Goal: Task Accomplishment & Management: Manage account settings

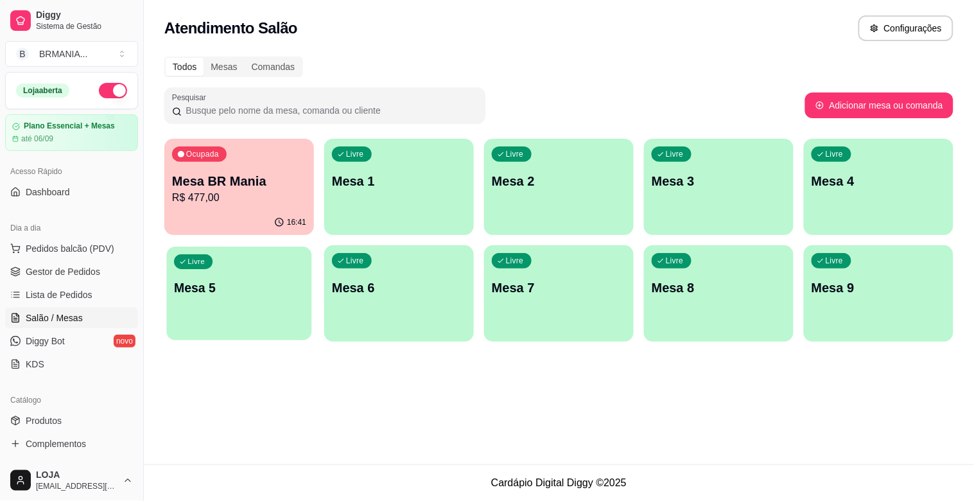
click at [244, 253] on div "Livre Mesa 5" at bounding box center [238, 285] width 145 height 78
click at [201, 181] on p "Mesa BR Mania" at bounding box center [239, 181] width 134 height 18
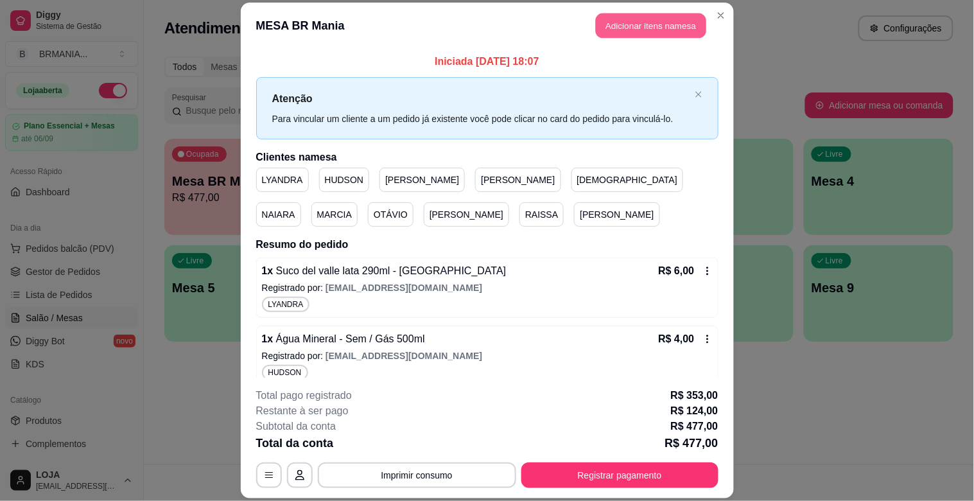
click at [668, 23] on button "Adicionar itens na mesa" at bounding box center [651, 25] width 110 height 25
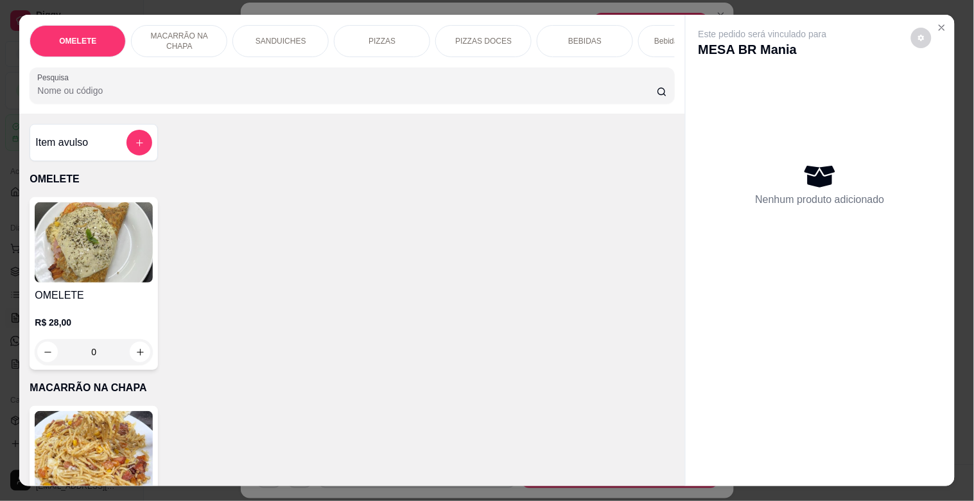
click at [181, 96] on input "Pesquisa" at bounding box center [346, 90] width 619 height 13
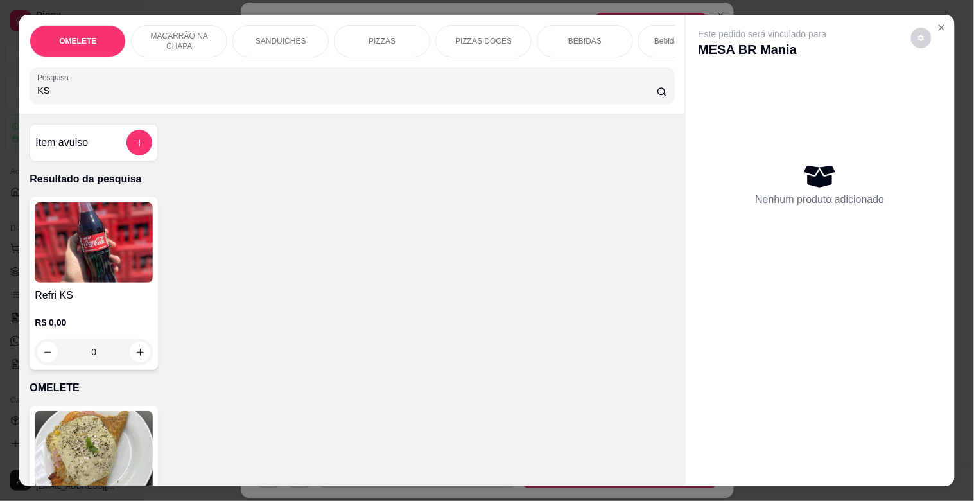
type input "KS"
click at [74, 272] on img at bounding box center [94, 242] width 118 height 80
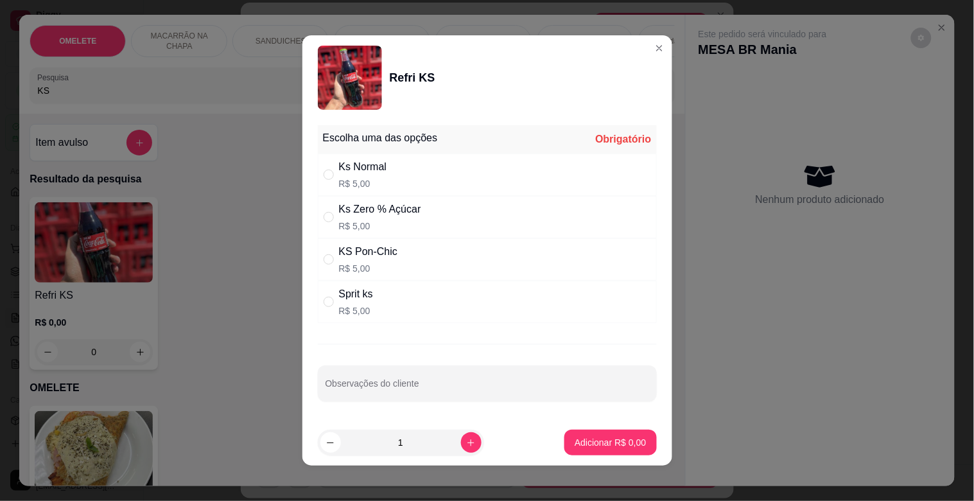
click at [381, 164] on div "Ks Normal" at bounding box center [363, 166] width 48 height 15
radio input "true"
click at [610, 438] on p "Adicionar R$ 5,00" at bounding box center [610, 442] width 69 height 12
type input "1"
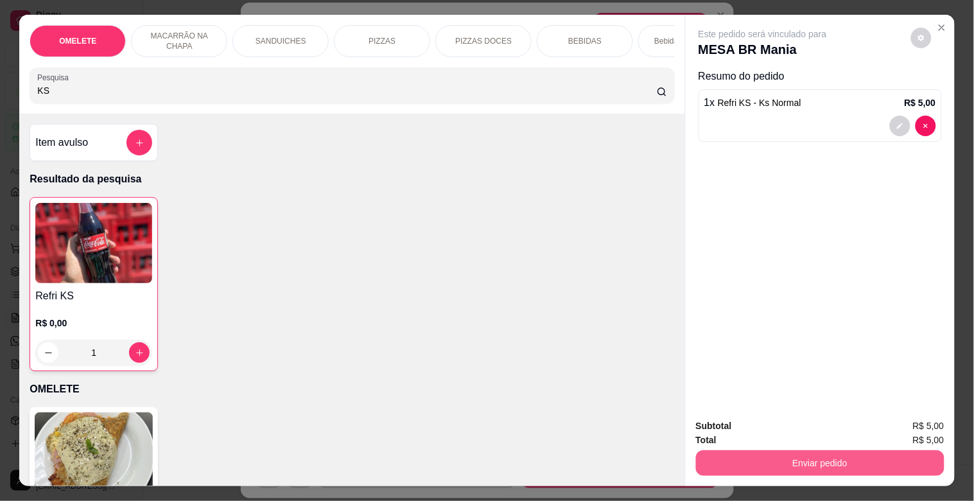
click at [850, 452] on button "Enviar pedido" at bounding box center [820, 463] width 248 height 26
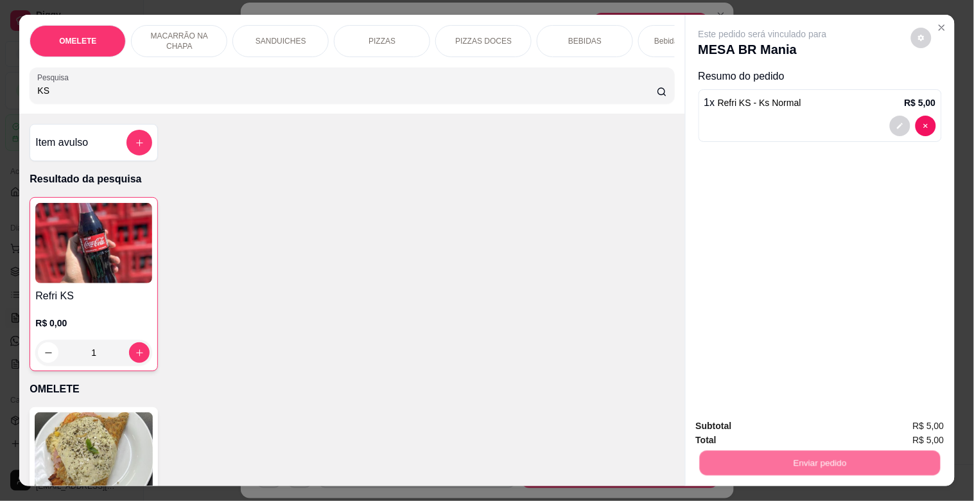
click at [885, 422] on button "Sim, quero registrar" at bounding box center [899, 425] width 96 height 24
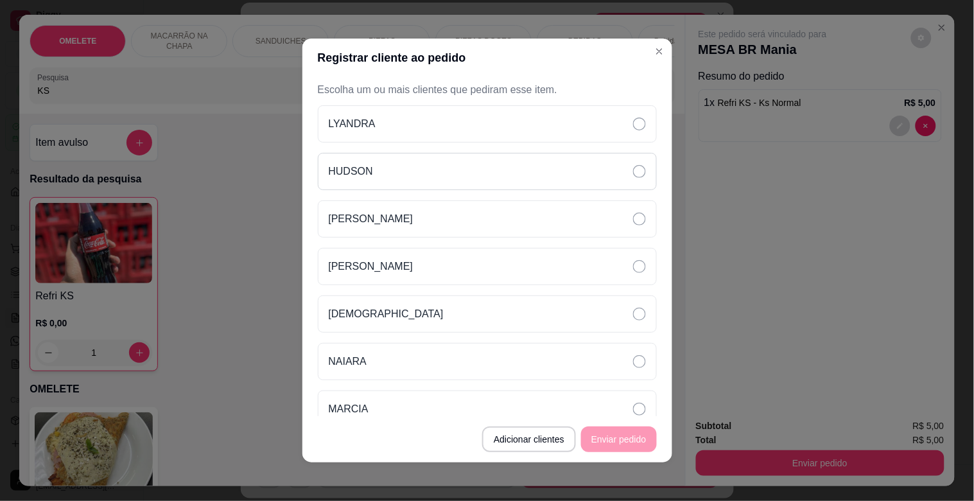
click at [329, 173] on p "HUDSON" at bounding box center [351, 171] width 44 height 15
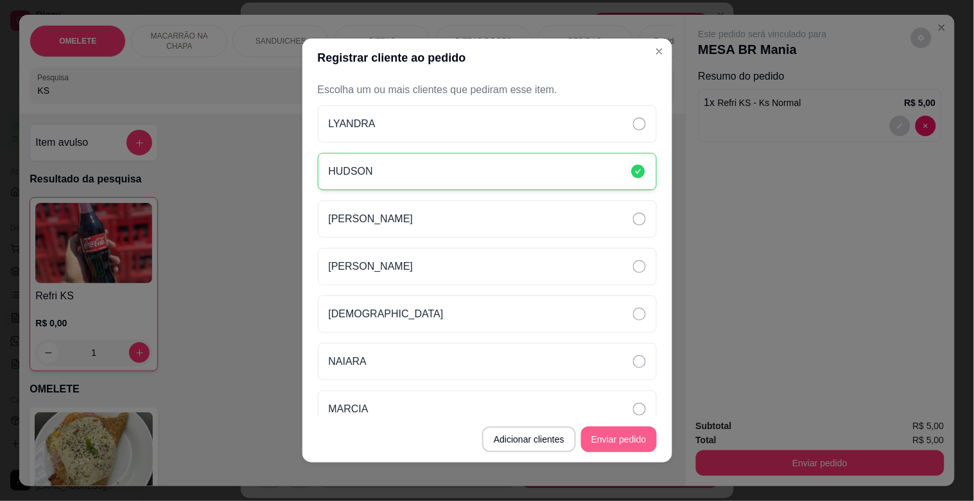
click at [601, 442] on button "Enviar pedido" at bounding box center [619, 439] width 76 height 26
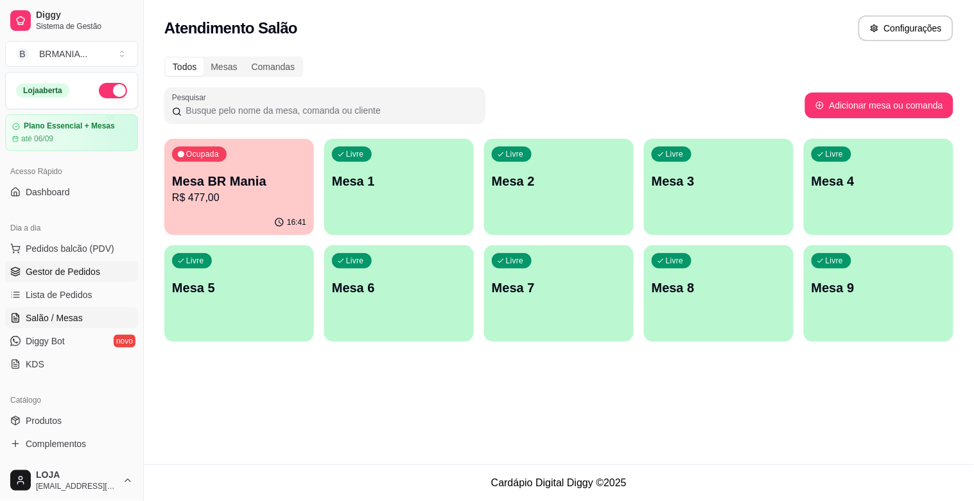
click at [55, 279] on link "Gestor de Pedidos" at bounding box center [71, 271] width 133 height 21
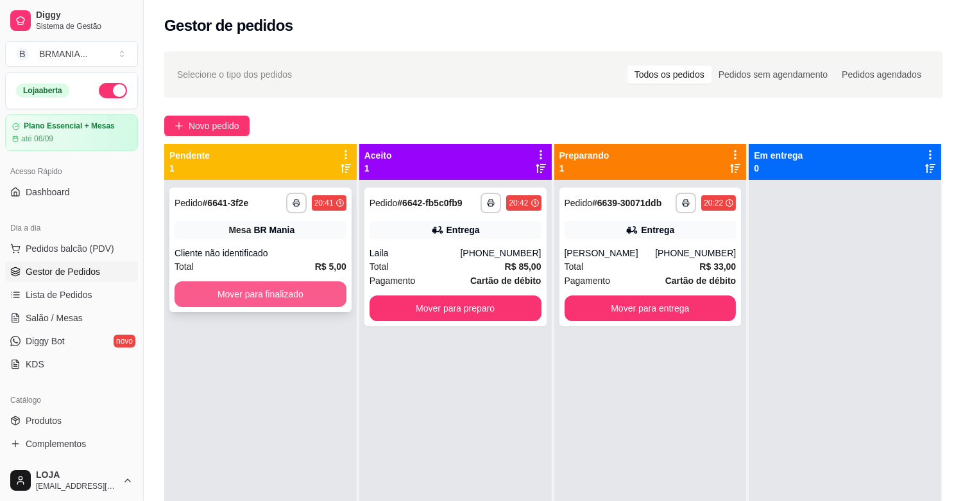
click at [257, 296] on button "Mover para finalizado" at bounding box center [261, 294] width 172 height 26
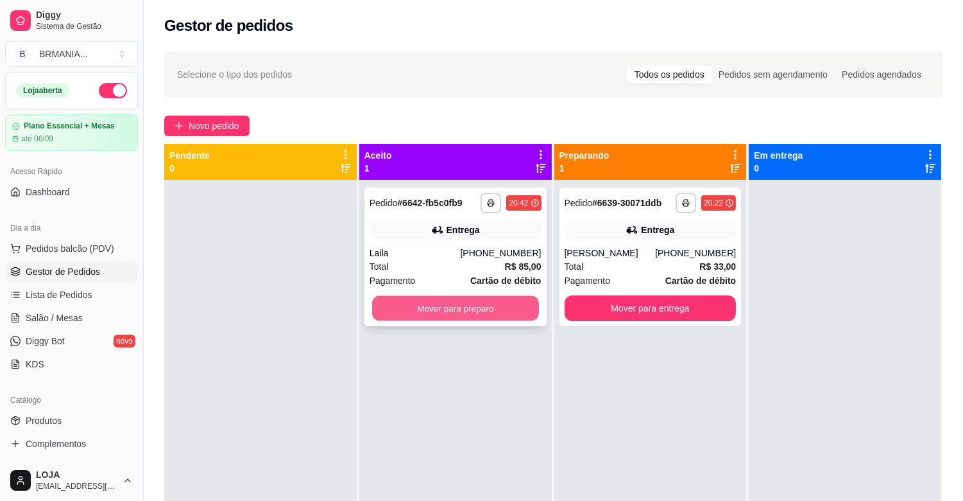
click at [470, 309] on button "Mover para preparo" at bounding box center [455, 308] width 167 height 25
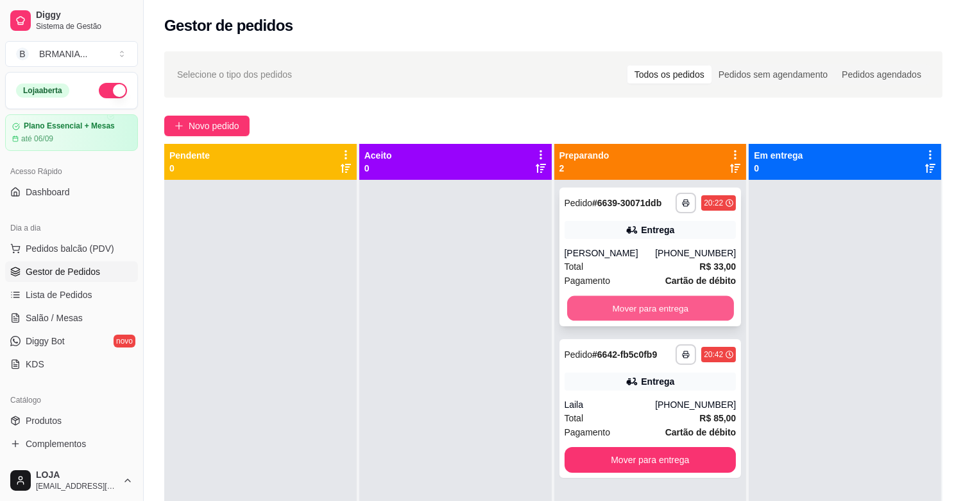
click at [638, 302] on button "Mover para entrega" at bounding box center [650, 308] width 167 height 25
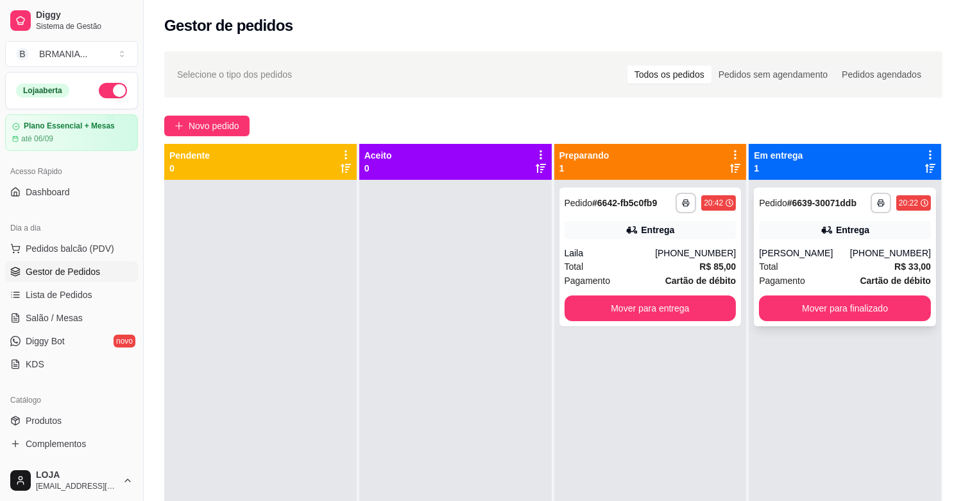
click at [790, 244] on div "**********" at bounding box center [845, 256] width 182 height 139
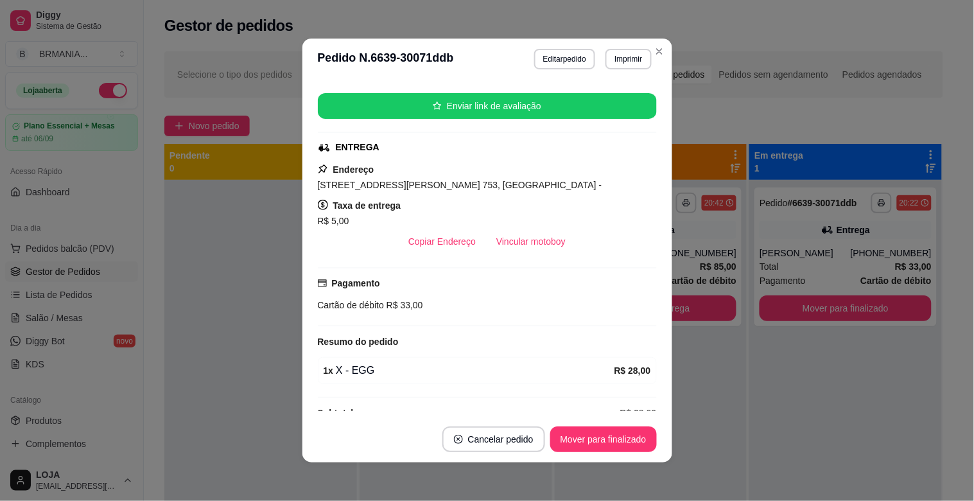
scroll to position [175, 0]
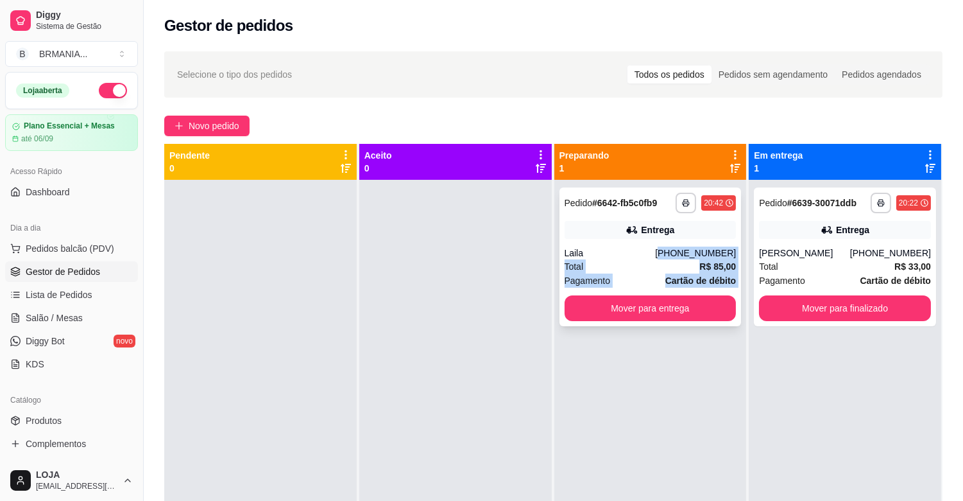
drag, startPoint x: 670, startPoint y: 372, endPoint x: 663, endPoint y: 204, distance: 168.3
click at [664, 209] on div "**********" at bounding box center [651, 430] width 193 height 501
click at [648, 354] on div "**********" at bounding box center [651, 430] width 193 height 501
click at [62, 295] on span "Lista de Pedidos" at bounding box center [59, 294] width 67 height 13
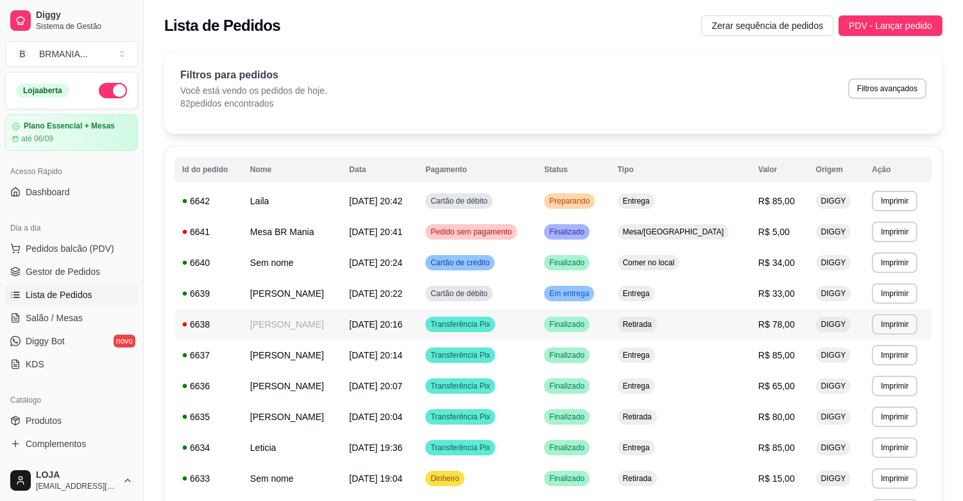
click at [289, 328] on td "[PERSON_NAME]" at bounding box center [292, 324] width 99 height 31
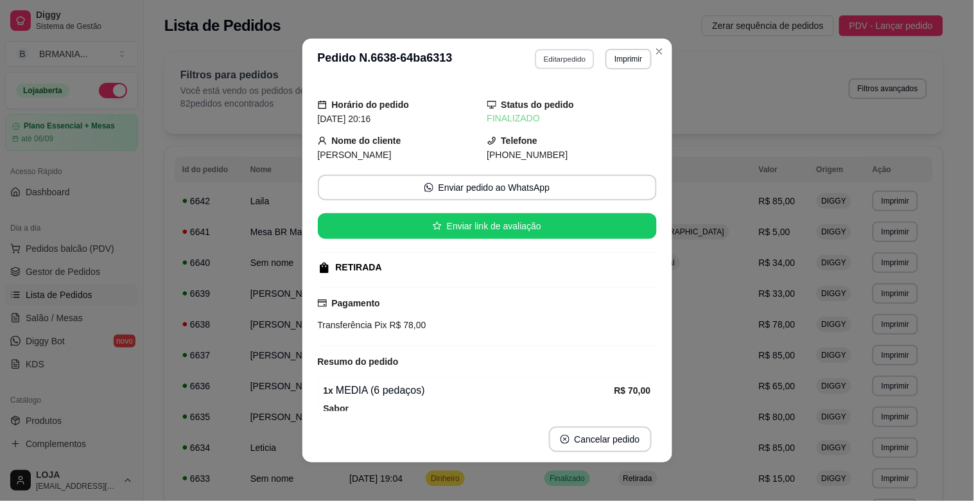
click at [553, 60] on button "Editar pedido" at bounding box center [565, 59] width 60 height 20
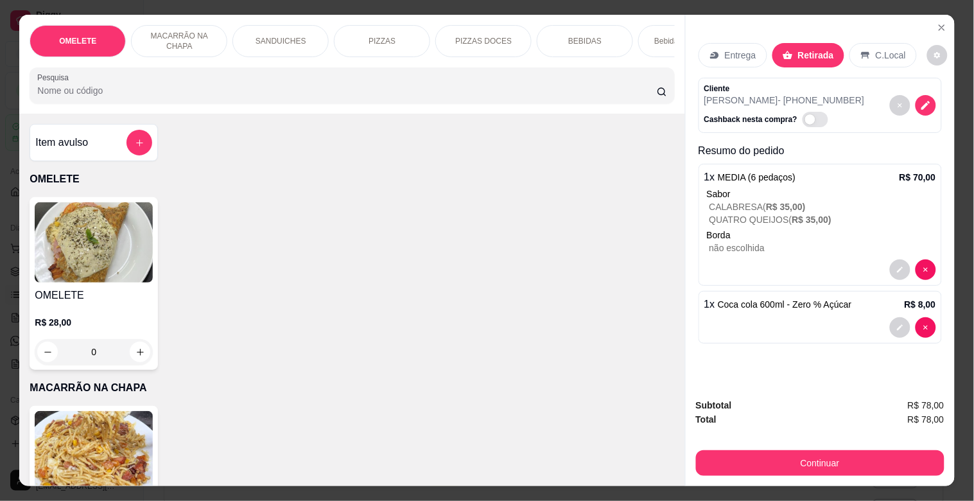
click at [747, 43] on div "Entrega" at bounding box center [732, 55] width 69 height 24
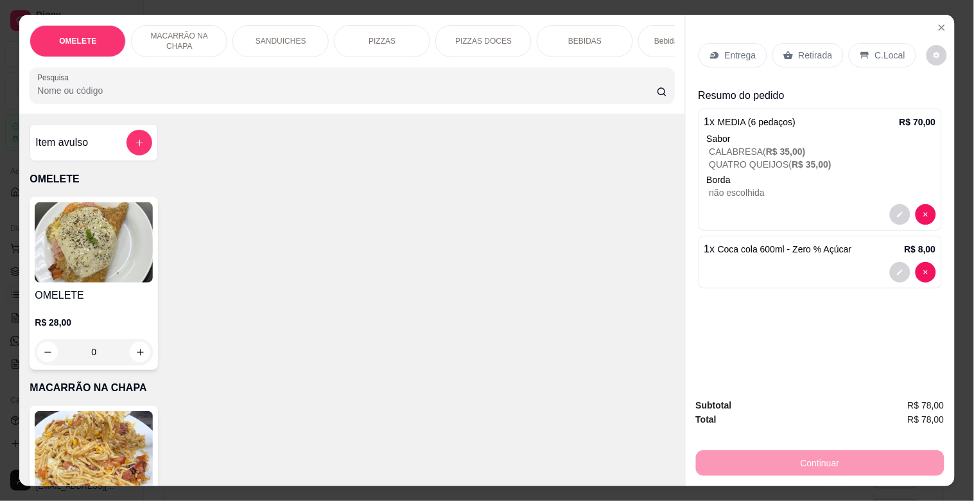
click at [743, 49] on p "Entrega" at bounding box center [740, 55] width 31 height 13
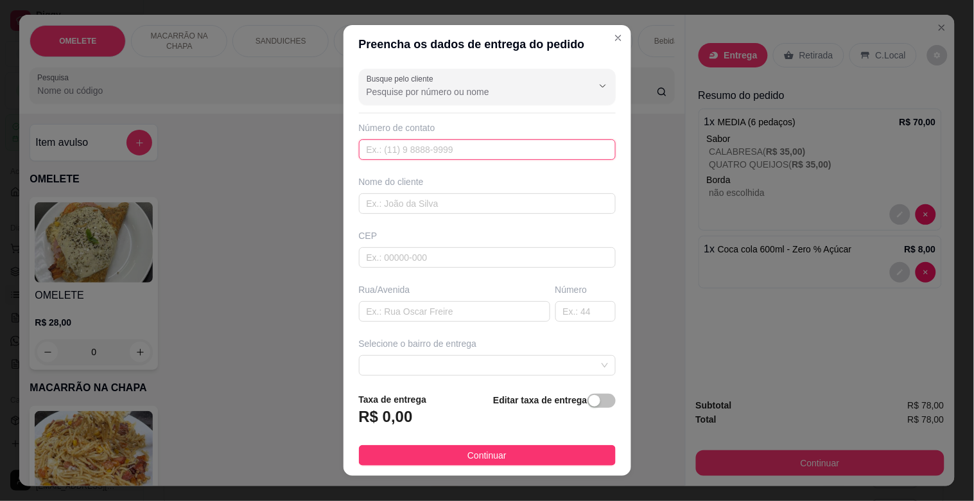
click at [429, 150] on input "text" at bounding box center [487, 149] width 257 height 21
type input "[PHONE_NUMBER]"
click at [416, 194] on input "text" at bounding box center [487, 203] width 257 height 21
type input "[PERSON_NAME]"
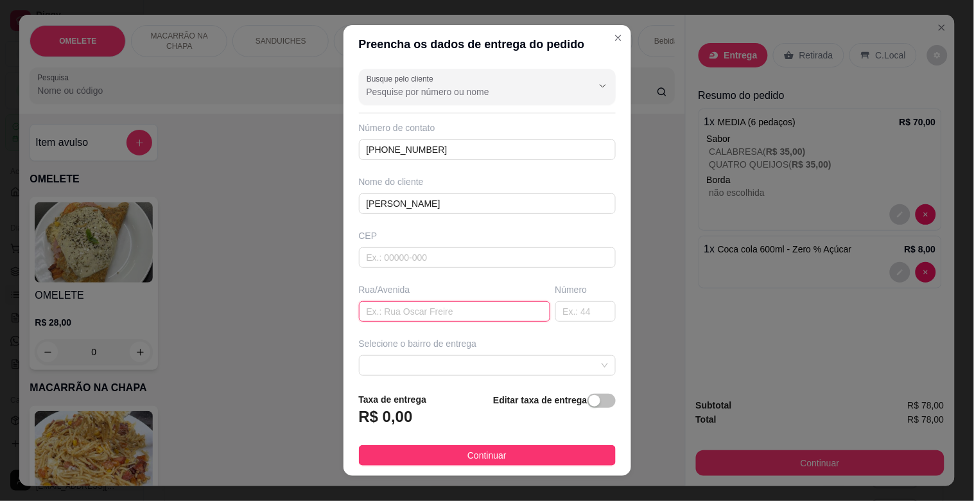
click at [431, 315] on input "text" at bounding box center [454, 311] width 191 height 21
type input "RUA [PERSON_NAME]"
click at [567, 313] on input "text" at bounding box center [585, 311] width 60 height 21
click at [578, 366] on span at bounding box center [487, 365] width 241 height 19
type input "438"
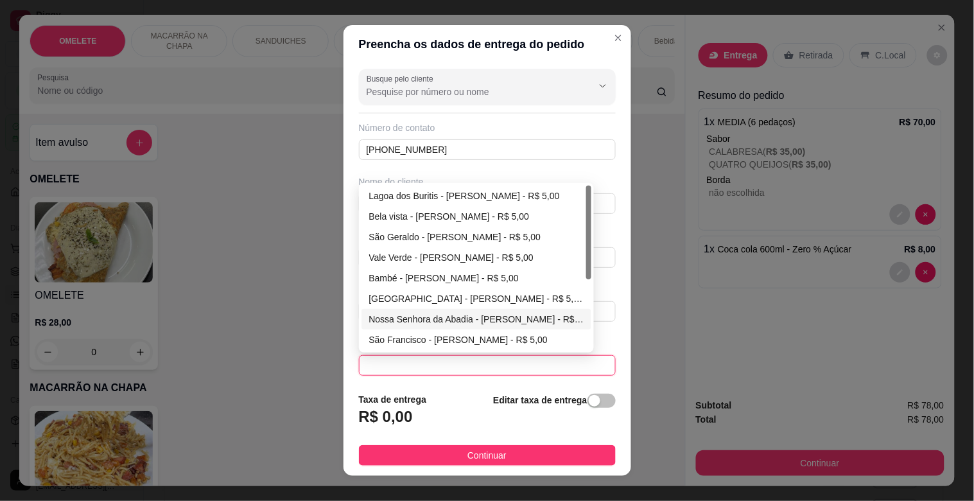
click at [445, 322] on div "Nossa Senhora da Abadia - [PERSON_NAME] - R$ 5,00" at bounding box center [476, 319] width 215 height 14
type input "[PERSON_NAME]"
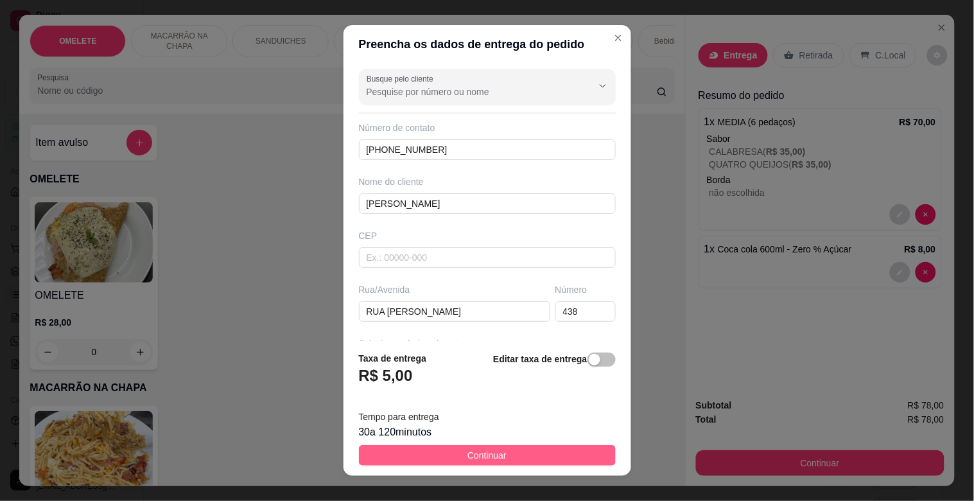
click at [490, 458] on span "Continuar" at bounding box center [486, 455] width 39 height 14
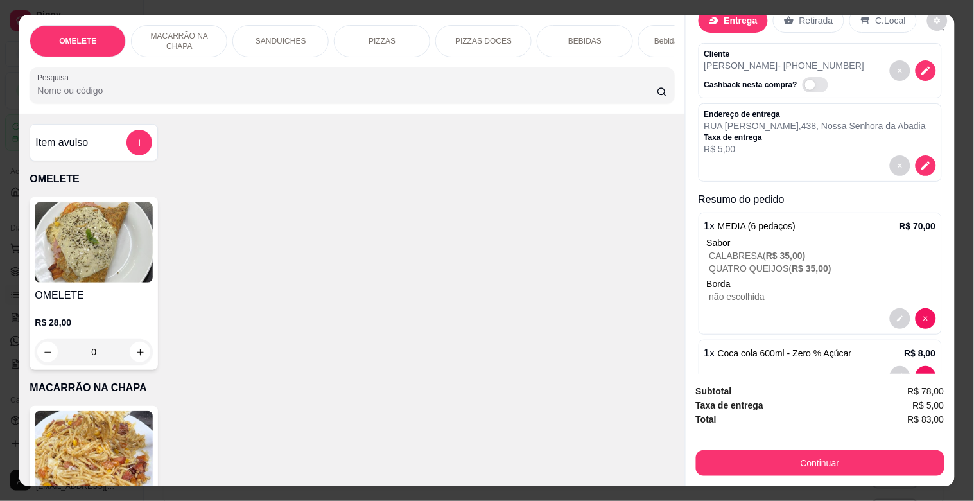
scroll to position [72, 0]
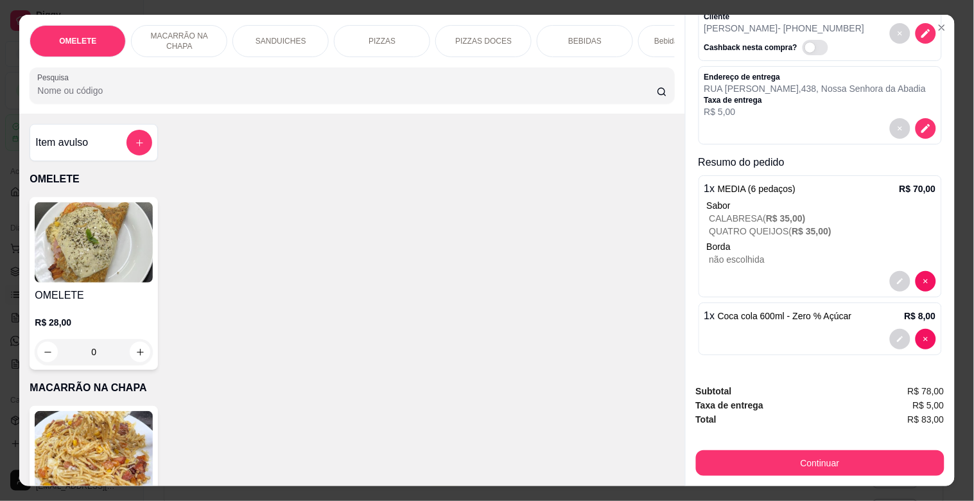
click at [935, 327] on div "Entrega Retirada C.Local Cliente [PERSON_NAME] - [PHONE_NUMBER] Cashback nesta …" at bounding box center [820, 194] width 269 height 358
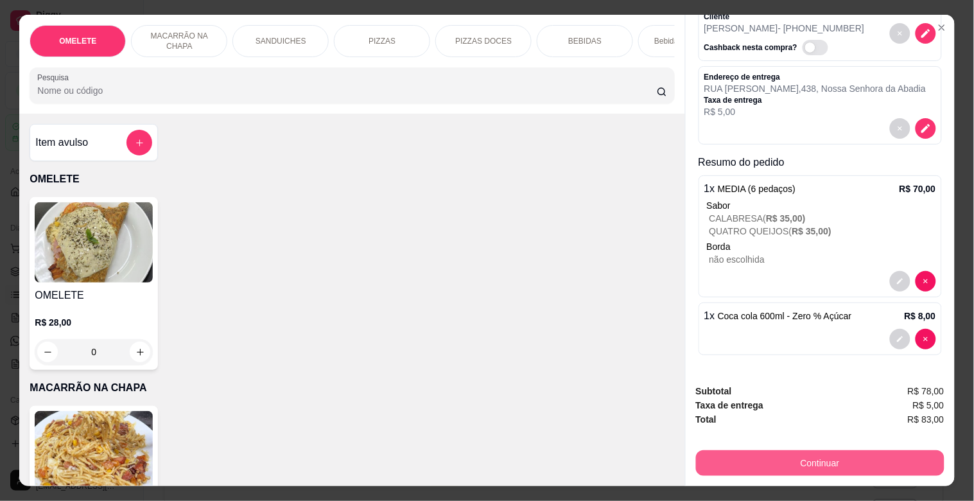
click at [843, 458] on button "Continuar" at bounding box center [820, 463] width 248 height 26
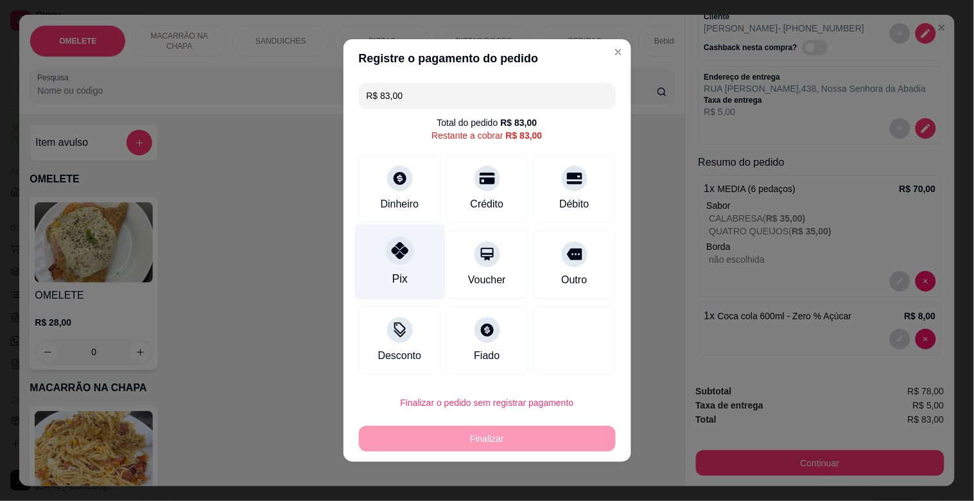
click at [368, 262] on div "Pix" at bounding box center [399, 262] width 91 height 75
type input "R$ 0,00"
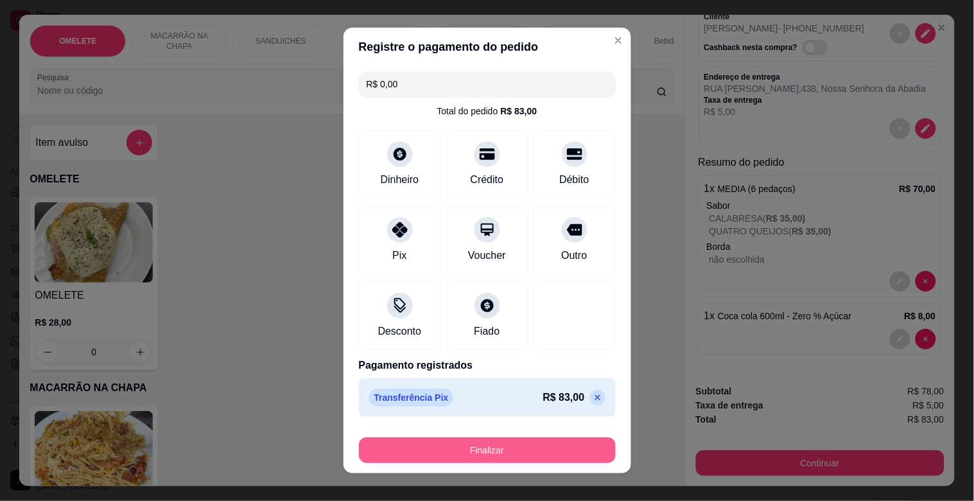
click at [470, 450] on button "Finalizar" at bounding box center [487, 450] width 257 height 26
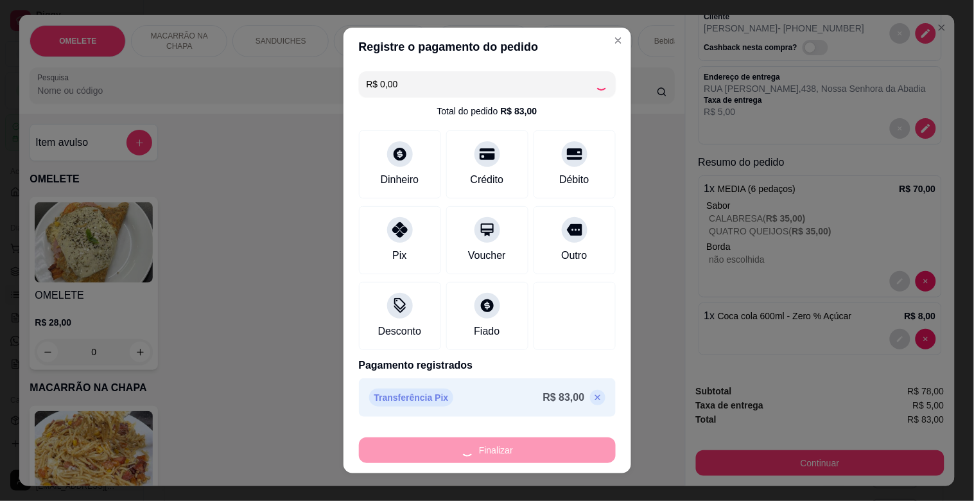
type input "0"
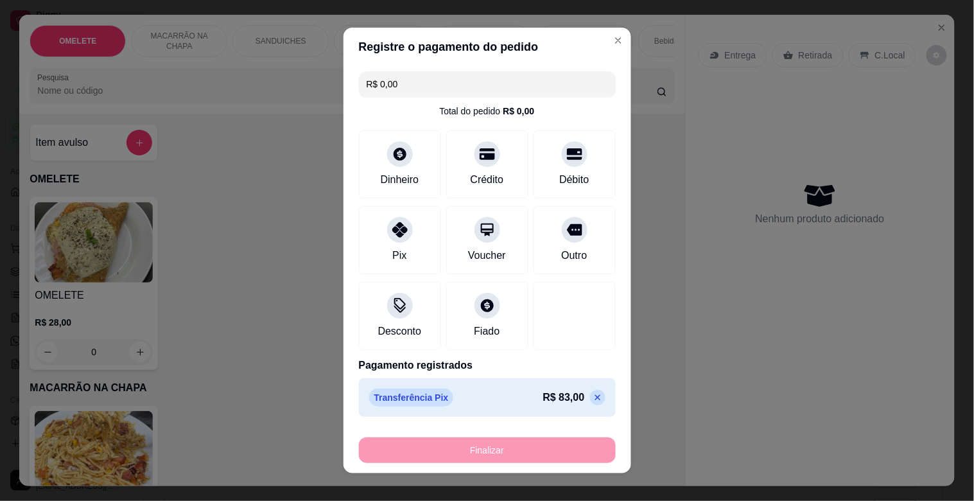
type input "-R$ 83,00"
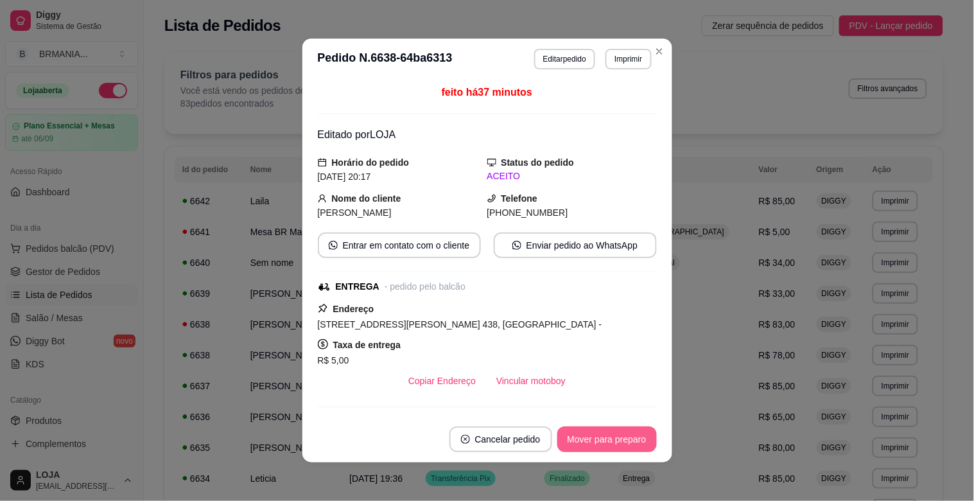
click at [612, 442] on button "Mover para preparo" at bounding box center [606, 439] width 99 height 26
click at [623, 62] on button "Imprimir" at bounding box center [628, 59] width 44 height 20
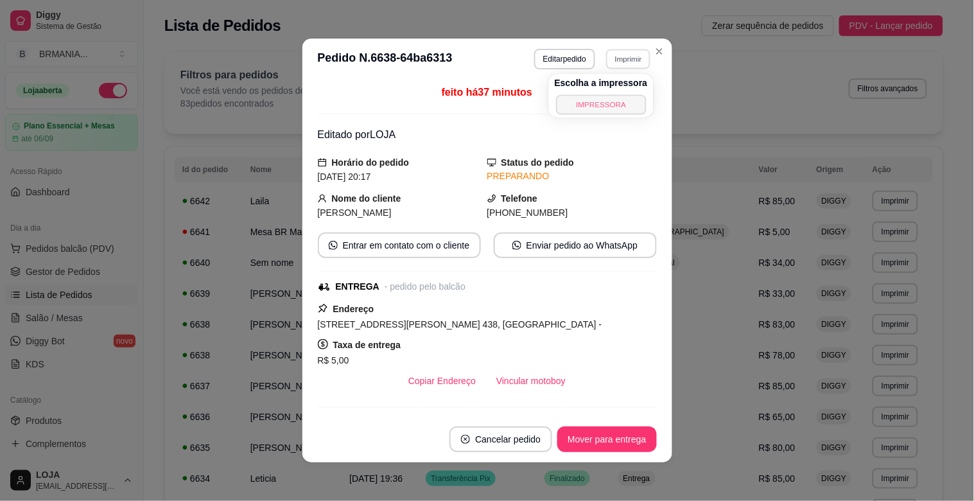
click at [625, 99] on button "IMPRESSORA" at bounding box center [601, 104] width 90 height 20
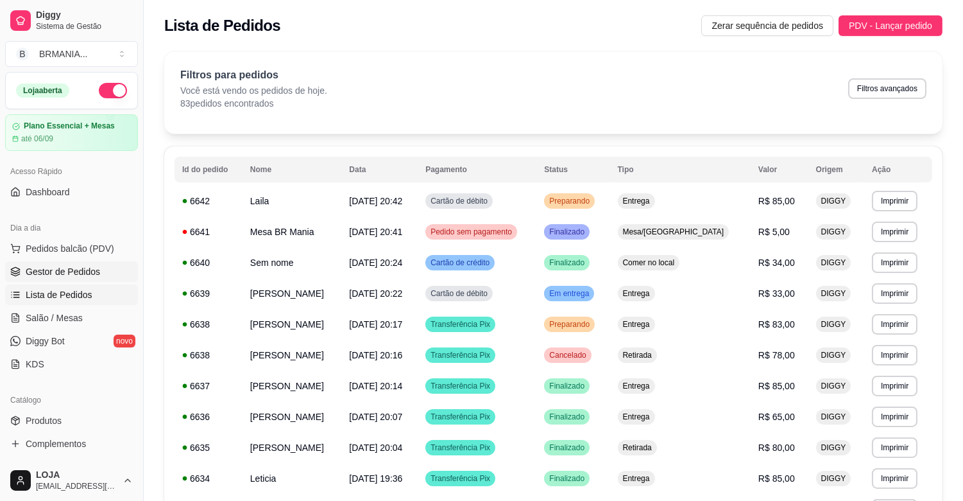
click at [78, 272] on span "Gestor de Pedidos" at bounding box center [63, 271] width 74 height 13
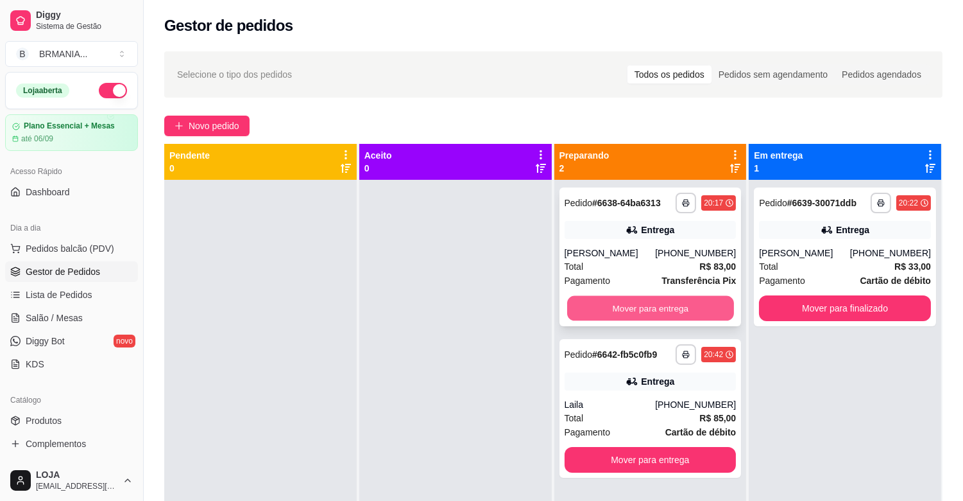
click at [644, 310] on button "Mover para entrega" at bounding box center [650, 308] width 167 height 25
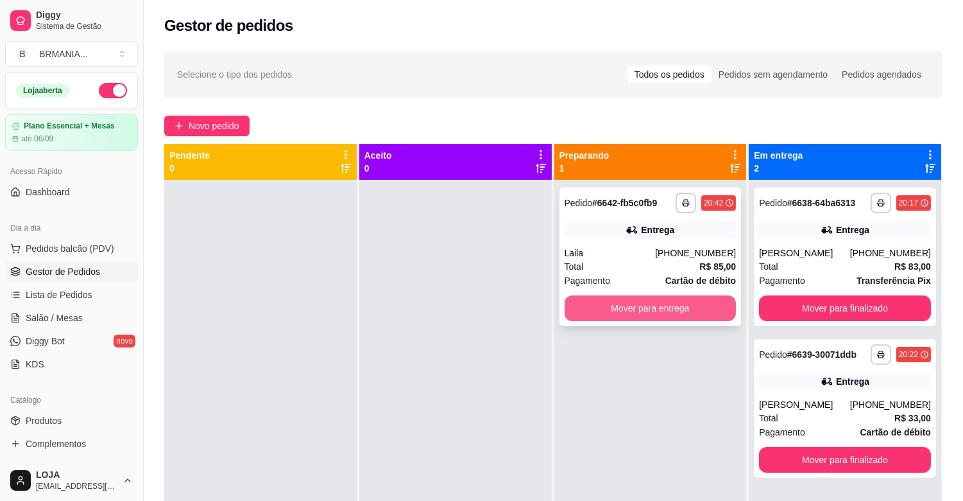
click at [645, 309] on button "Mover para entrega" at bounding box center [651, 308] width 172 height 26
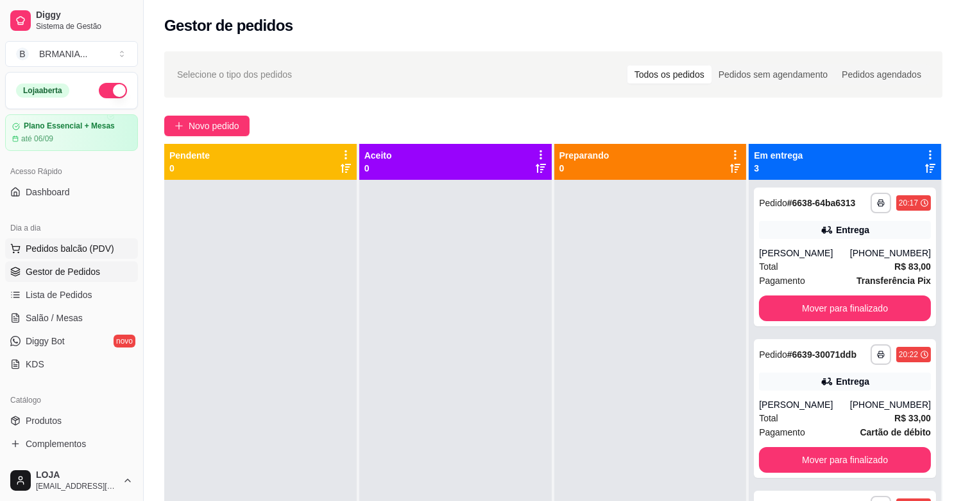
click at [98, 247] on span "Pedidos balcão (PDV)" at bounding box center [70, 248] width 89 height 13
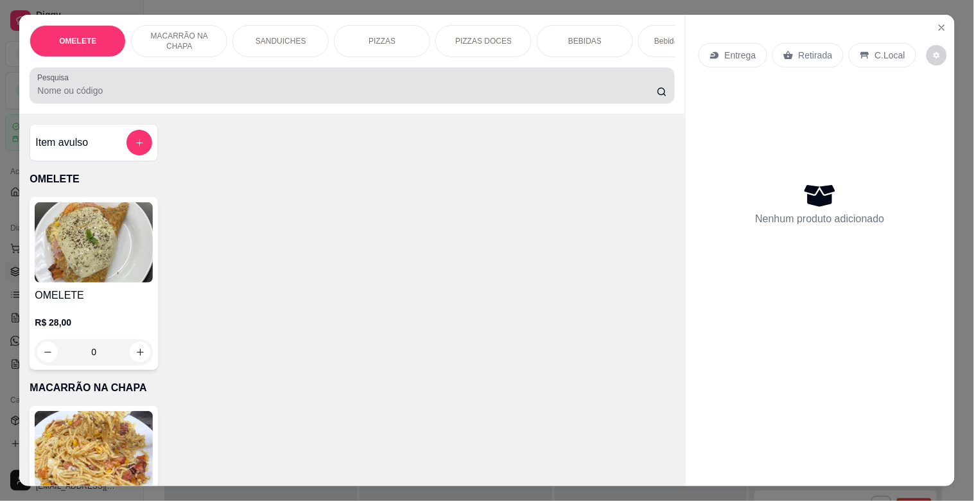
click at [194, 91] on input "Pesquisa" at bounding box center [346, 90] width 619 height 13
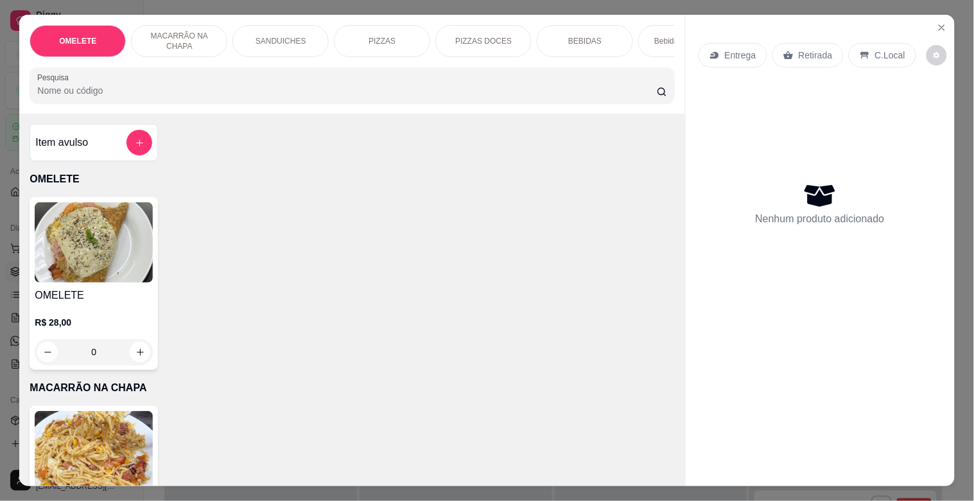
click at [540, 97] on input "Pesquisa" at bounding box center [346, 90] width 619 height 13
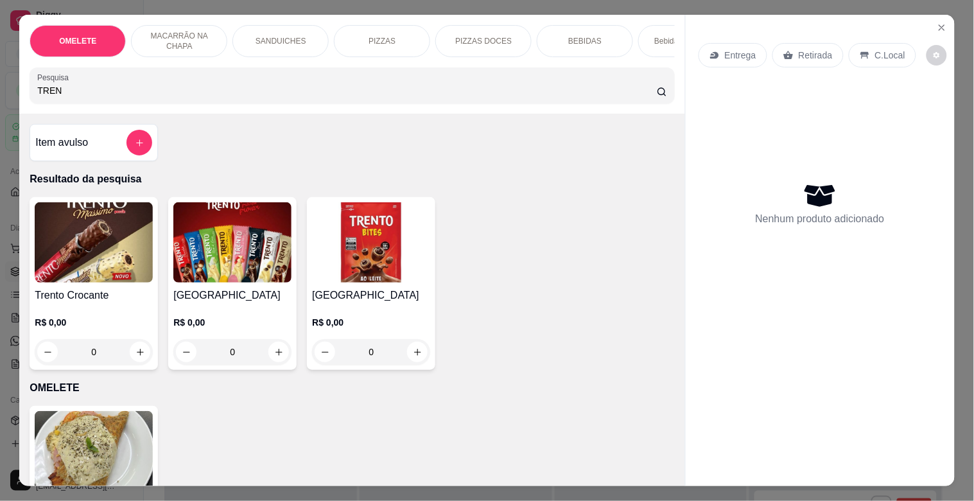
type input "TREN"
click at [225, 251] on img at bounding box center [232, 242] width 118 height 80
click at [229, 248] on img at bounding box center [232, 242] width 118 height 80
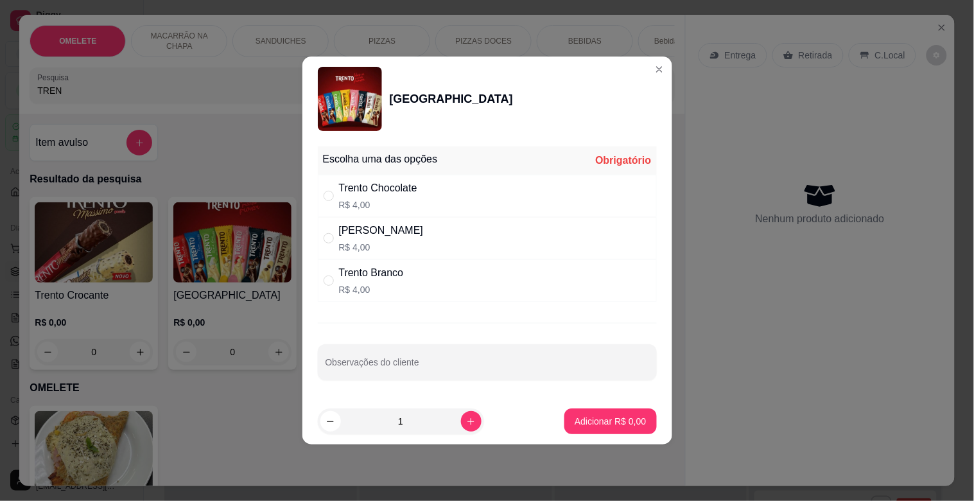
click at [401, 265] on div "Trento Branco" at bounding box center [371, 272] width 65 height 15
radio input "true"
click at [611, 427] on button "Adicionar R$ 4,00" at bounding box center [609, 421] width 89 height 25
click at [611, 427] on div "OMELETE R$ 28,00 0" at bounding box center [352, 492] width 644 height 173
type input "1"
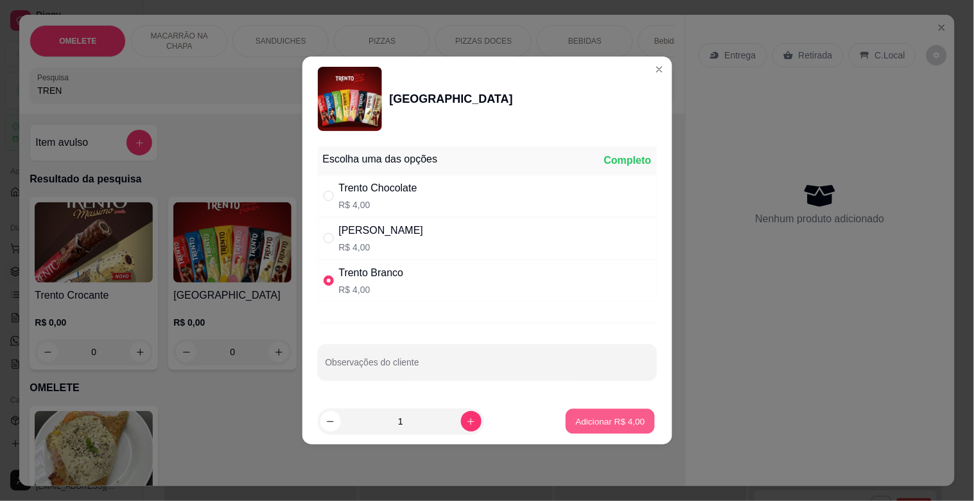
type input "1"
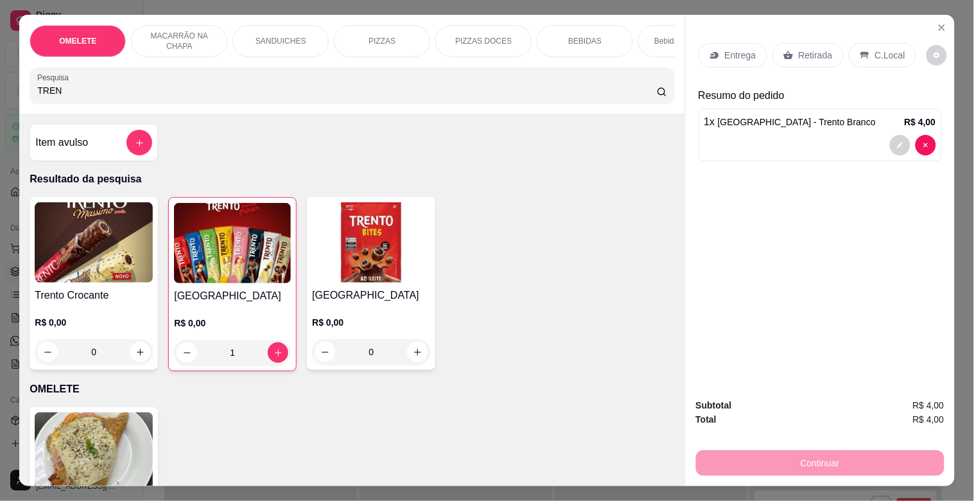
drag, startPoint x: 72, startPoint y: 94, endPoint x: 0, endPoint y: 103, distance: 72.4
click at [0, 103] on div "OMELETE MACARRÃO NA CHAPA SANDUICHES PIZZAS PIZZAS DOCES BEBIDAS Bebidas Alcoól…" at bounding box center [487, 250] width 974 height 501
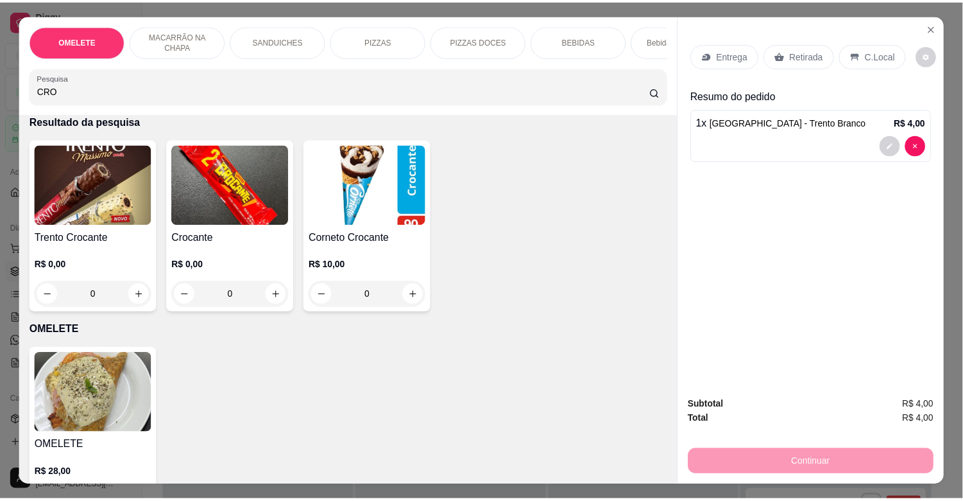
scroll to position [71, 0]
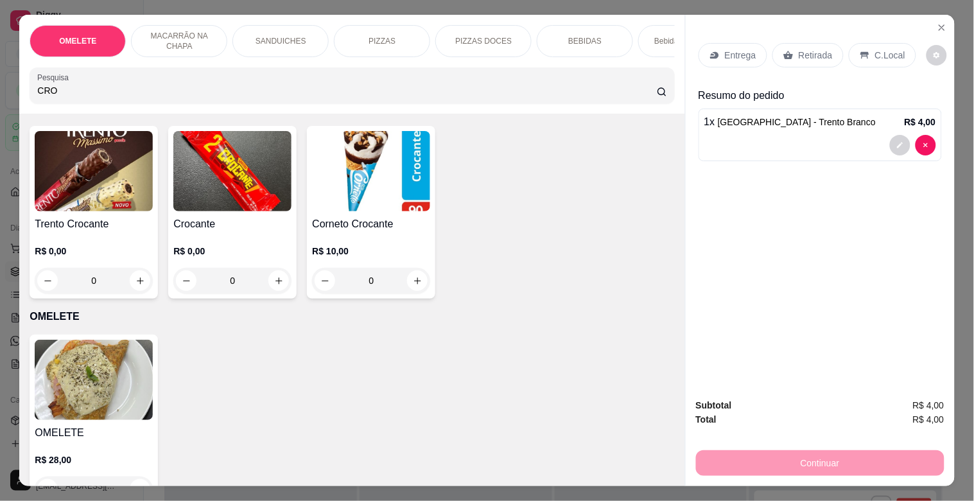
type input "CRO"
click at [257, 232] on h4 "Crocante" at bounding box center [232, 223] width 118 height 15
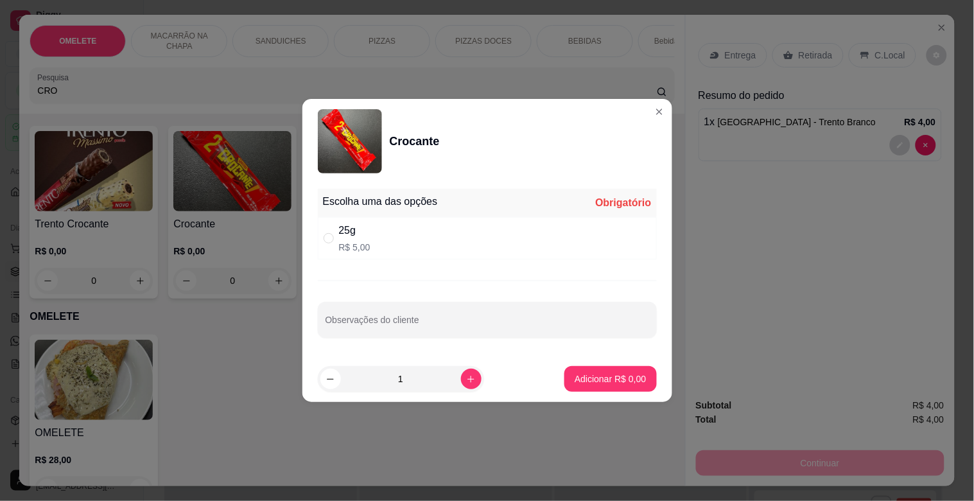
click at [395, 241] on div "25g R$ 5,00" at bounding box center [487, 238] width 339 height 42
radio input "true"
click at [593, 370] on button "Adicionar R$ 5,00" at bounding box center [610, 379] width 92 height 26
type input "1"
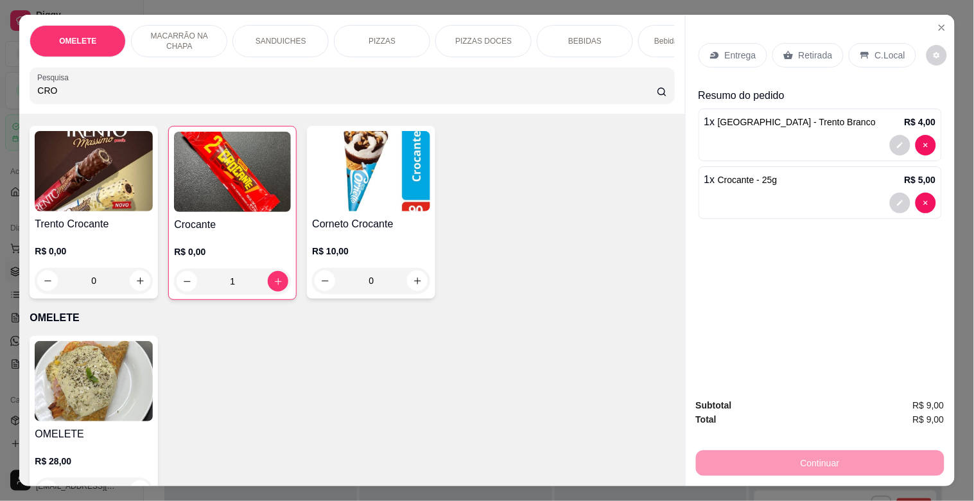
click at [807, 56] on p "Retirada" at bounding box center [815, 55] width 34 height 13
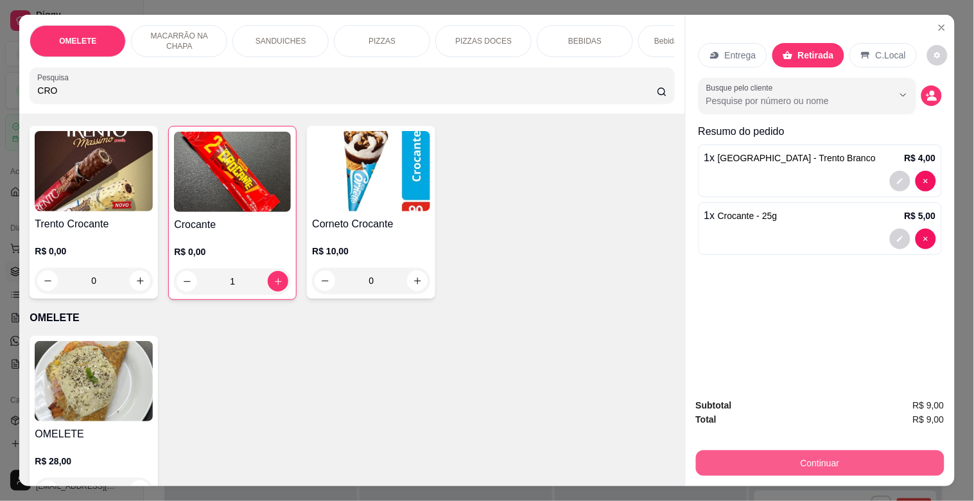
click at [832, 454] on button "Continuar" at bounding box center [820, 463] width 248 height 26
click at [835, 460] on button "Continuar" at bounding box center [819, 462] width 241 height 25
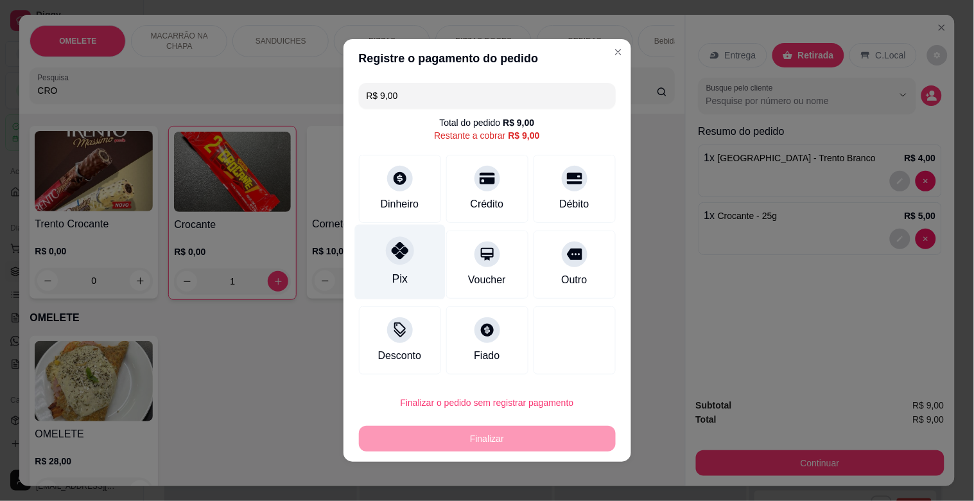
click at [375, 263] on div "Pix" at bounding box center [399, 262] width 91 height 75
type input "R$ 0,00"
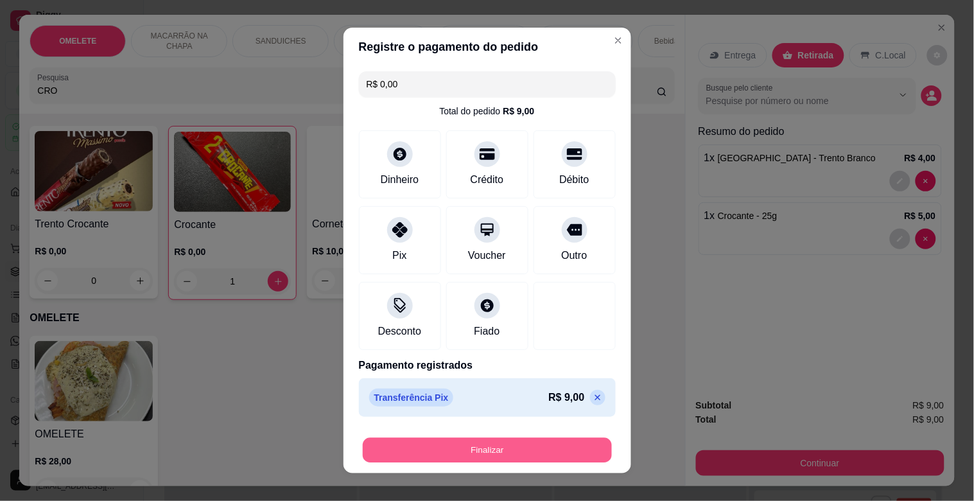
click at [525, 446] on button "Finalizar" at bounding box center [487, 450] width 249 height 25
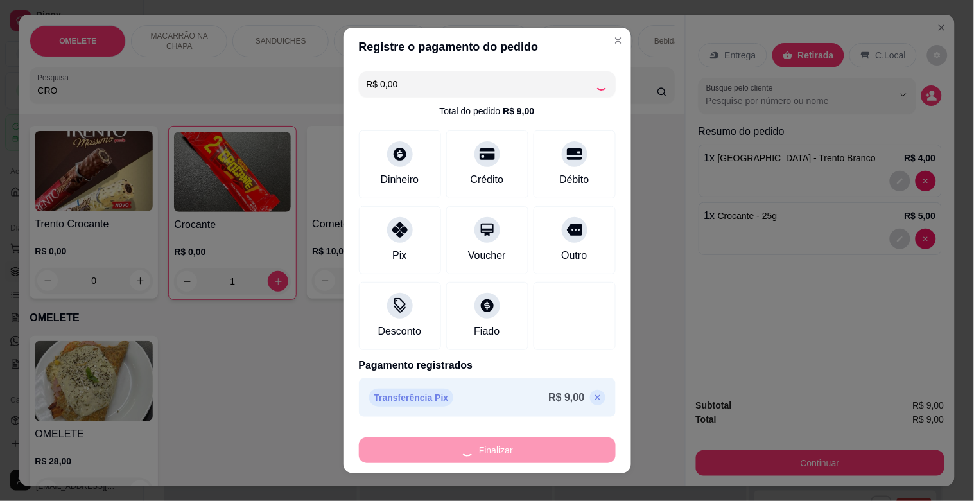
type input "0"
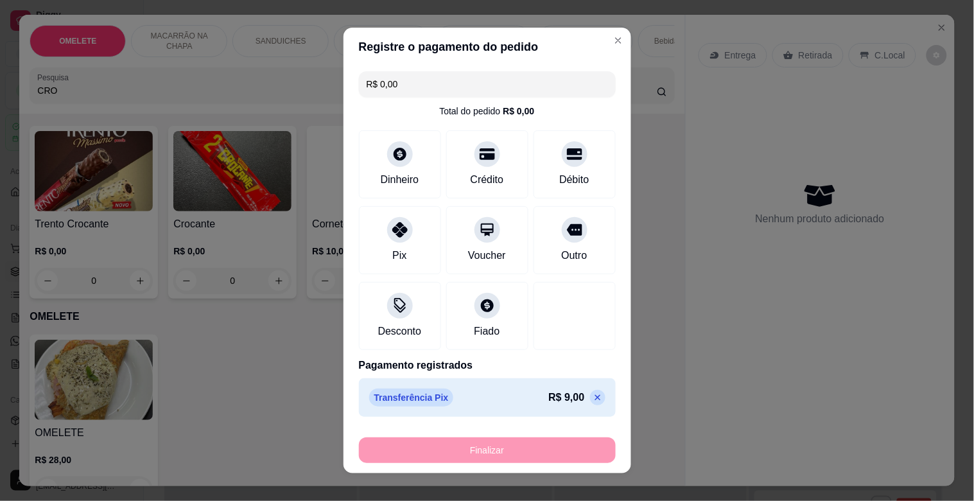
type input "-R$ 9,00"
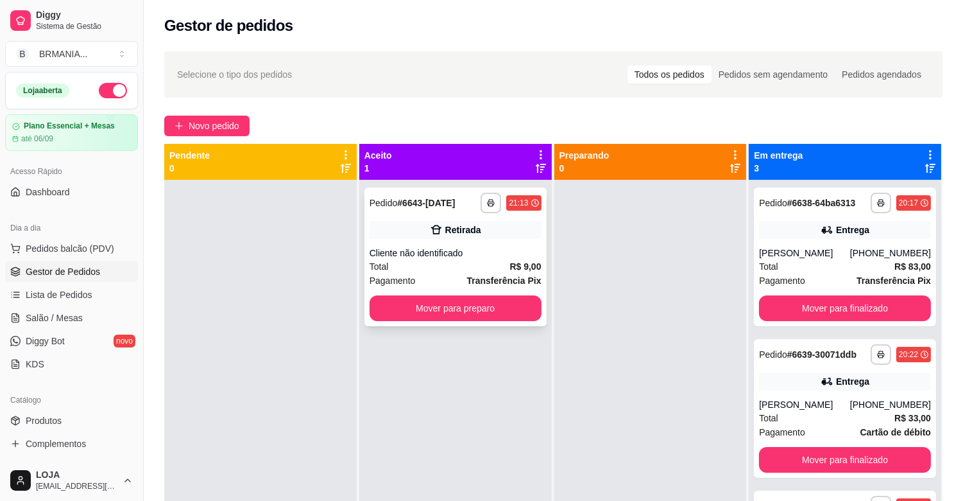
click at [440, 275] on div "Pagamento Transferência Pix" at bounding box center [456, 280] width 172 height 14
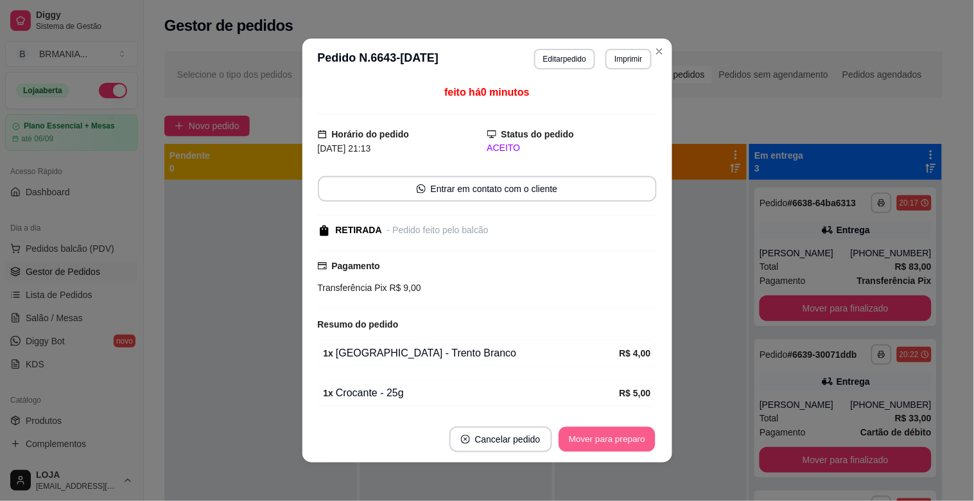
click at [607, 440] on button "Mover para preparo" at bounding box center [606, 439] width 96 height 25
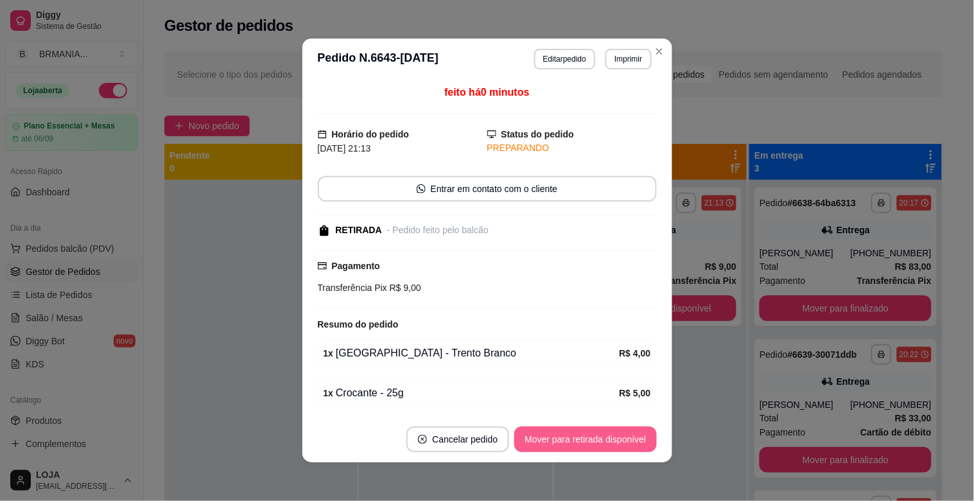
click at [607, 440] on button "Mover para retirada disponível" at bounding box center [585, 439] width 142 height 26
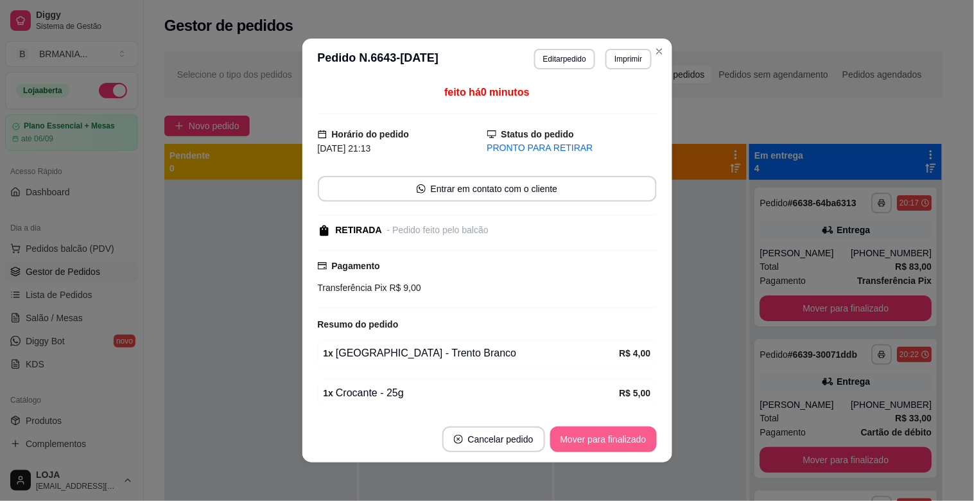
click at [607, 440] on button "Mover para finalizado" at bounding box center [603, 439] width 107 height 26
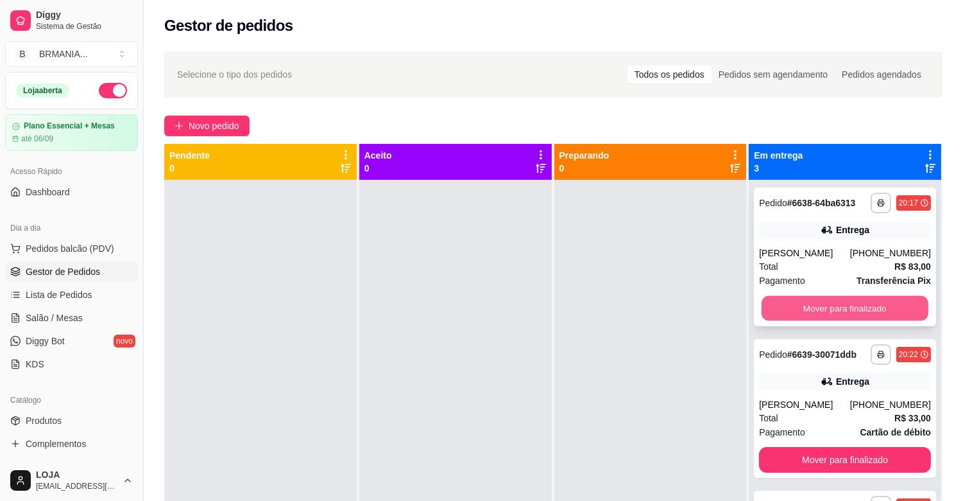
click at [849, 305] on button "Mover para finalizado" at bounding box center [845, 308] width 167 height 25
click at [847, 305] on button "Mover para finalizado" at bounding box center [845, 308] width 172 height 26
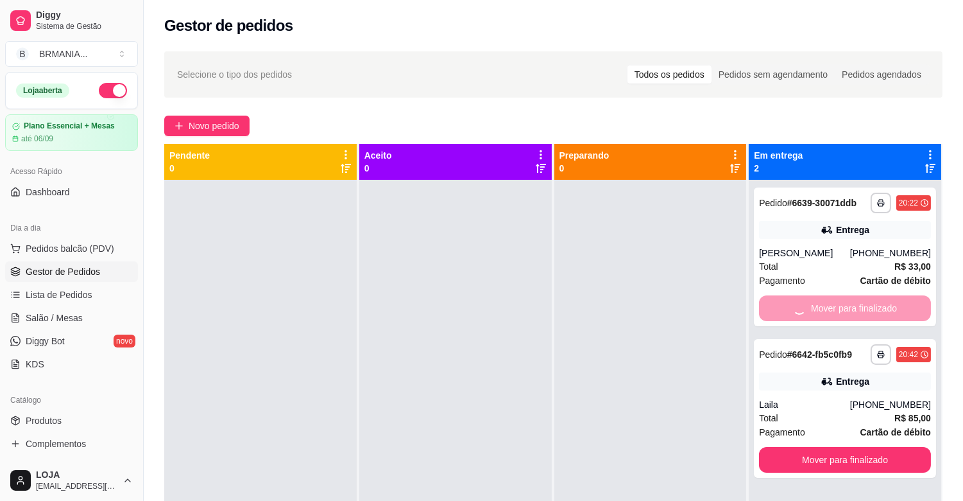
click at [847, 305] on div "Mover para finalizado" at bounding box center [845, 308] width 172 height 26
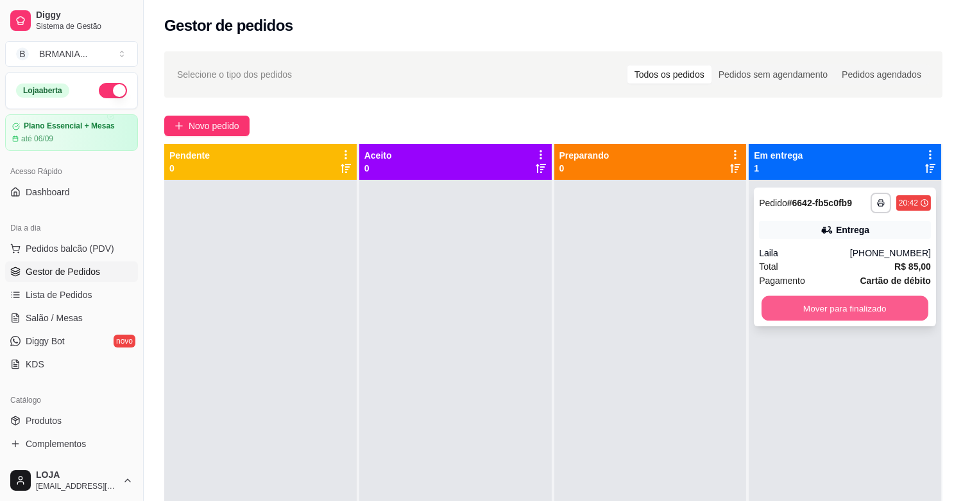
click at [838, 310] on button "Mover para finalizado" at bounding box center [845, 308] width 167 height 25
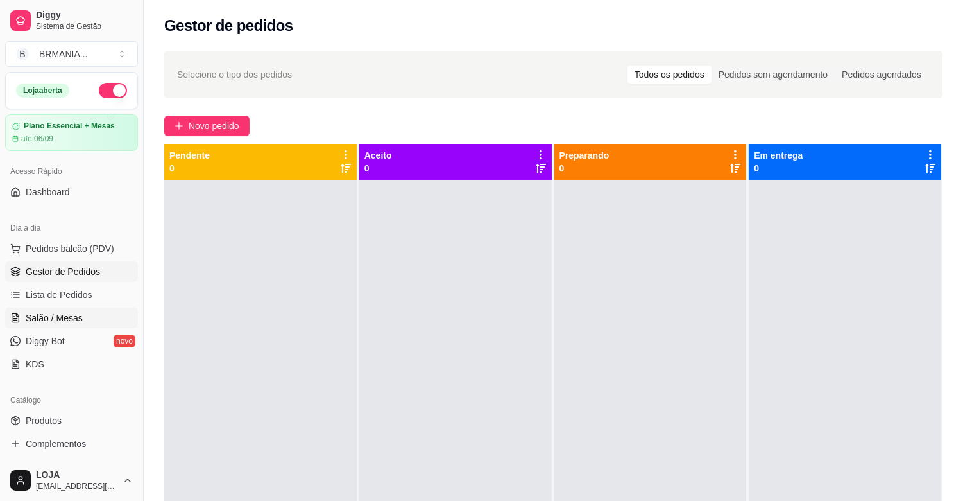
click at [78, 322] on span "Salão / Mesas" at bounding box center [54, 317] width 57 height 13
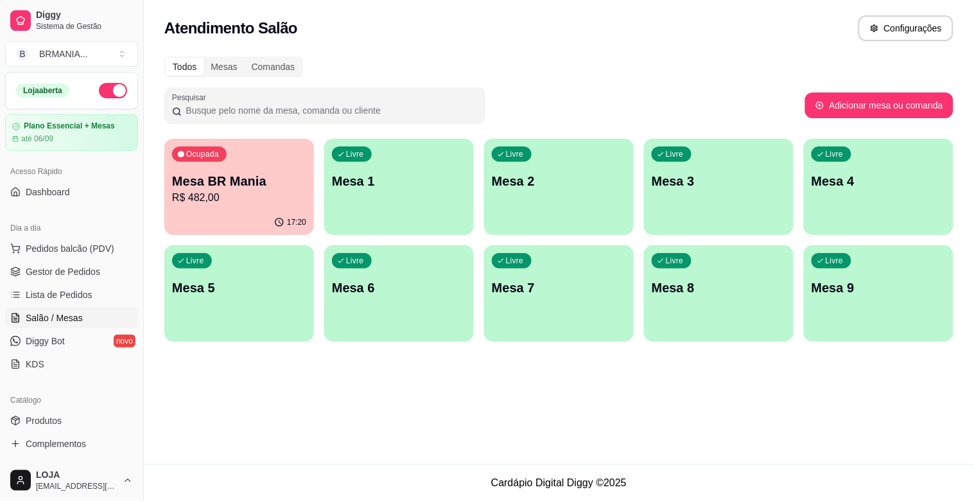
click at [386, 193] on div "Livre Mesa 1" at bounding box center [399, 179] width 150 height 81
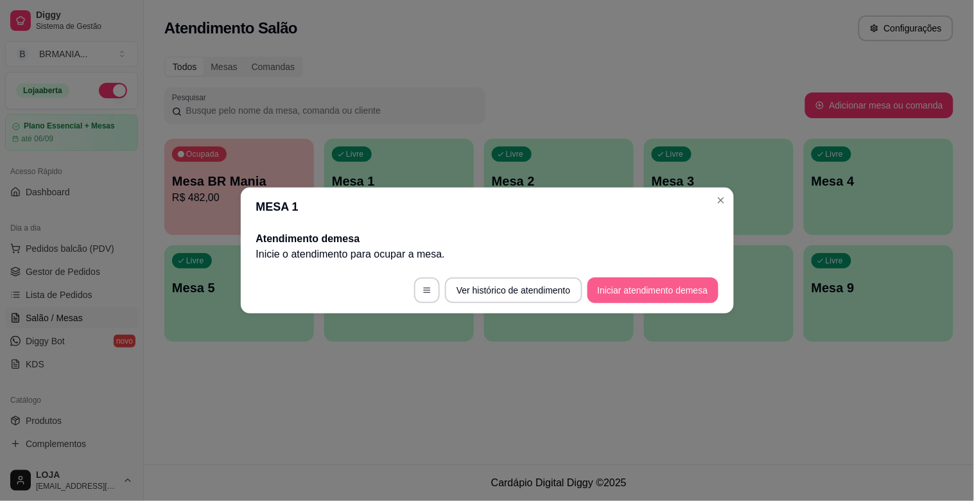
click at [631, 283] on button "Iniciar atendimento de mesa" at bounding box center [652, 290] width 131 height 26
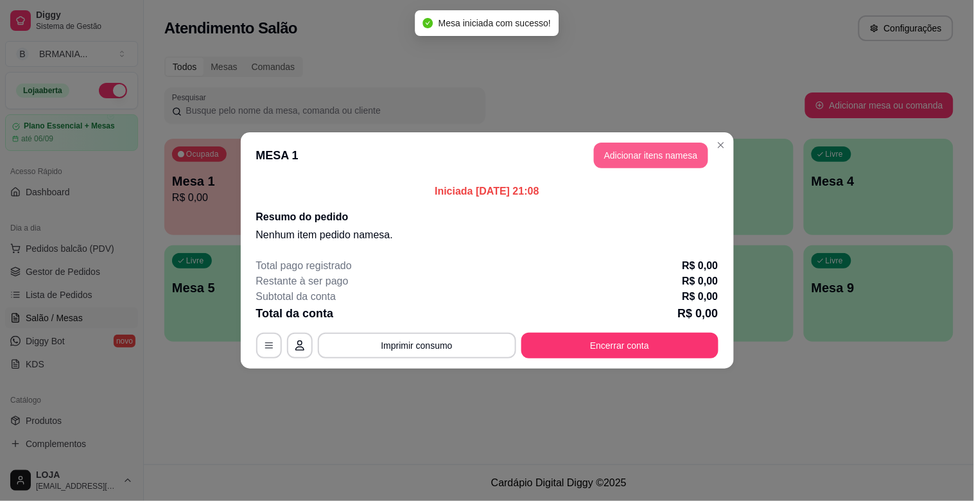
click at [620, 157] on button "Adicionar itens na mesa" at bounding box center [651, 155] width 114 height 26
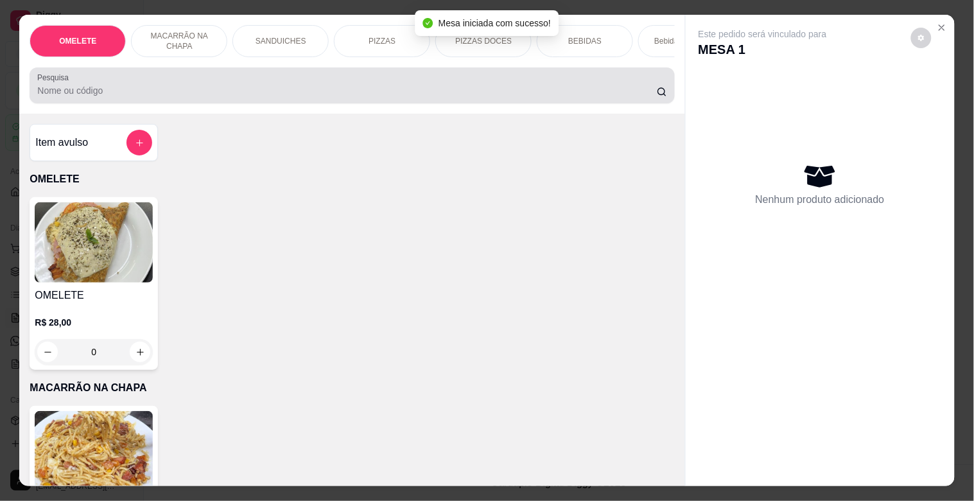
click at [246, 82] on div at bounding box center [351, 86] width 629 height 26
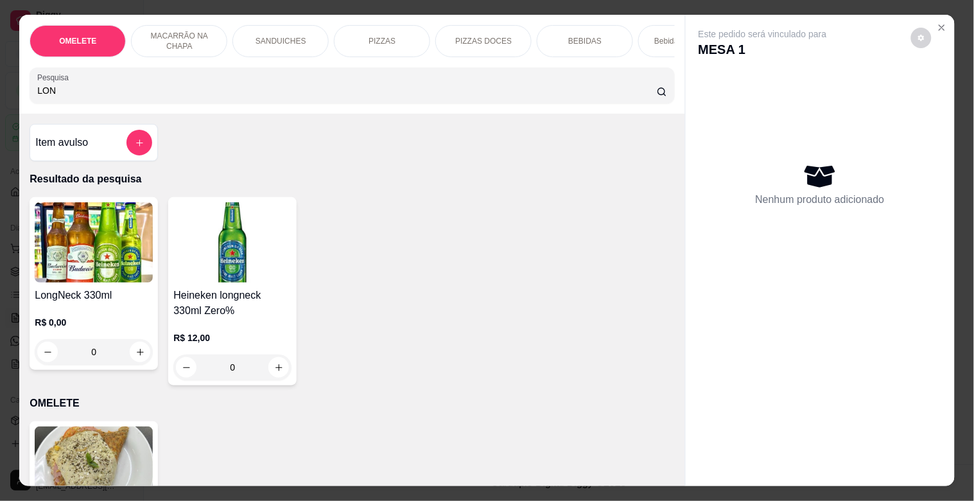
type input "LON"
click at [85, 297] on h4 "LongNeck 330ml" at bounding box center [94, 295] width 118 height 15
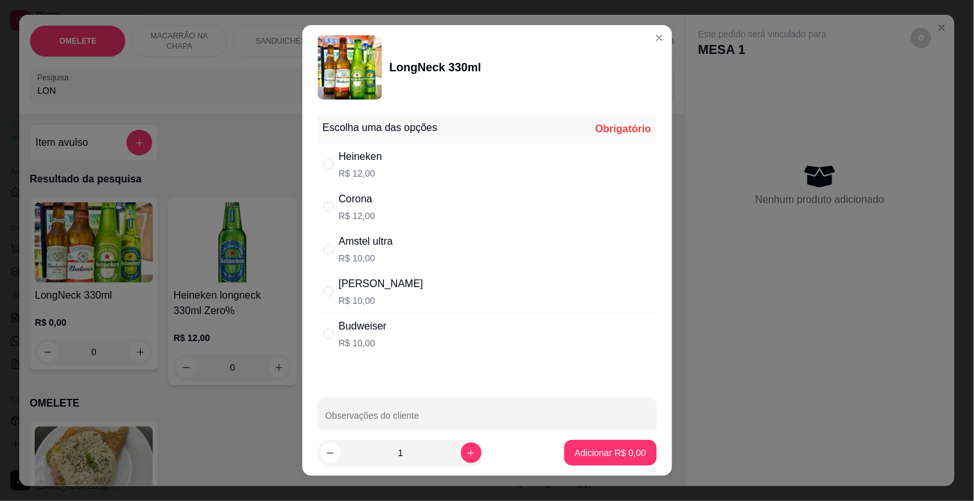
click at [390, 210] on div "Corona R$ 12,00" at bounding box center [487, 207] width 339 height 42
radio input "true"
click at [611, 450] on p "Adicionar R$ 12,00" at bounding box center [608, 452] width 74 height 12
type input "1"
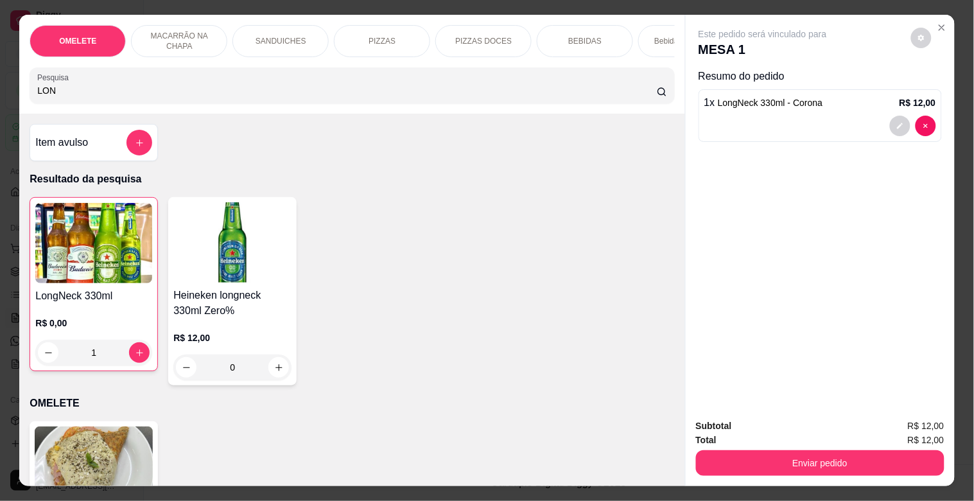
click at [282, 43] on div "SANDUICHES" at bounding box center [280, 41] width 96 height 32
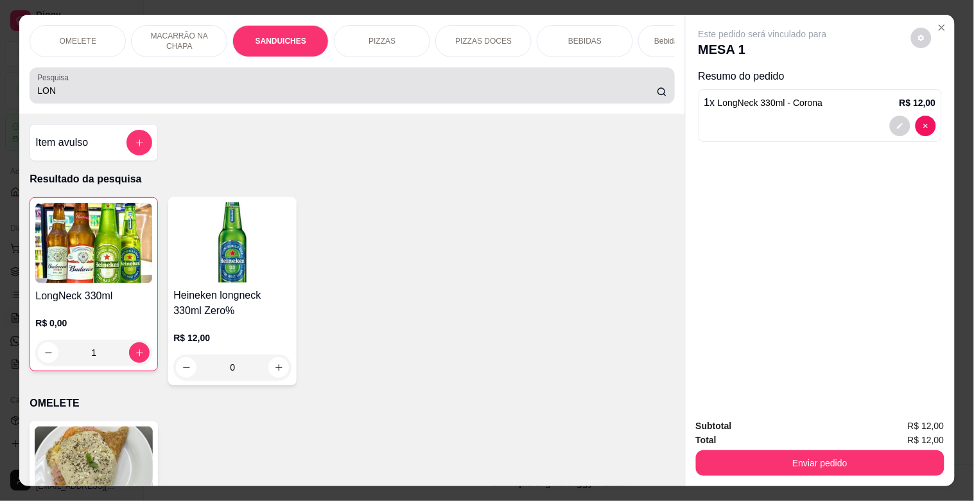
scroll to position [31, 0]
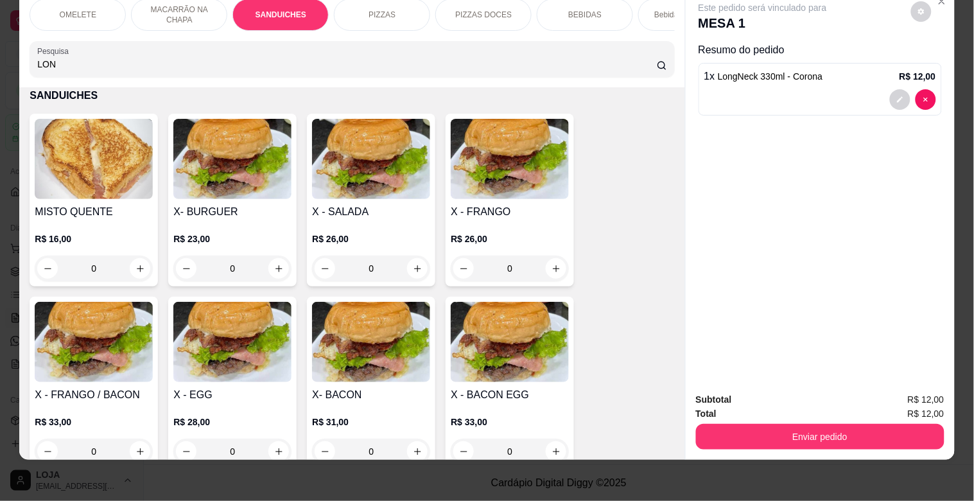
click at [498, 191] on img at bounding box center [510, 159] width 118 height 80
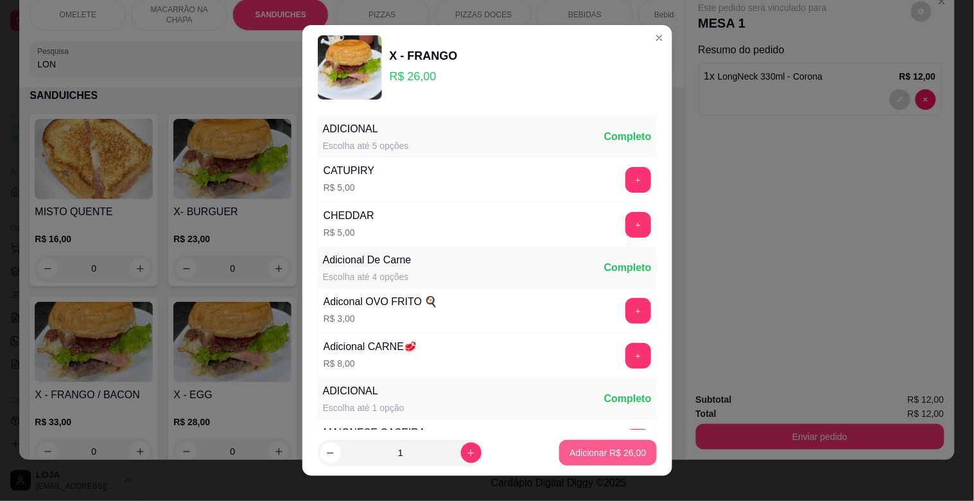
click at [616, 458] on p "Adicionar R$ 26,00" at bounding box center [607, 452] width 76 height 13
type input "1"
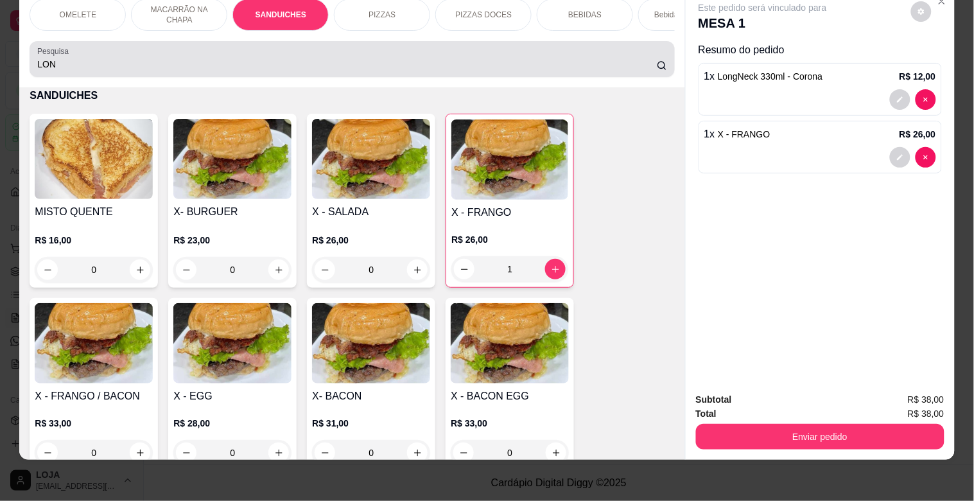
click at [299, 65] on input "LON" at bounding box center [346, 64] width 619 height 13
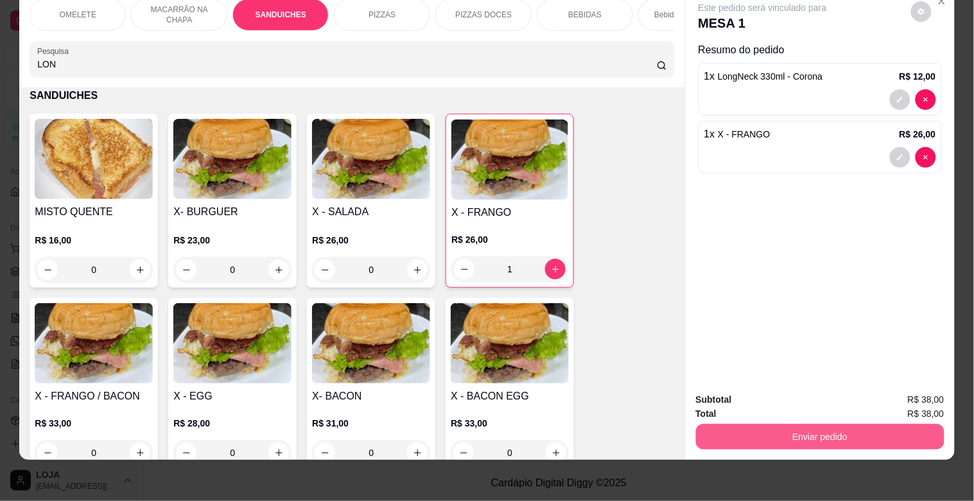
click at [846, 424] on button "Enviar pedido" at bounding box center [820, 437] width 248 height 26
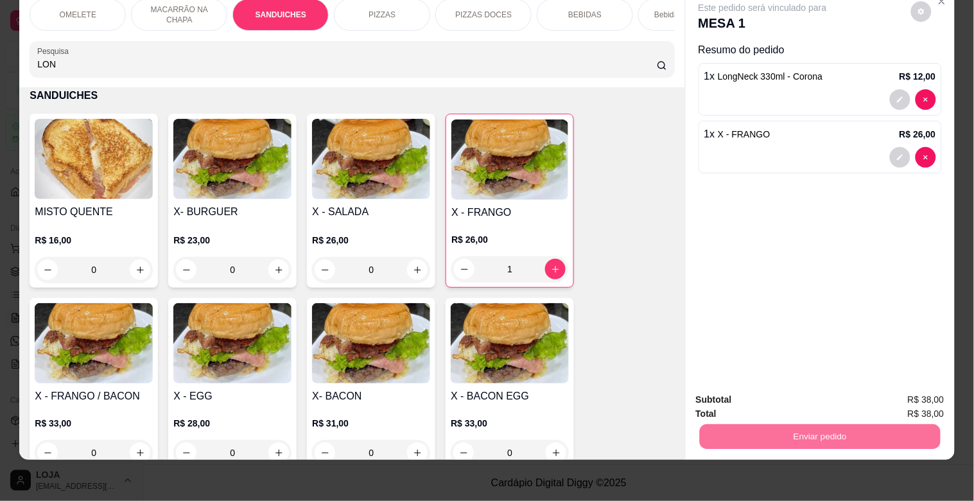
click at [896, 385] on button "Sim, quero registrar" at bounding box center [899, 394] width 96 height 24
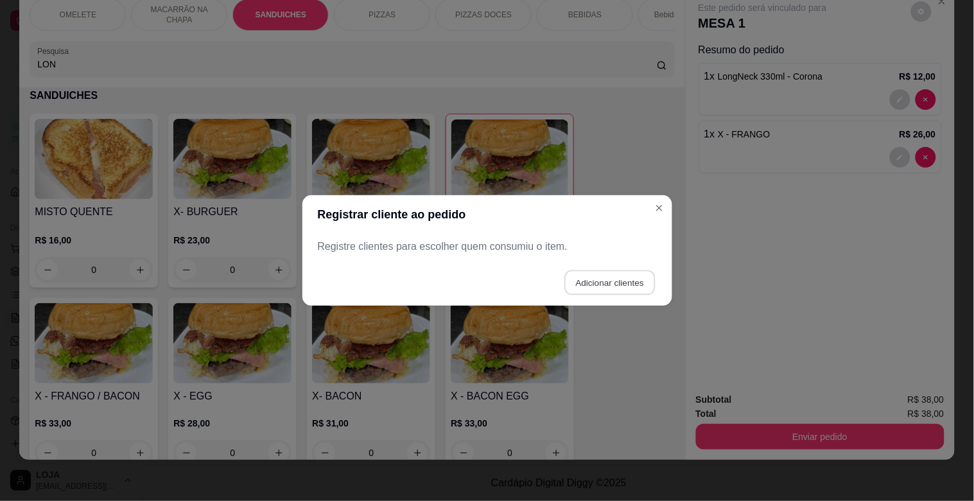
click at [610, 284] on button "Adicionar clientes" at bounding box center [609, 282] width 91 height 25
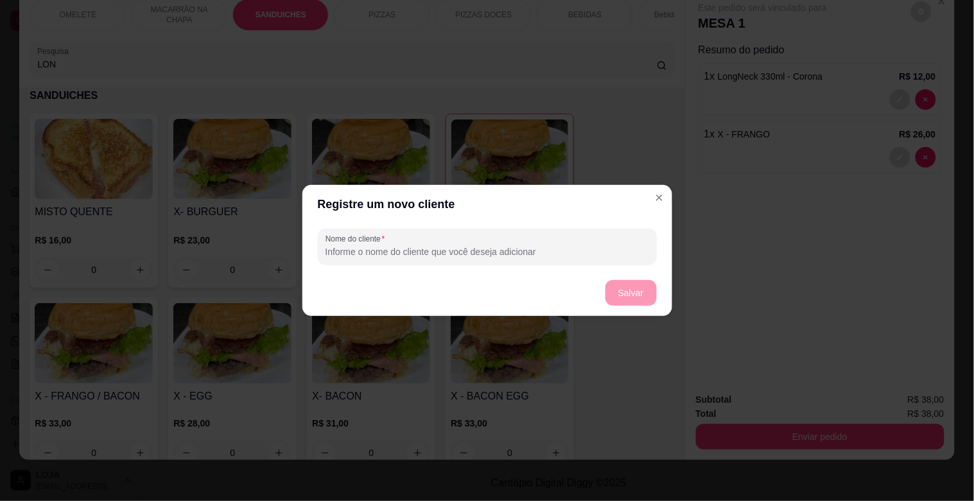
click at [335, 252] on input "Nome do cliente" at bounding box center [487, 251] width 324 height 13
type input "CHOCOLATE BRANCO"
click at [634, 290] on button "Salvar" at bounding box center [630, 293] width 51 height 26
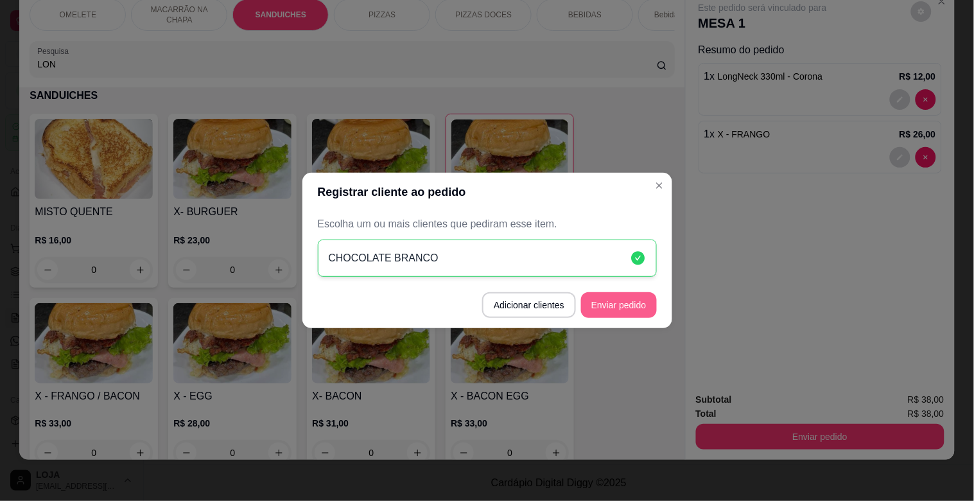
click at [628, 313] on button "Enviar pedido" at bounding box center [619, 305] width 76 height 26
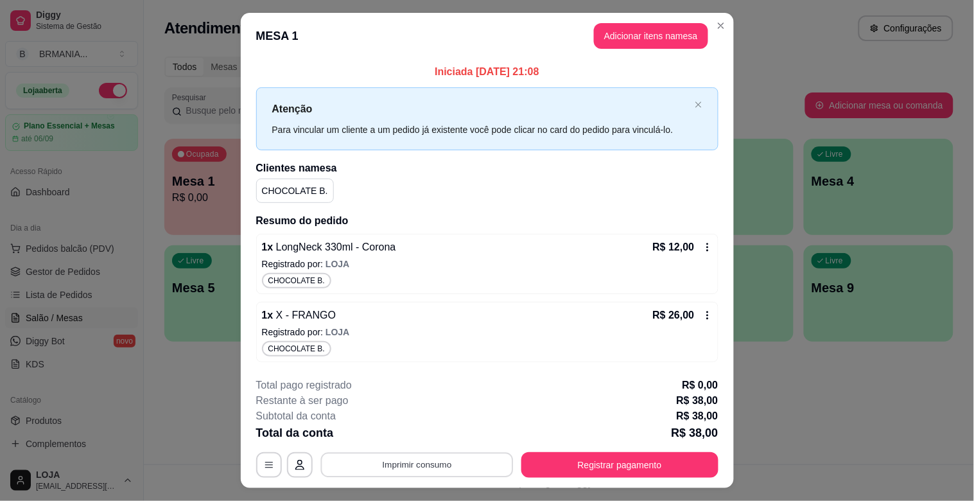
click at [438, 467] on button "Imprimir consumo" at bounding box center [416, 464] width 193 height 25
click at [434, 433] on button "IMPRESSORA" at bounding box center [415, 435] width 90 height 20
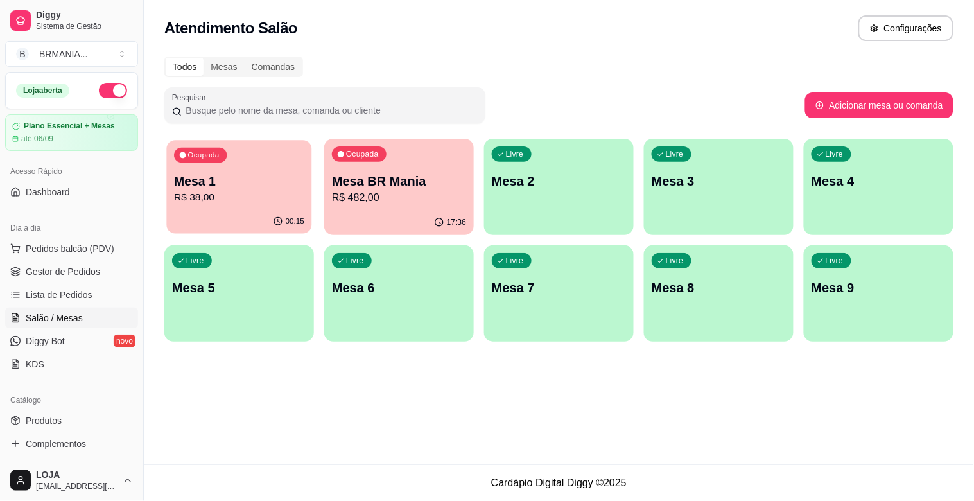
click at [263, 178] on p "Mesa 1" at bounding box center [239, 181] width 130 height 17
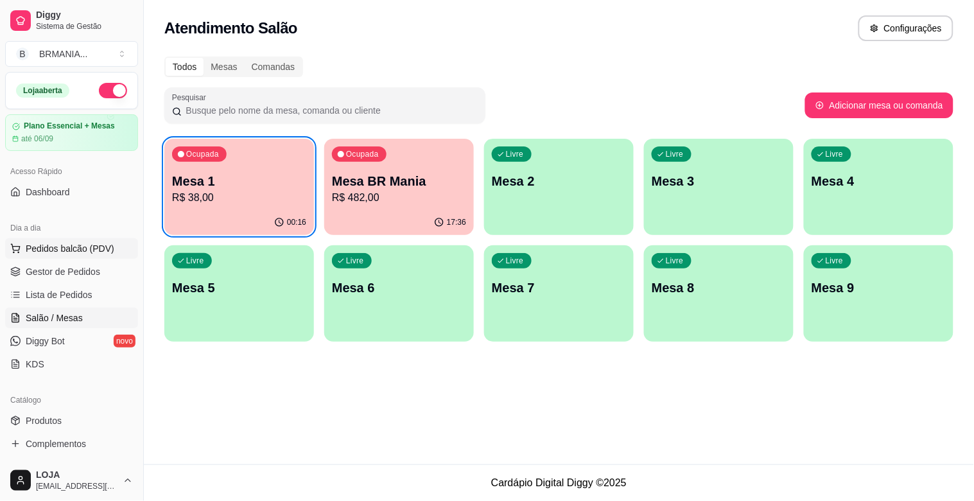
click at [80, 246] on span "Pedidos balcão (PDV)" at bounding box center [70, 248] width 89 height 13
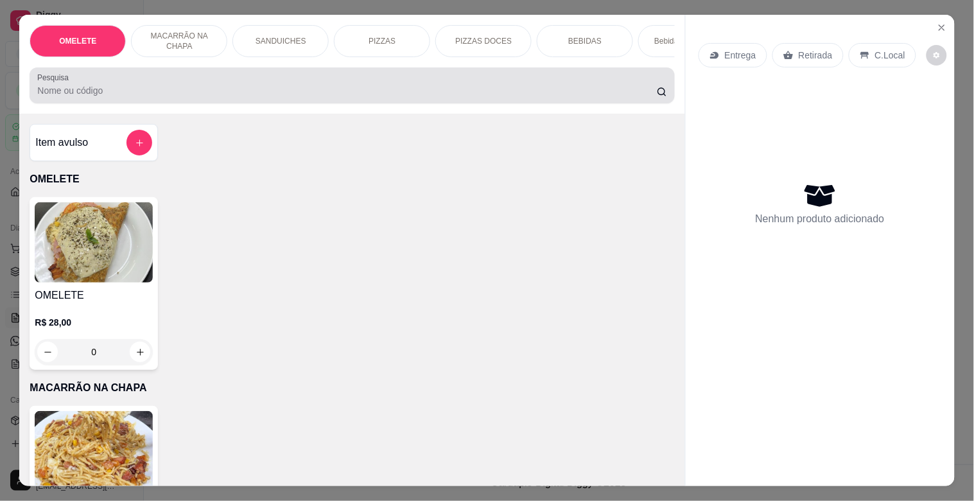
click at [153, 80] on div at bounding box center [351, 86] width 629 height 26
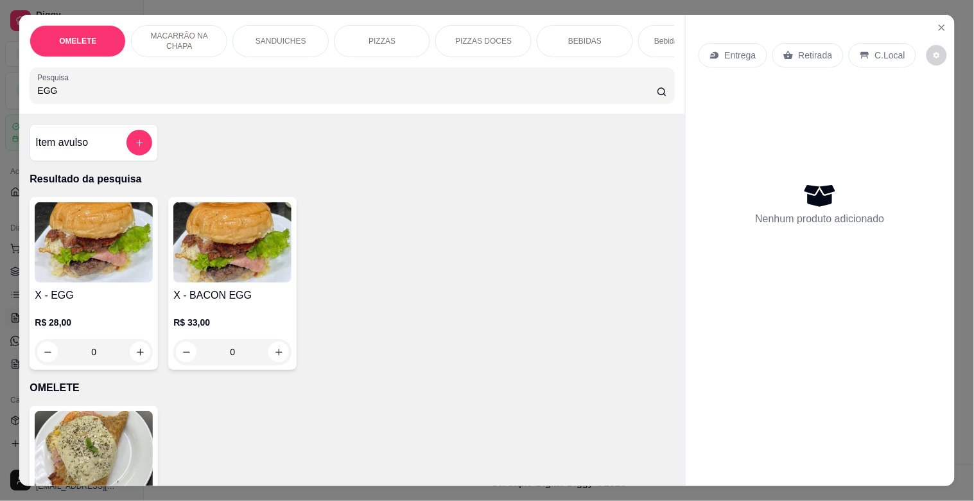
type input "EGG"
click at [127, 263] on img at bounding box center [94, 242] width 118 height 80
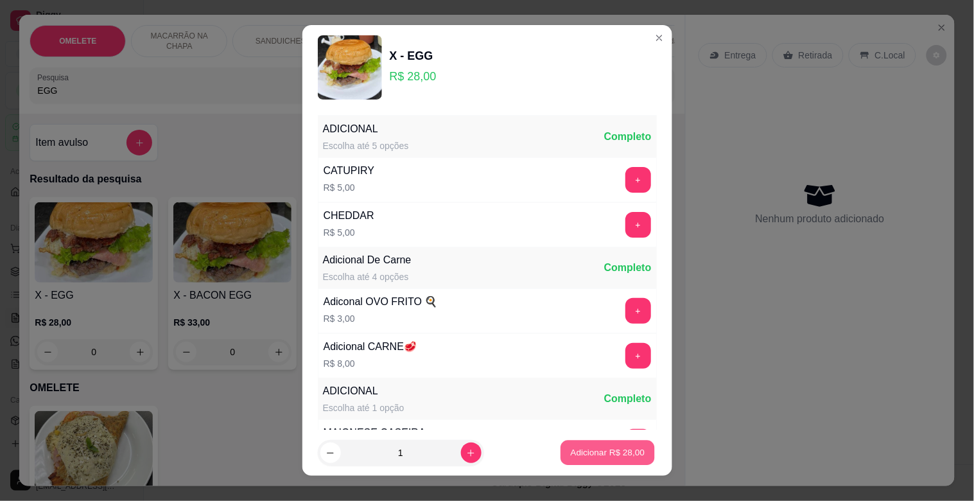
click at [585, 456] on p "Adicionar R$ 28,00" at bounding box center [608, 452] width 74 height 12
type input "1"
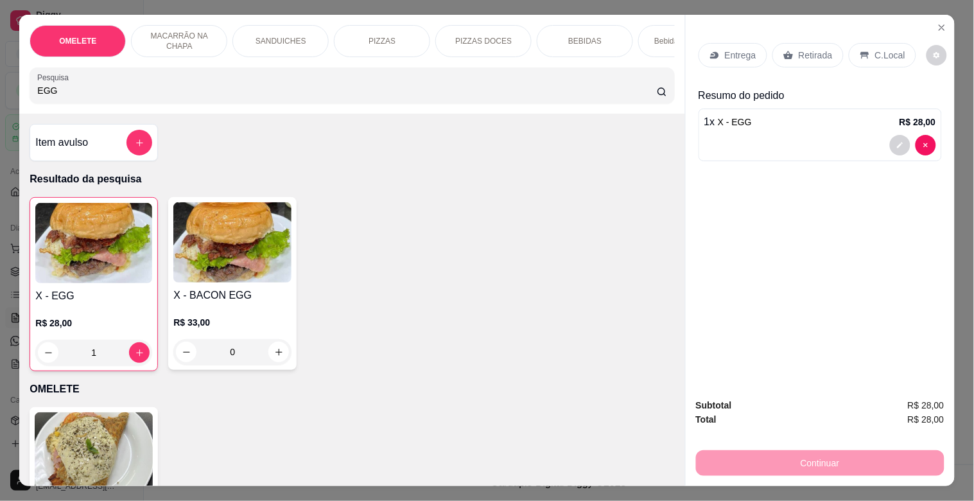
drag, startPoint x: 52, startPoint y: 91, endPoint x: 10, endPoint y: 101, distance: 43.1
click at [3, 101] on div "OMELETE MACARRÃO NA CHAPA SANDUICHES PIZZAS PIZZAS DOCES BEBIDAS Bebidas Alcoól…" at bounding box center [487, 250] width 974 height 501
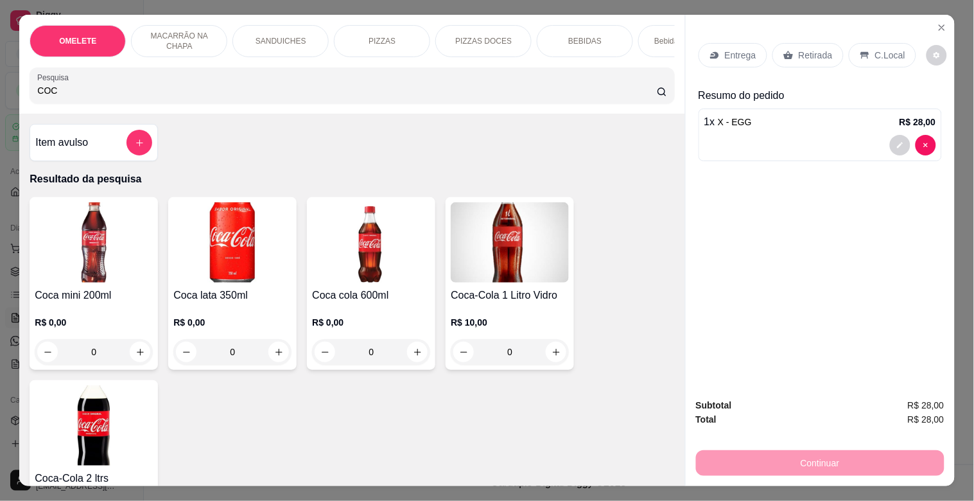
type input "COC"
click at [342, 278] on img at bounding box center [371, 242] width 118 height 80
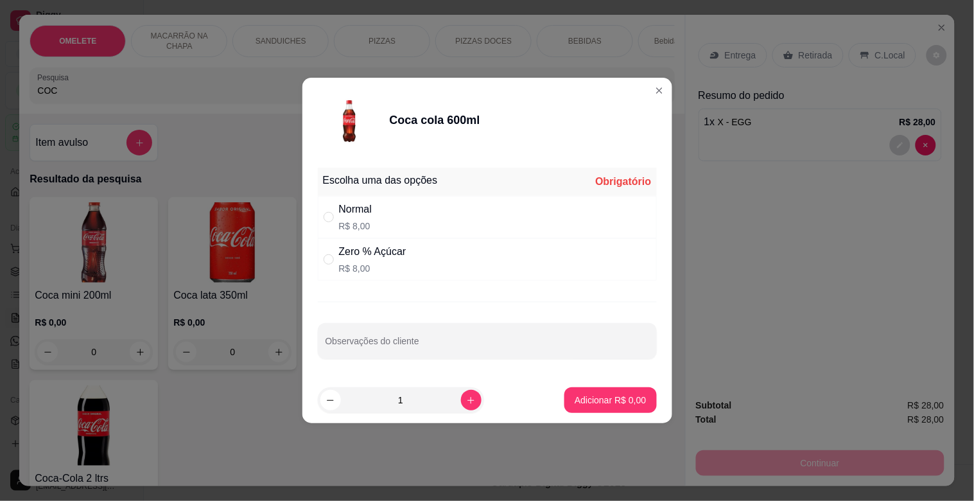
click at [372, 218] on div "Normal R$ 8,00" at bounding box center [355, 217] width 33 height 31
radio input "true"
click at [578, 393] on p "Adicionar R$ 8,00" at bounding box center [609, 399] width 71 height 13
type input "1"
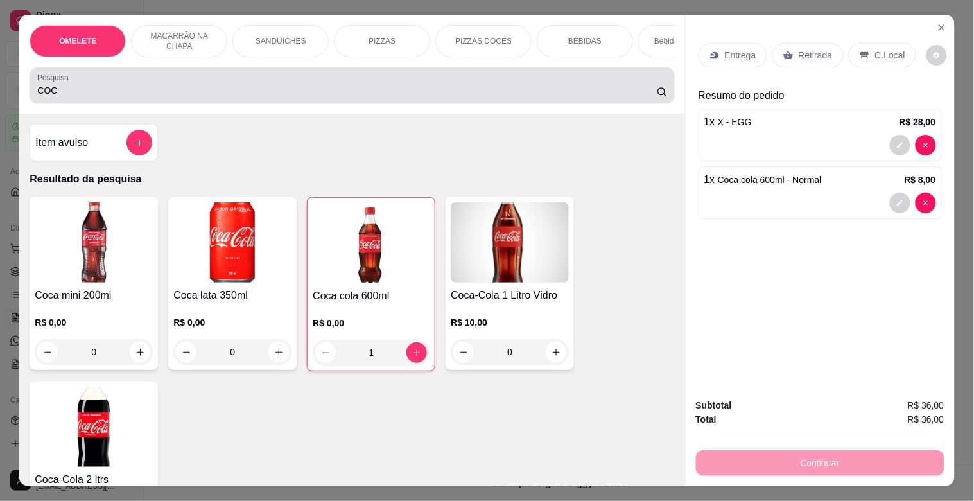
click at [0, 85] on div "OMELETE MACARRÃO NA CHAPA SANDUICHES PIZZAS PIZZAS DOCES BEBIDAS Bebidas Alcoól…" at bounding box center [487, 250] width 974 height 501
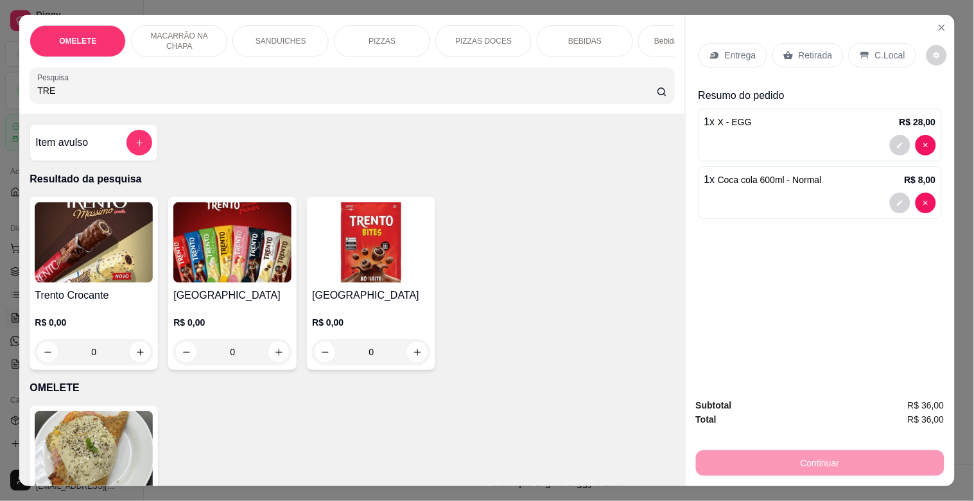
type input "TRE"
click at [171, 194] on div "Item avulso Resultado da pesquisa Trento Crocante R$ 0,00 0 Trento R$ 0,00 0 Tr…" at bounding box center [351, 300] width 665 height 372
click at [223, 239] on img at bounding box center [232, 242] width 118 height 80
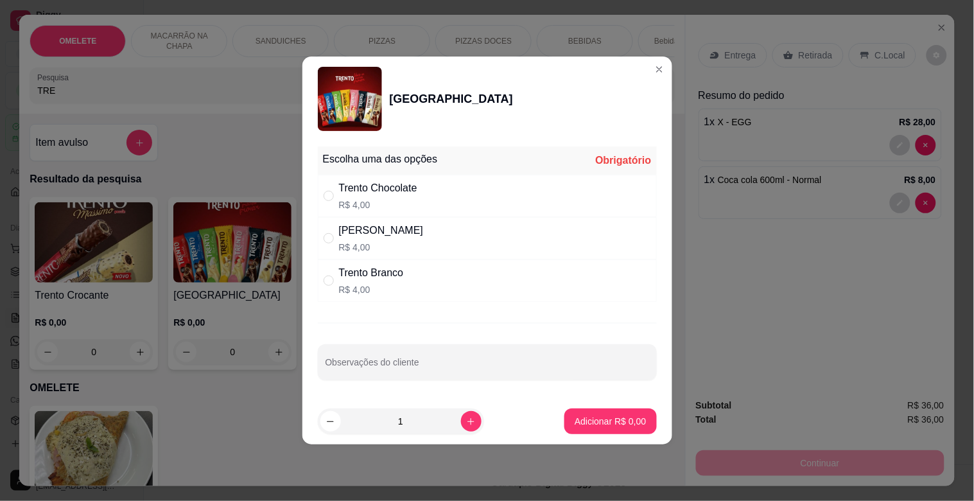
click at [358, 187] on div "Trento Chocolate" at bounding box center [378, 187] width 78 height 15
click at [366, 195] on div "Trento Chocolate" at bounding box center [378, 187] width 78 height 15
radio input "true"
click at [615, 420] on p "Adicionar R$ 4,00" at bounding box center [609, 421] width 71 height 13
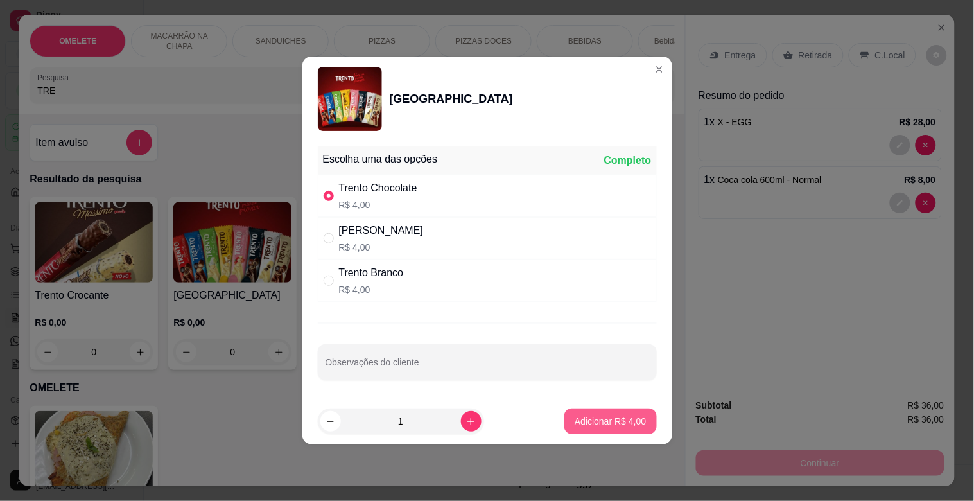
type input "1"
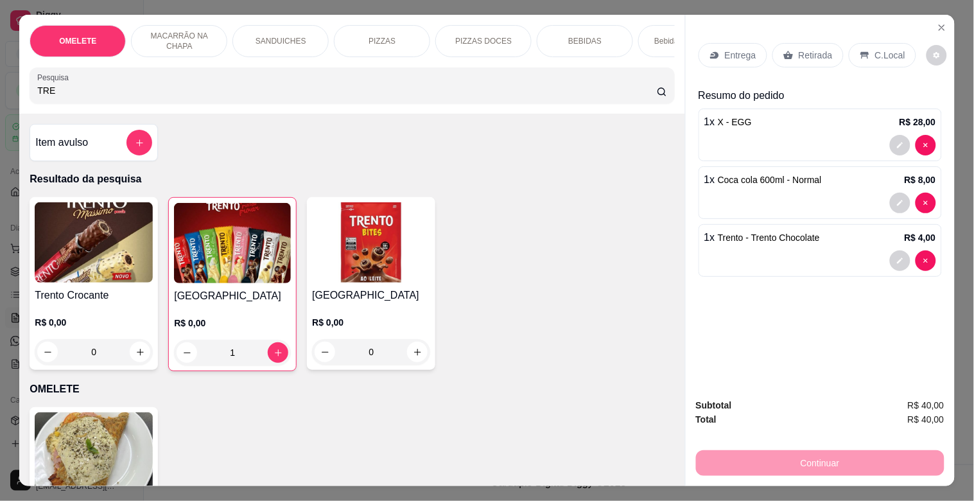
drag, startPoint x: 878, startPoint y: 30, endPoint x: 872, endPoint y: 53, distance: 23.4
click at [875, 46] on div "Entrega Retirada C.Local" at bounding box center [819, 55] width 243 height 45
click at [875, 53] on p "C.Local" at bounding box center [890, 55] width 30 height 13
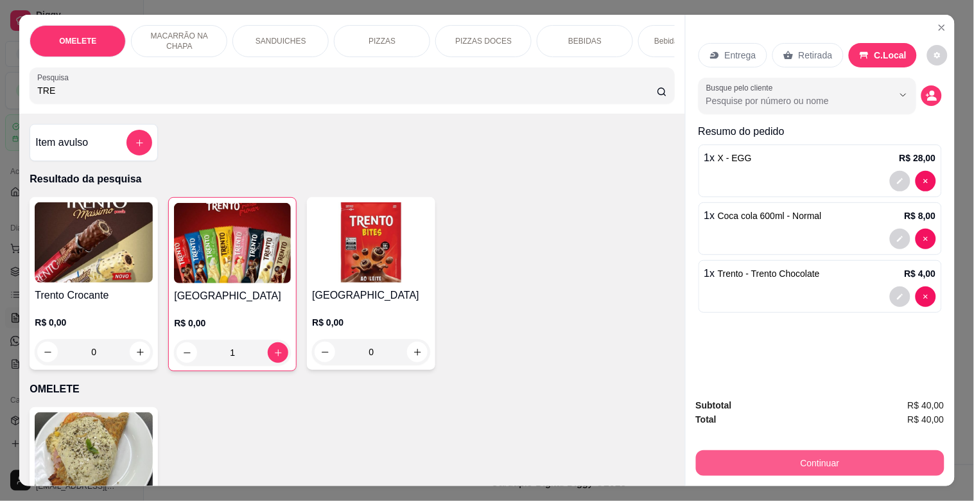
click at [838, 453] on button "Continuar" at bounding box center [820, 463] width 248 height 26
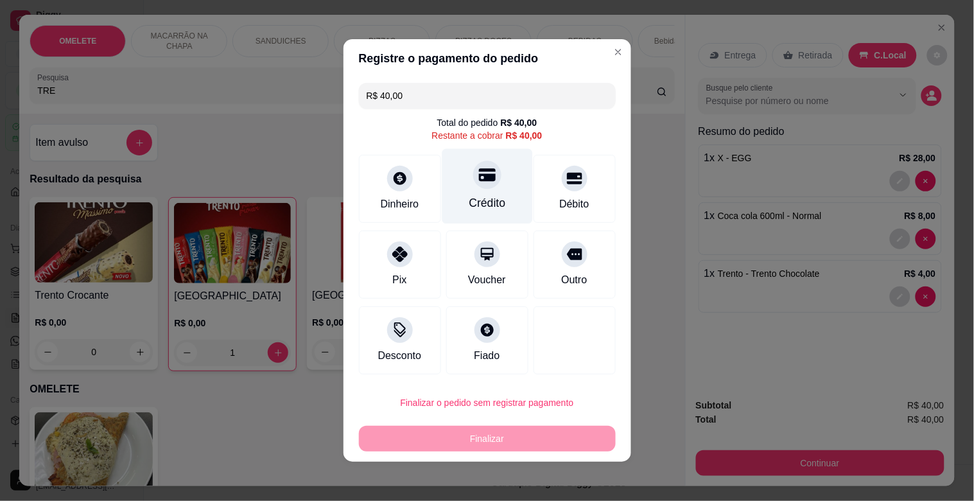
click at [495, 191] on div "Crédito" at bounding box center [487, 186] width 91 height 75
type input "R$ 0,00"
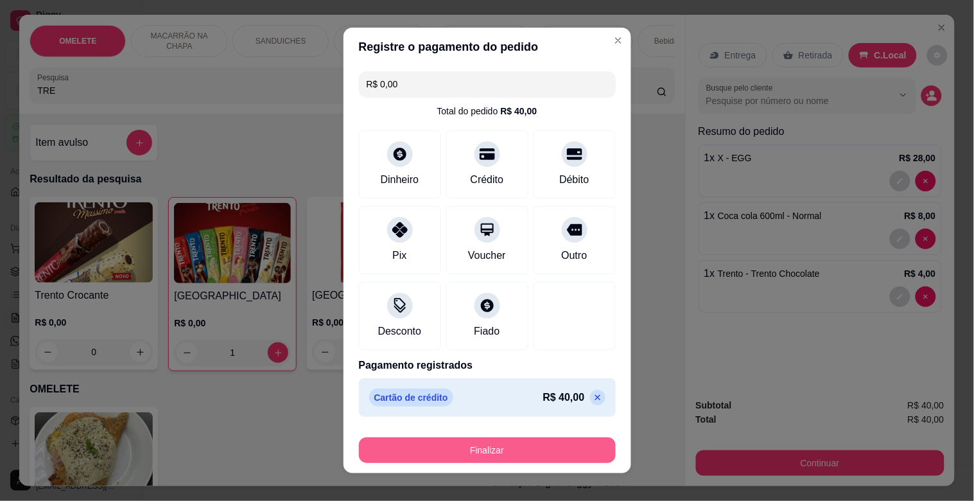
click at [499, 440] on button "Finalizar" at bounding box center [487, 450] width 257 height 26
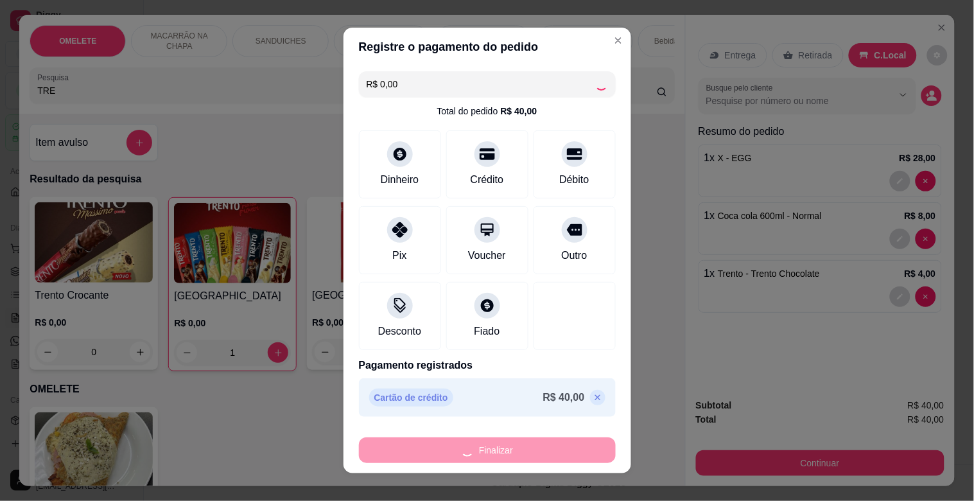
type input "0"
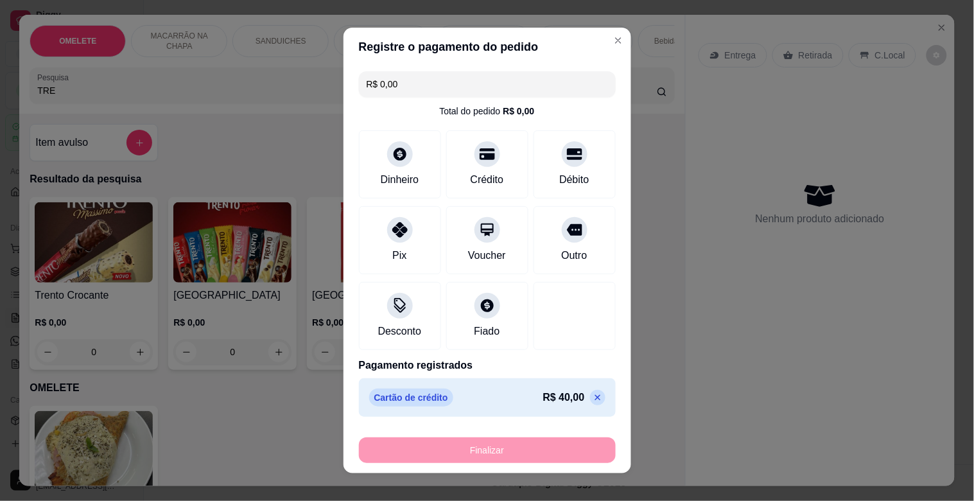
type input "-R$ 40,00"
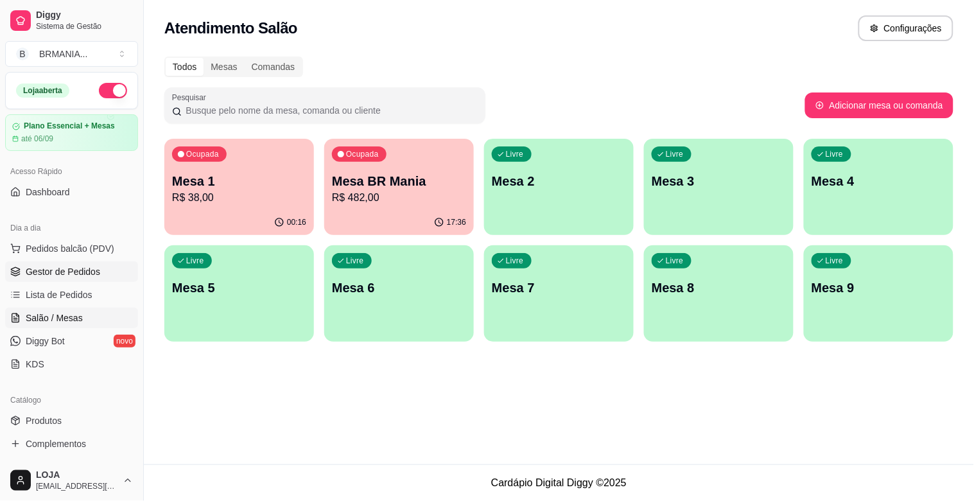
click at [72, 276] on span "Gestor de Pedidos" at bounding box center [63, 271] width 74 height 13
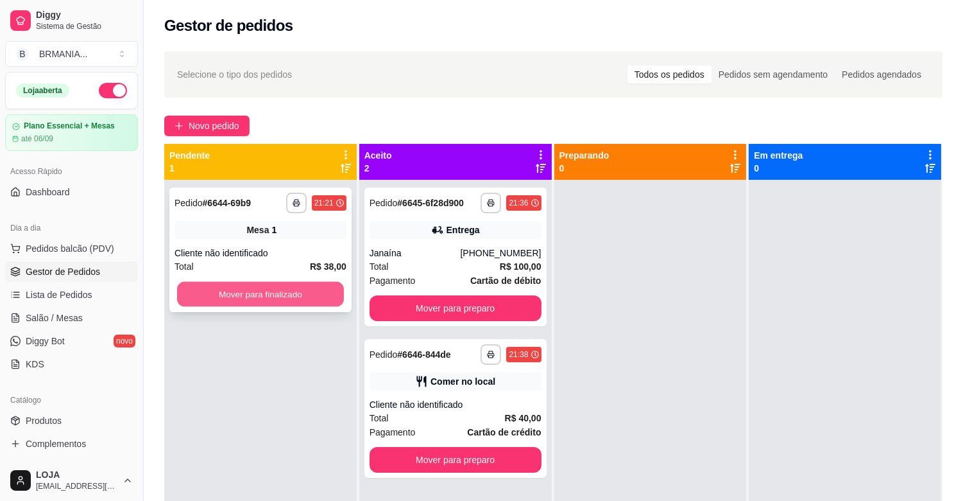
click at [308, 285] on button "Mover para finalizado" at bounding box center [260, 294] width 167 height 25
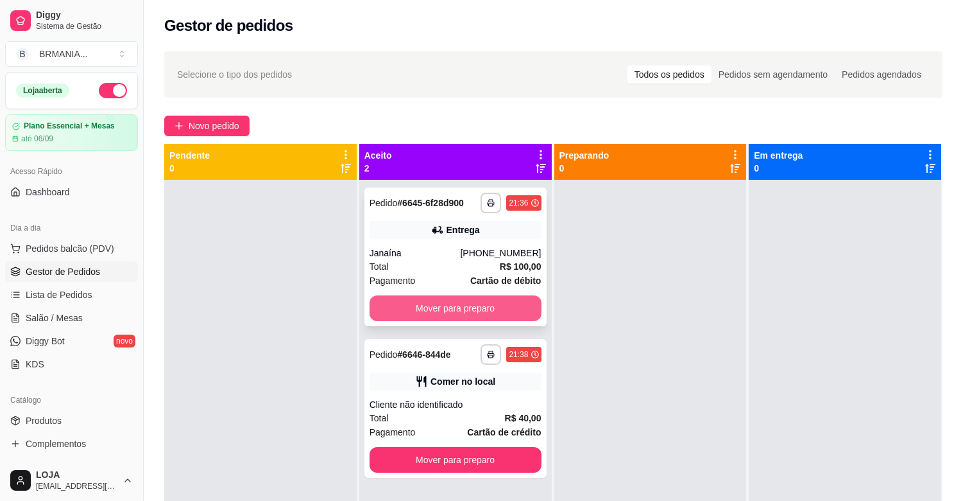
click at [425, 306] on button "Mover para preparo" at bounding box center [456, 308] width 172 height 26
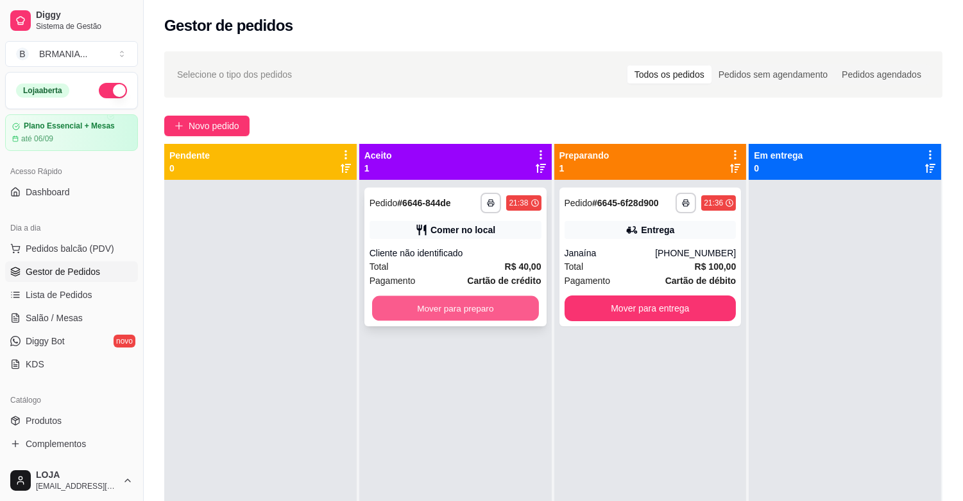
click at [433, 297] on button "Mover para preparo" at bounding box center [455, 308] width 167 height 25
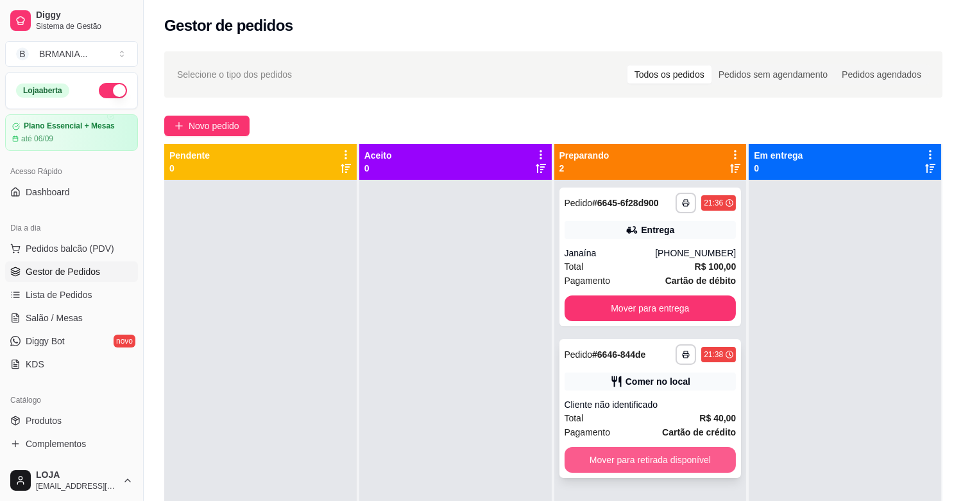
click at [682, 456] on button "Mover para retirada disponível" at bounding box center [651, 460] width 172 height 26
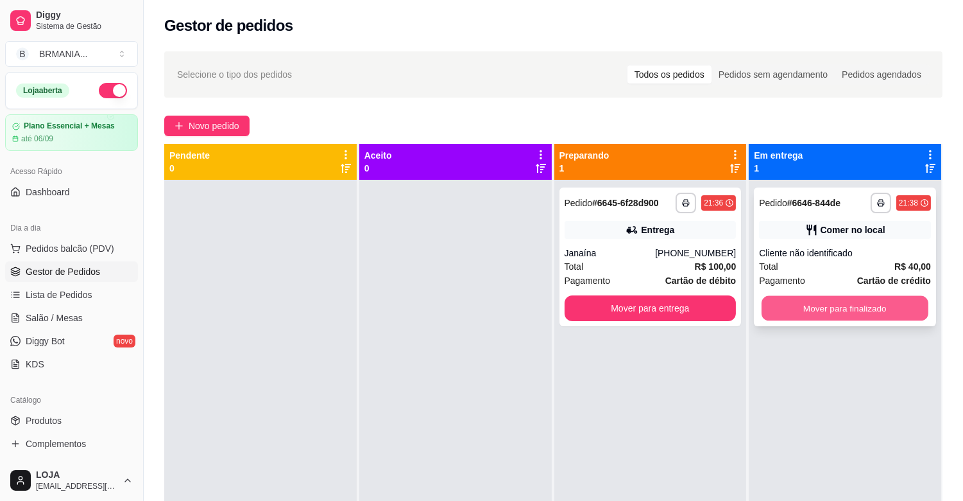
click at [797, 315] on button "Mover para finalizado" at bounding box center [845, 308] width 167 height 25
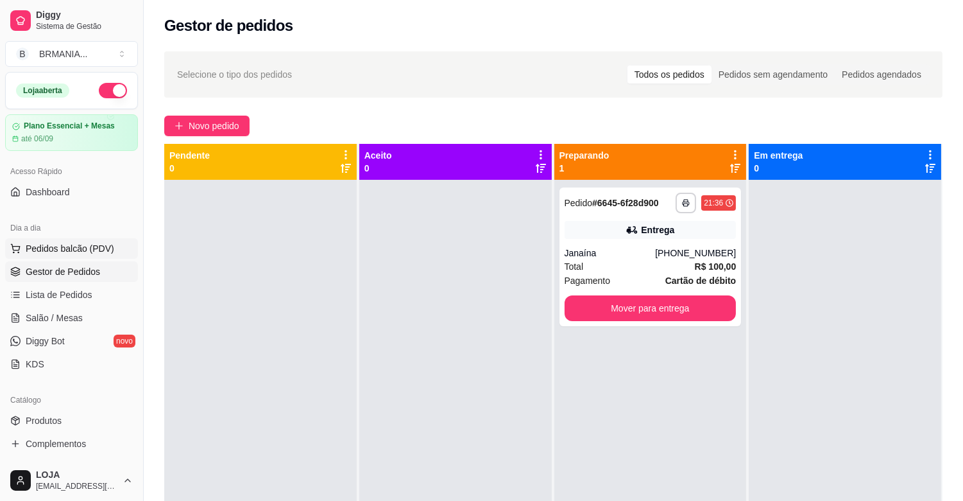
click at [73, 246] on span "Pedidos balcão (PDV)" at bounding box center [70, 248] width 89 height 13
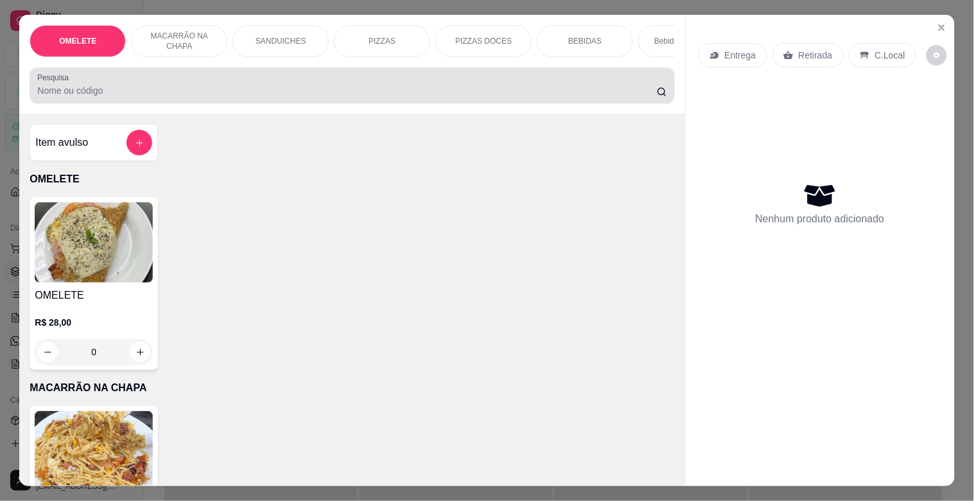
click at [193, 96] on input "Pesquisa" at bounding box center [346, 90] width 619 height 13
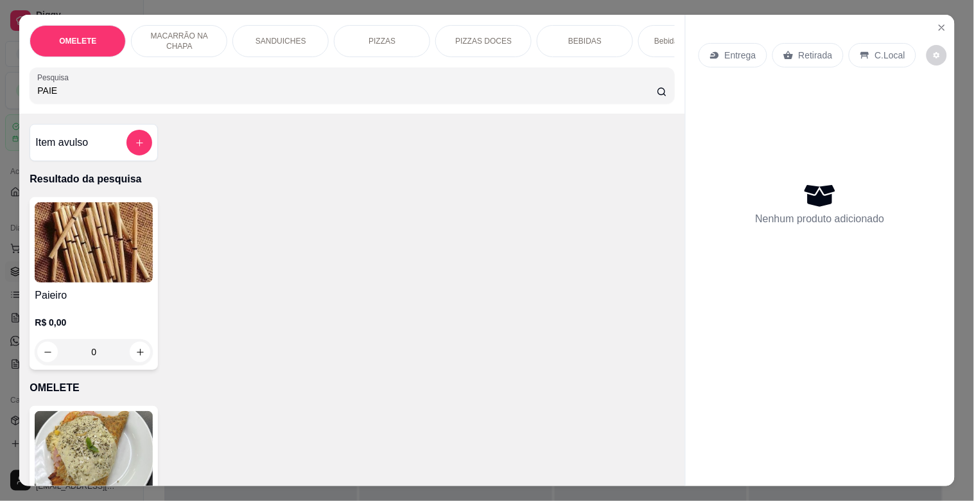
type input "PAIE"
click at [107, 267] on img at bounding box center [94, 242] width 118 height 80
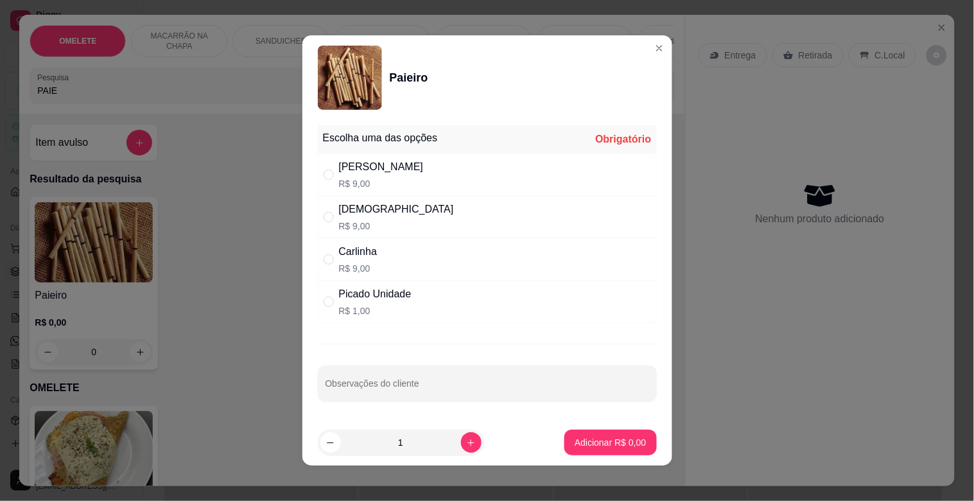
click at [329, 171] on div "" at bounding box center [331, 175] width 15 height 14
radio input "true"
click at [592, 440] on p "Adicionar R$ 9,00" at bounding box center [609, 442] width 71 height 13
type input "1"
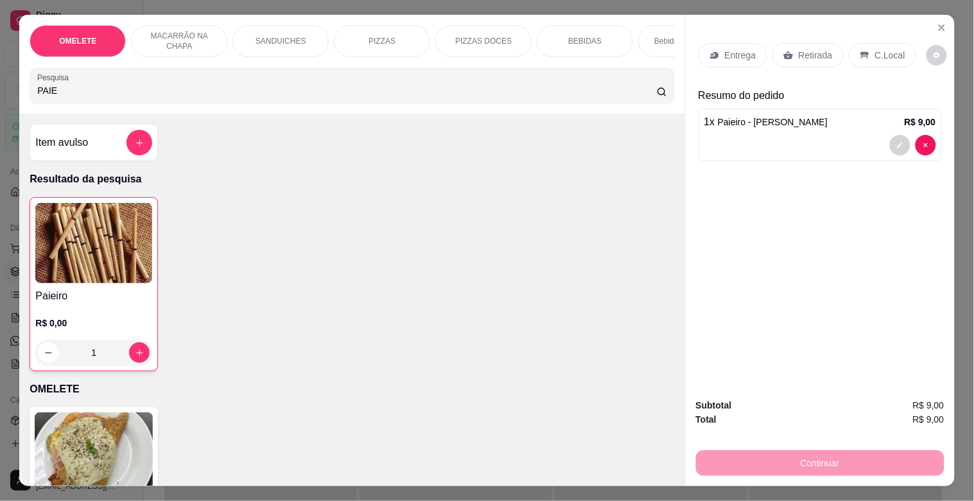
drag, startPoint x: 69, startPoint y: 92, endPoint x: 0, endPoint y: 92, distance: 68.7
click at [0, 92] on div "OMELETE MACARRÃO NA CHAPA SANDUICHES PIZZAS PIZZAS DOCES BEBIDAS Bebidas Alcoól…" at bounding box center [487, 250] width 974 height 501
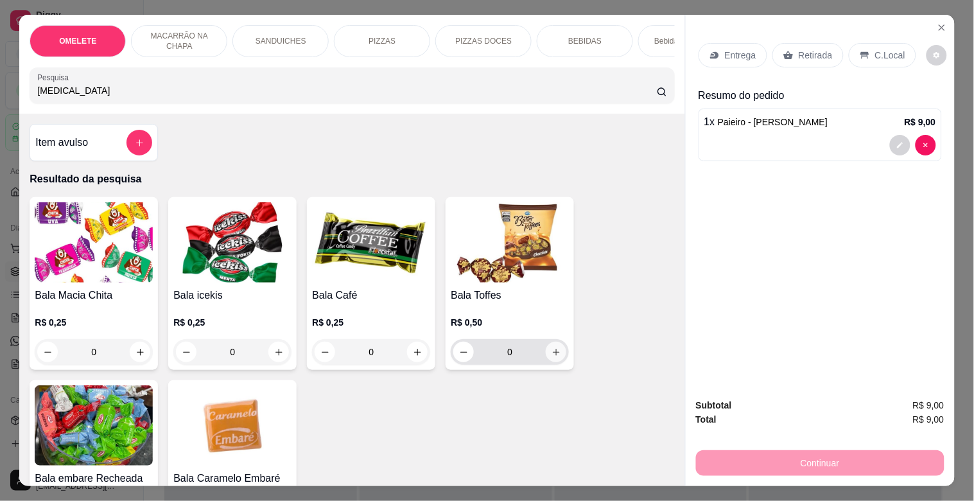
type input "[MEDICAL_DATA]"
click at [552, 354] on icon "increase-product-quantity" at bounding box center [556, 352] width 10 height 10
type input "1"
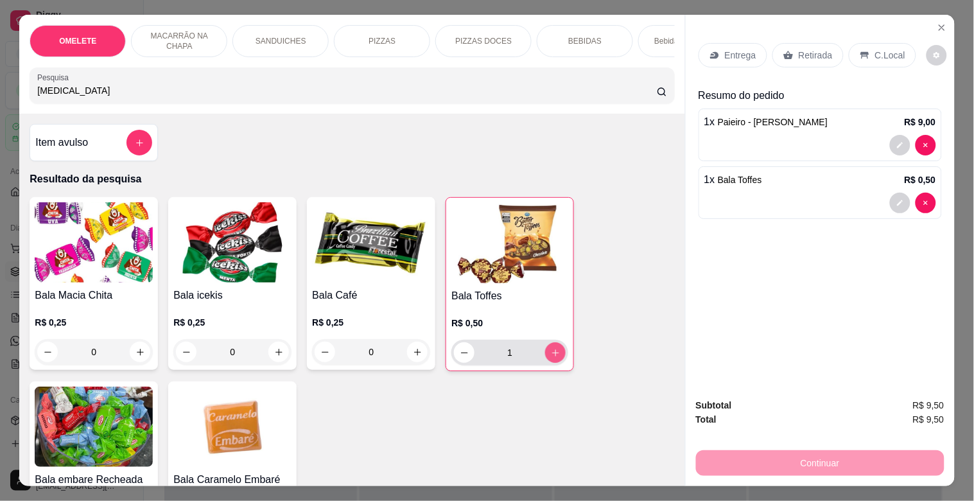
click at [552, 354] on icon "increase-product-quantity" at bounding box center [556, 353] width 10 height 10
type input "2"
click at [552, 354] on icon "increase-product-quantity" at bounding box center [556, 353] width 10 height 10
type input "3"
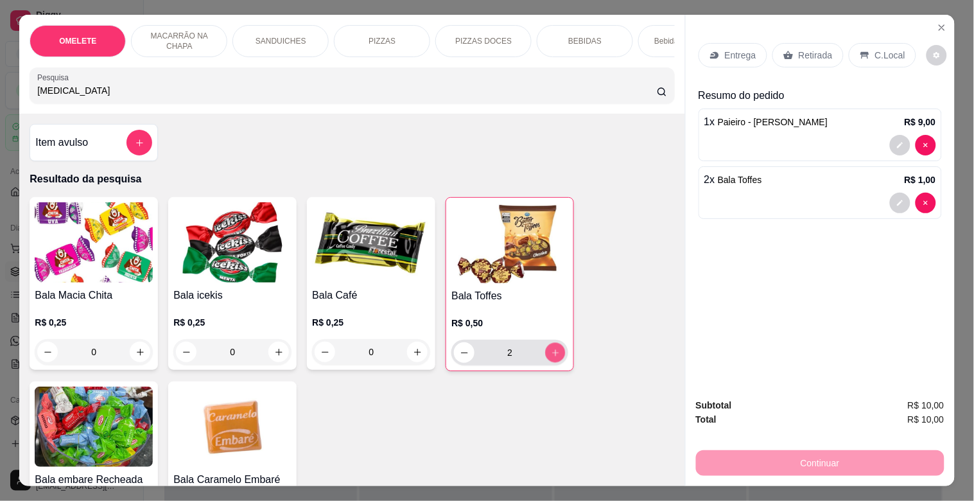
type input "3"
click at [552, 354] on icon "increase-product-quantity" at bounding box center [556, 353] width 10 height 10
type input "4"
click at [552, 354] on icon "increase-product-quantity" at bounding box center [556, 353] width 10 height 10
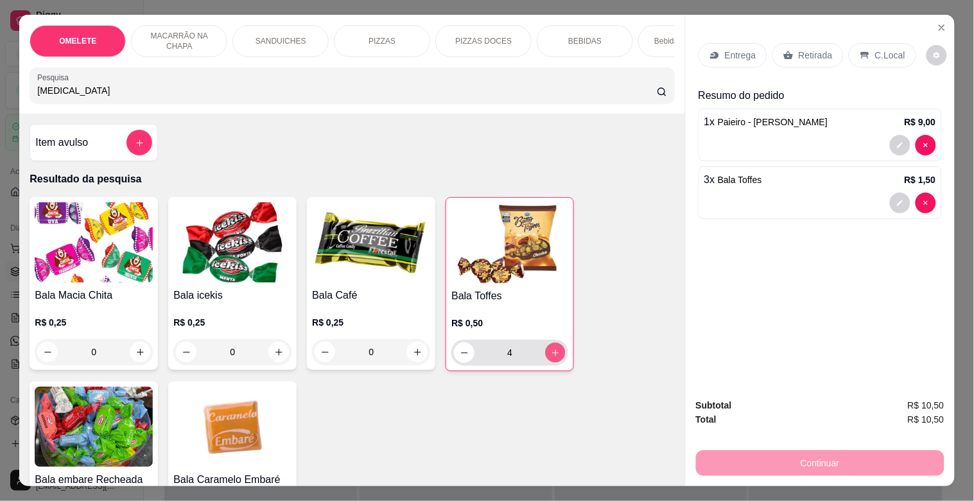
type input "5"
click at [552, 354] on icon "increase-product-quantity" at bounding box center [556, 353] width 10 height 10
type input "6"
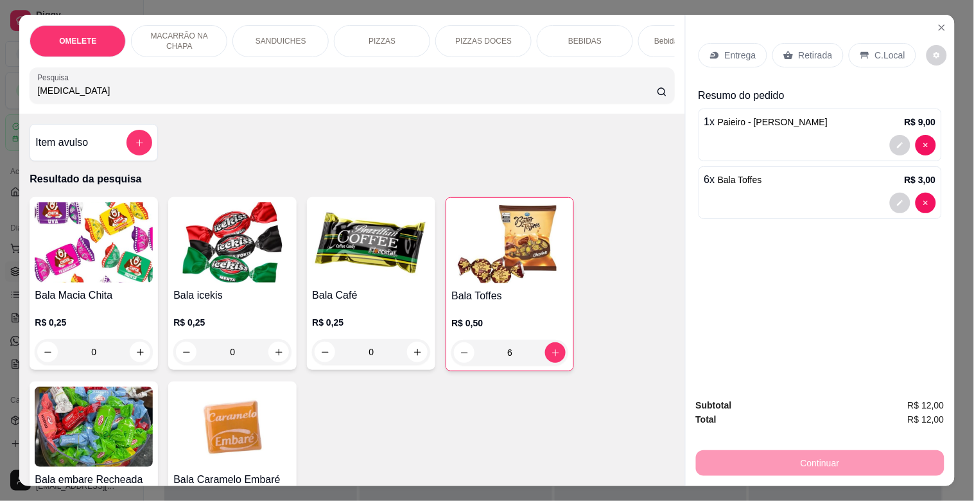
click at [817, 43] on div "Retirada" at bounding box center [807, 55] width 71 height 24
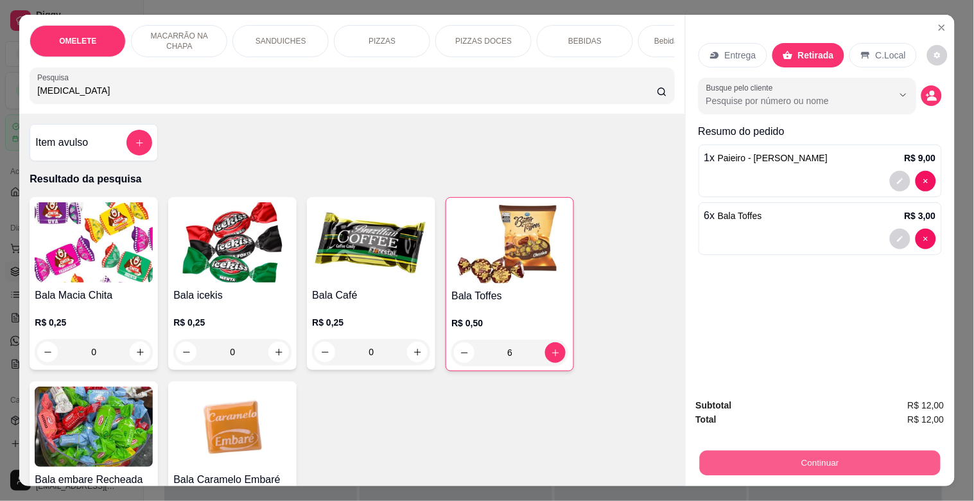
click at [867, 456] on button "Continuar" at bounding box center [819, 462] width 241 height 25
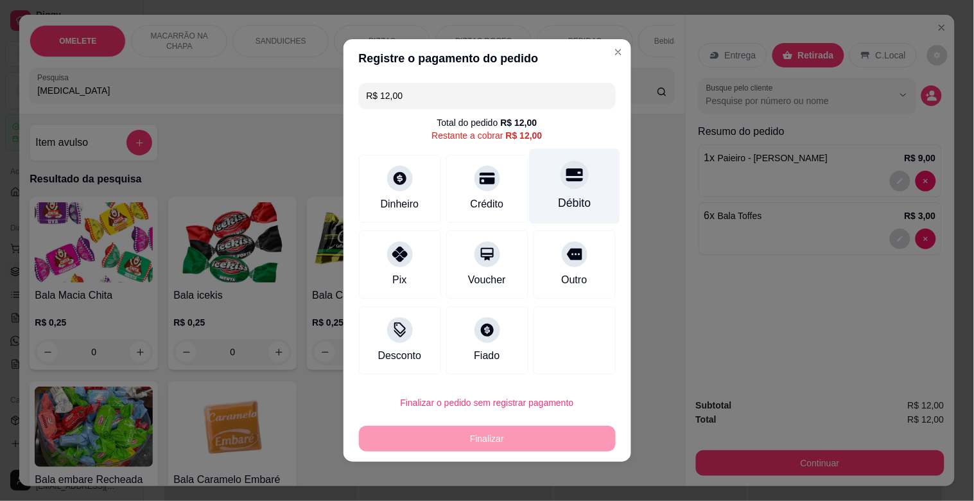
click at [560, 184] on div at bounding box center [574, 174] width 28 height 28
type input "R$ 0,00"
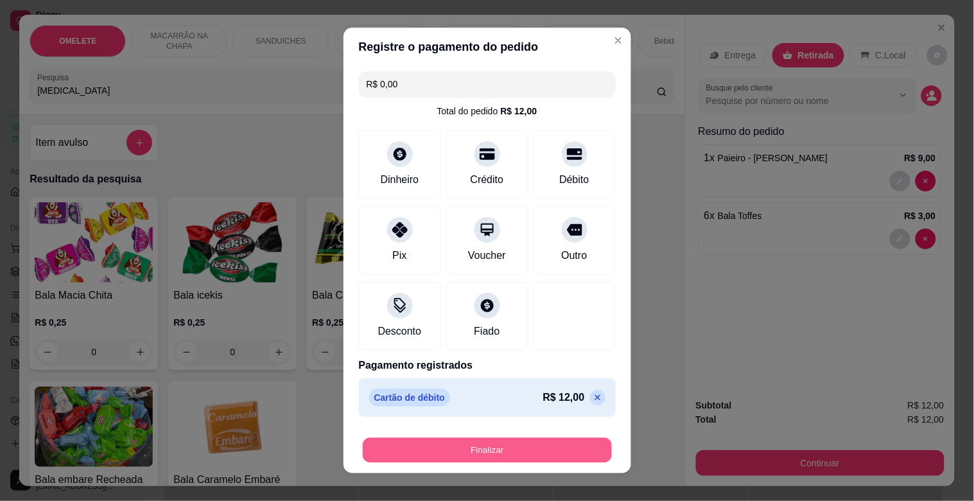
click at [517, 453] on button "Finalizar" at bounding box center [487, 450] width 249 height 25
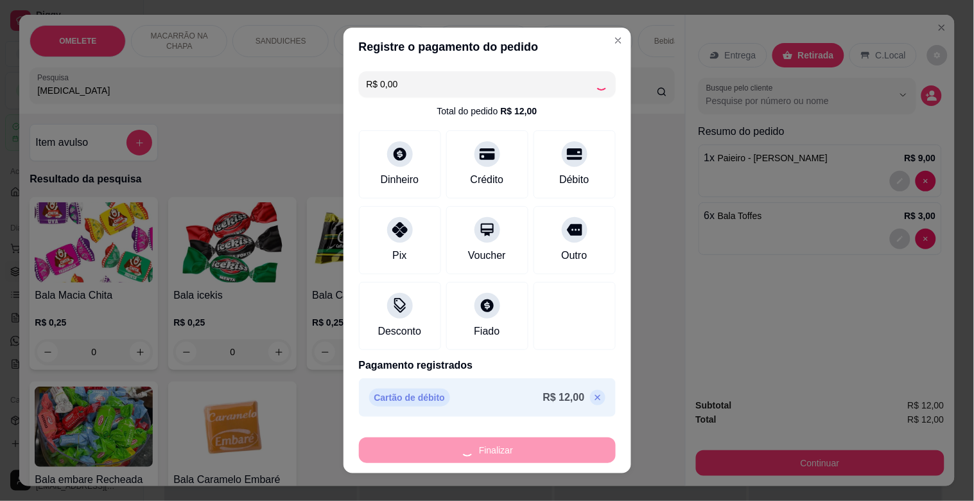
type input "0"
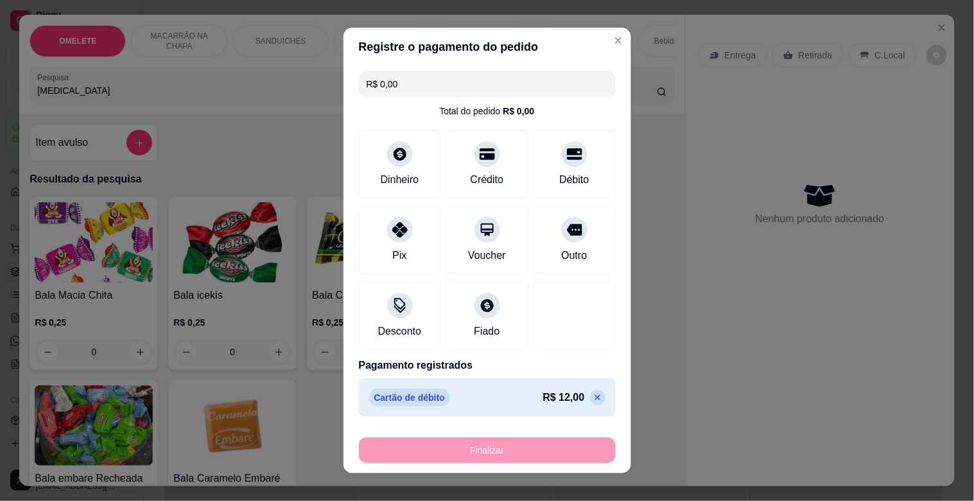
type input "-R$ 12,00"
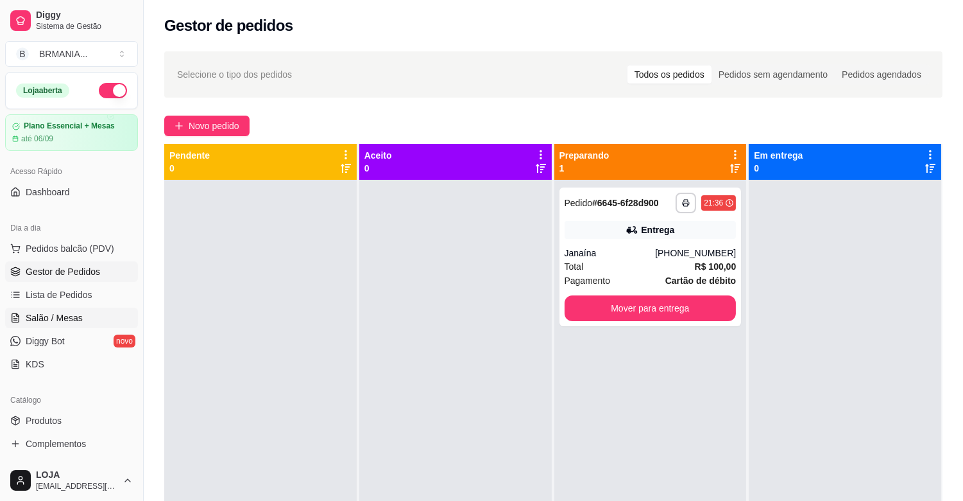
click at [76, 317] on span "Salão / Mesas" at bounding box center [54, 317] width 57 height 13
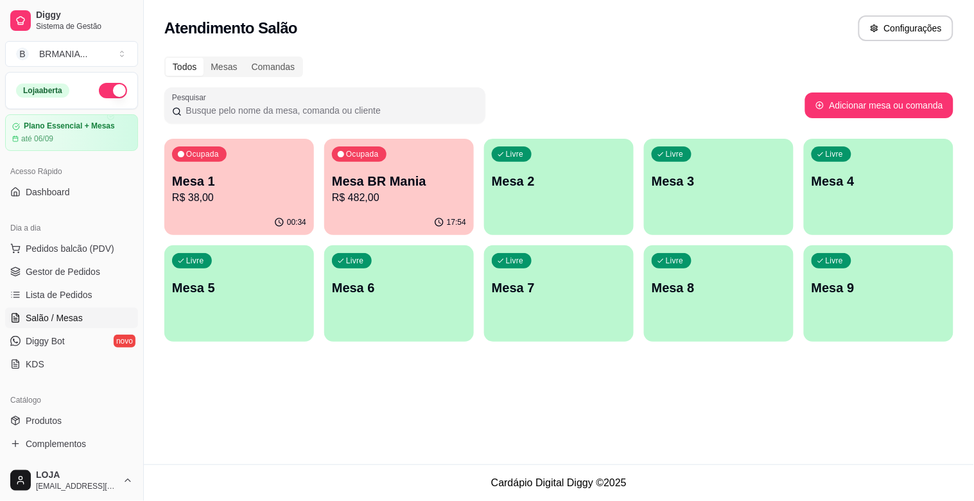
click at [436, 297] on div "Livre Mesa 6" at bounding box center [399, 285] width 150 height 81
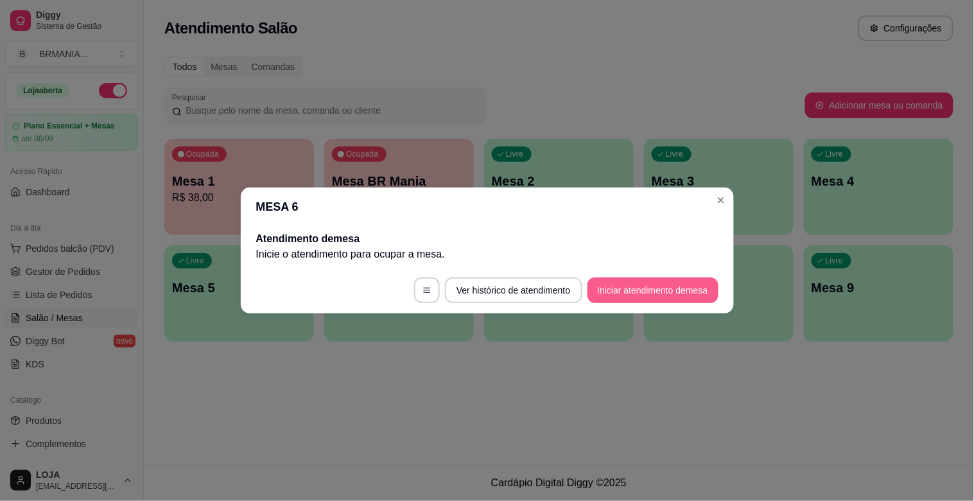
click at [623, 289] on button "Iniciar atendimento de mesa" at bounding box center [652, 290] width 131 height 26
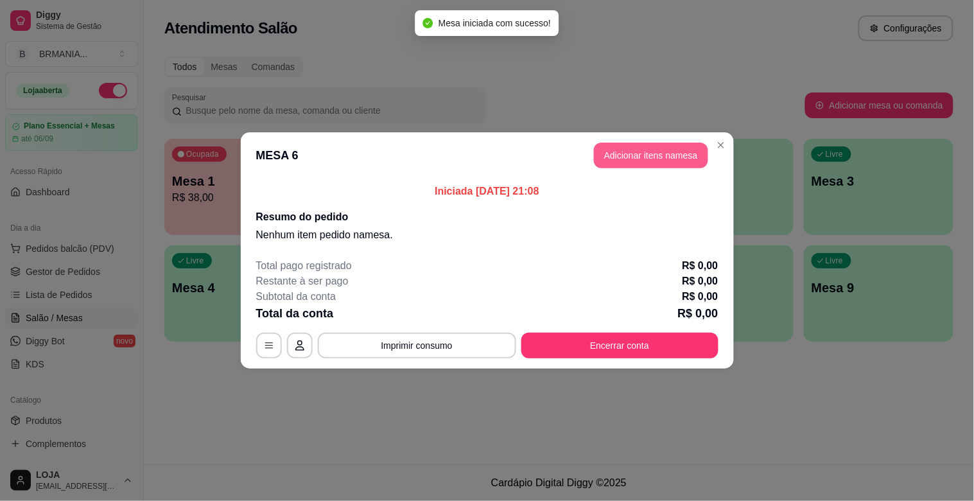
click at [627, 158] on button "Adicionar itens na mesa" at bounding box center [651, 155] width 114 height 26
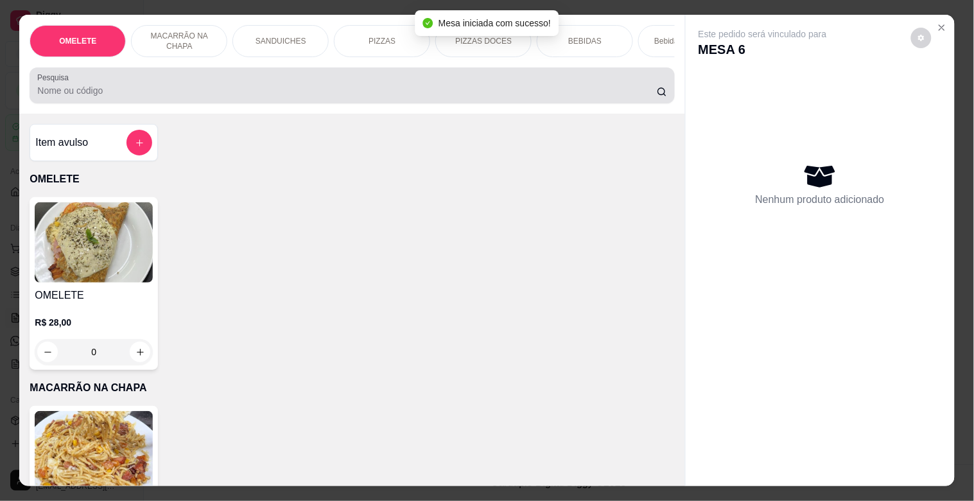
click at [377, 103] on div "Pesquisa" at bounding box center [352, 85] width 644 height 36
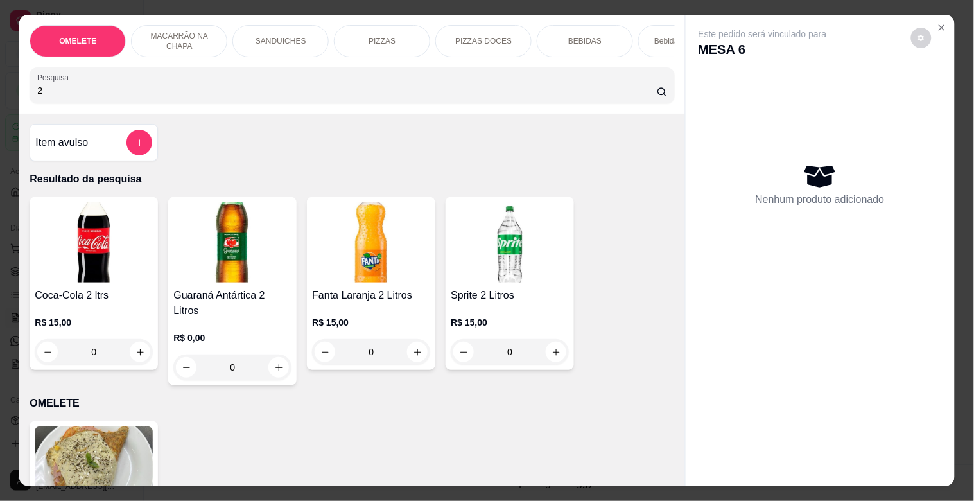
type input "2"
click at [132, 268] on img at bounding box center [94, 242] width 118 height 80
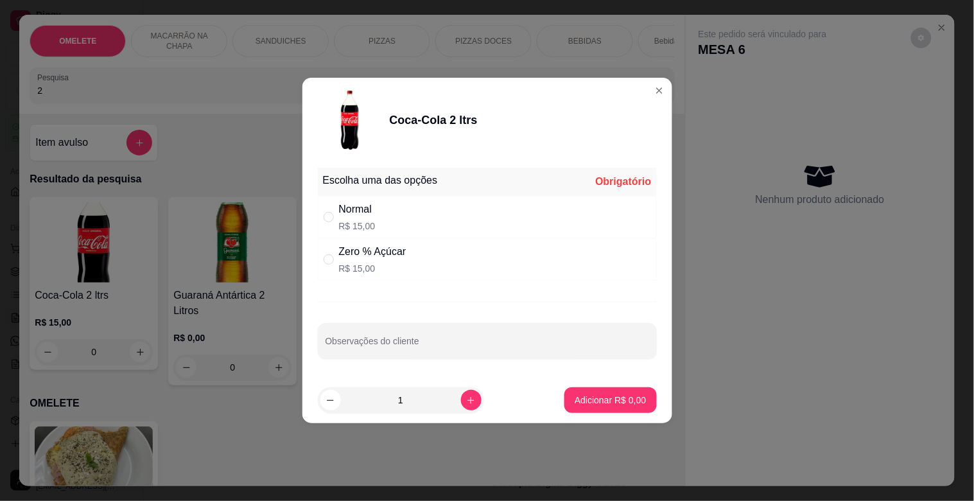
click at [419, 209] on div "Normal R$ 15,00" at bounding box center [487, 217] width 339 height 42
radio input "true"
click at [612, 392] on button "Adicionar R$ 15,00" at bounding box center [607, 400] width 97 height 26
type input "1"
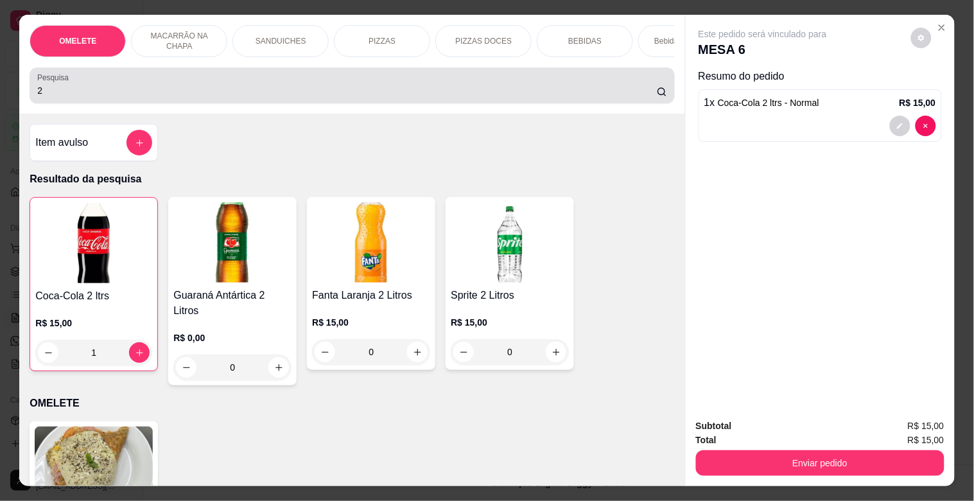
drag, startPoint x: 59, startPoint y: 94, endPoint x: 0, endPoint y: 110, distance: 61.2
click at [0, 109] on div "OMELETE MACARRÃO NA CHAPA SANDUICHES PIZZAS PIZZAS DOCES BEBIDAS Bebidas Alcoól…" at bounding box center [487, 250] width 974 height 501
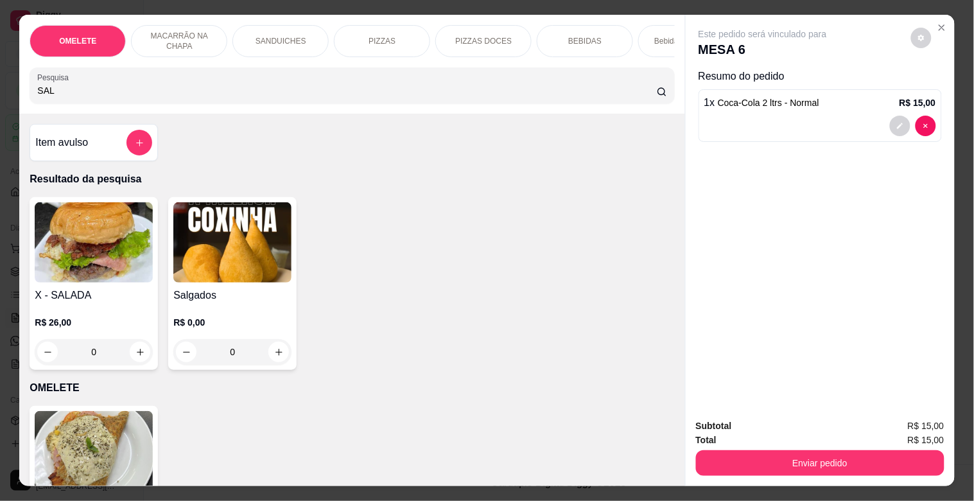
type input "SAL"
click at [58, 236] on img at bounding box center [94, 242] width 118 height 80
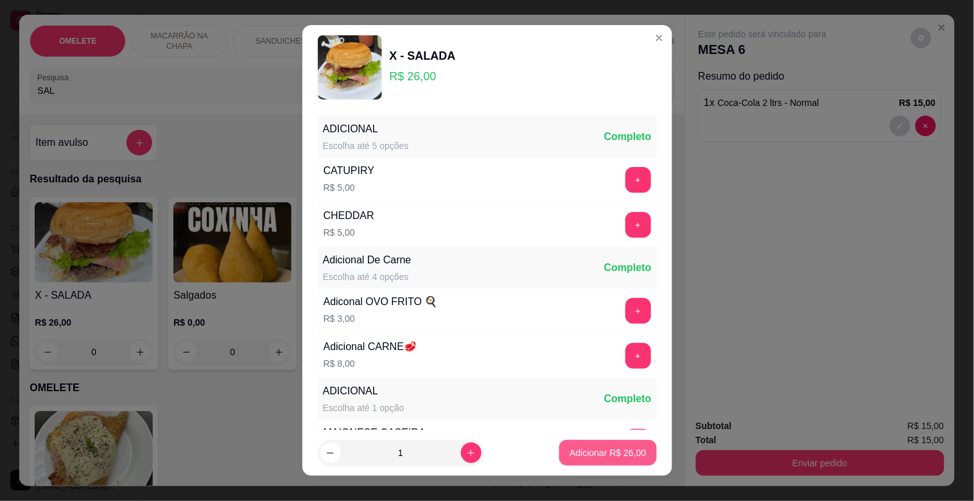
click at [576, 463] on button "Adicionar R$ 26,00" at bounding box center [607, 453] width 97 height 26
type input "1"
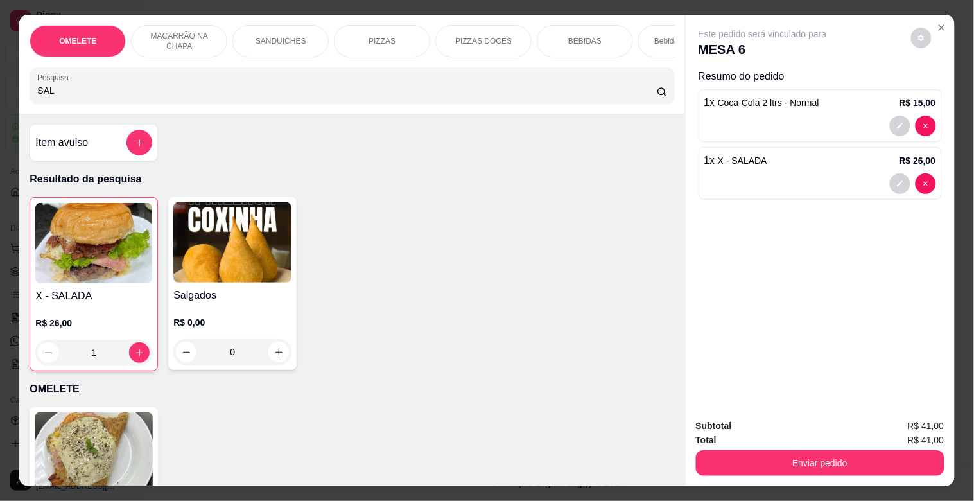
drag, startPoint x: 56, startPoint y: 97, endPoint x: 0, endPoint y: 69, distance: 62.3
click at [0, 69] on div "OMELETE MACARRÃO NA CHAPA SANDUICHES PIZZAS PIZZAS DOCES BEBIDAS Bebidas Alcoól…" at bounding box center [487, 250] width 974 height 501
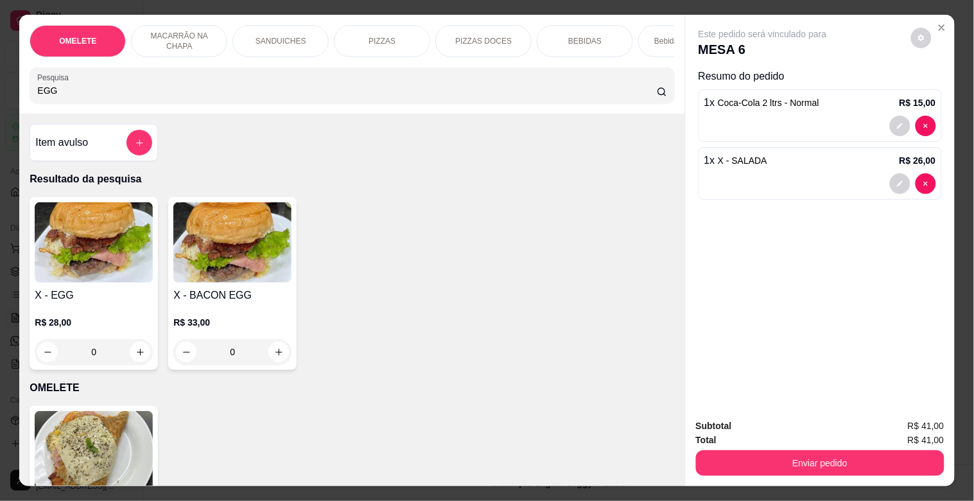
type input "EGG"
click at [123, 209] on img at bounding box center [94, 242] width 118 height 80
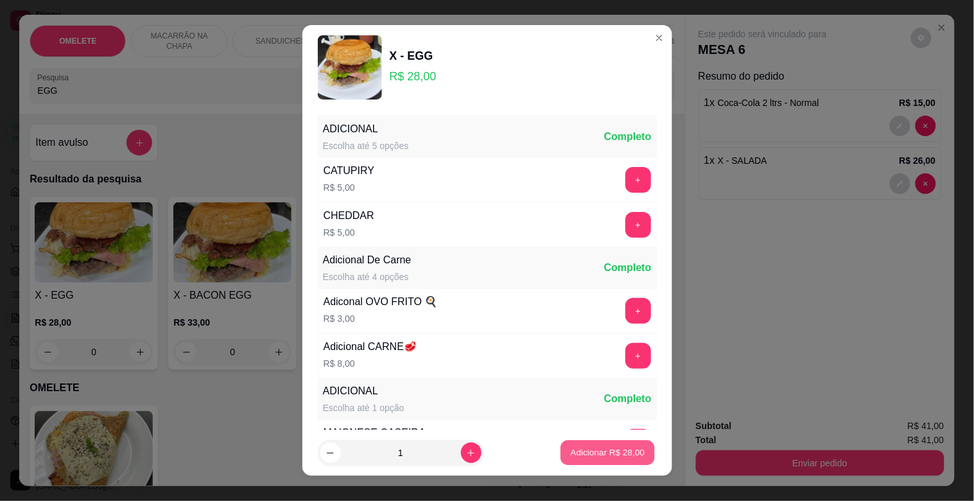
click at [575, 458] on p "Adicionar R$ 28,00" at bounding box center [608, 452] width 74 height 12
type input "1"
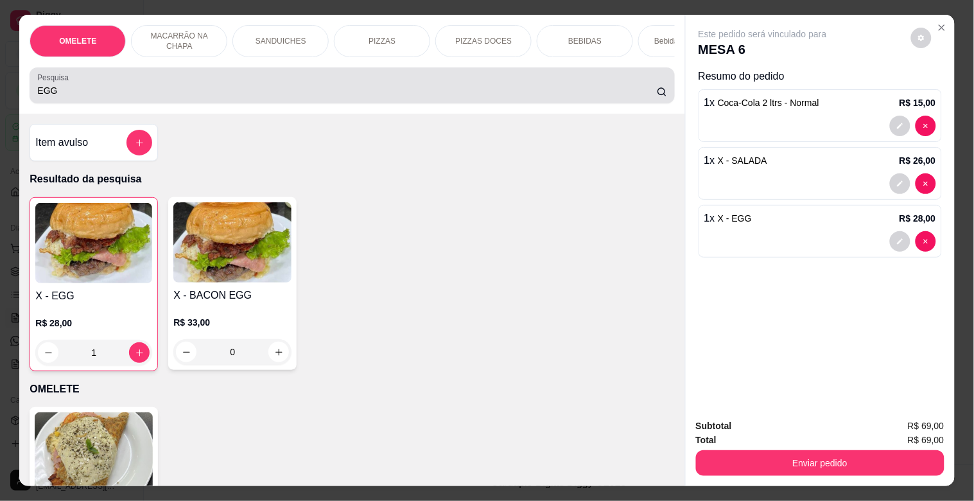
drag, startPoint x: 77, startPoint y: 98, endPoint x: 0, endPoint y: 72, distance: 81.2
click at [0, 74] on div "OMELETE MACARRÃO NA CHAPA SANDUICHES PIZZAS PIZZAS DOCES BEBIDAS Bebidas Alcoól…" at bounding box center [487, 250] width 974 height 501
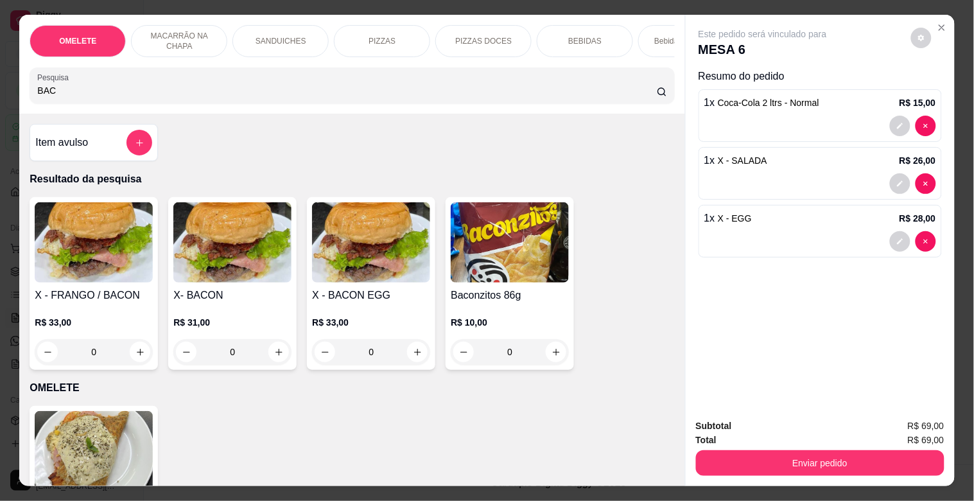
type input "BAC"
click at [274, 321] on p "R$ 31,00" at bounding box center [232, 322] width 118 height 13
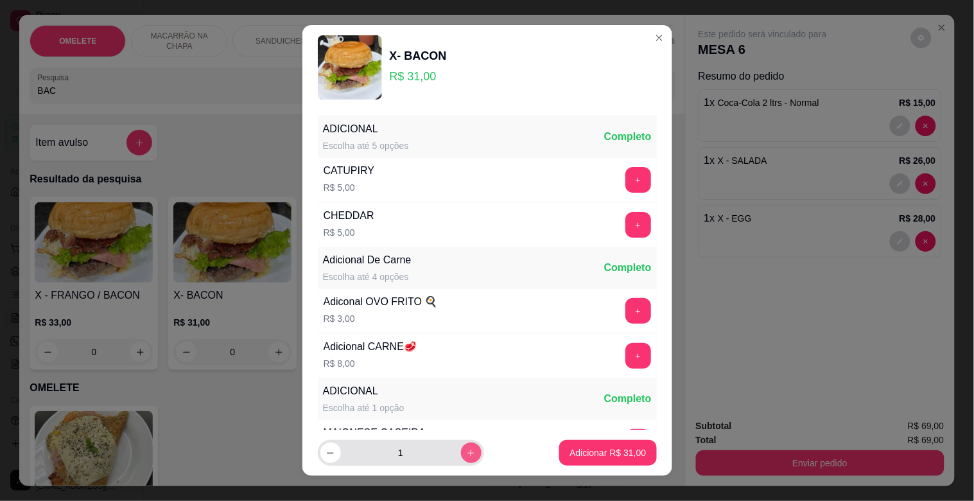
click at [466, 452] on icon "increase-product-quantity" at bounding box center [471, 453] width 10 height 10
type input "2"
click at [570, 465] on button "Adicionar R$ 62,00" at bounding box center [607, 453] width 97 height 26
click at [570, 465] on div "OMELETE R$ 28,00 0" at bounding box center [352, 492] width 644 height 173
type input "2"
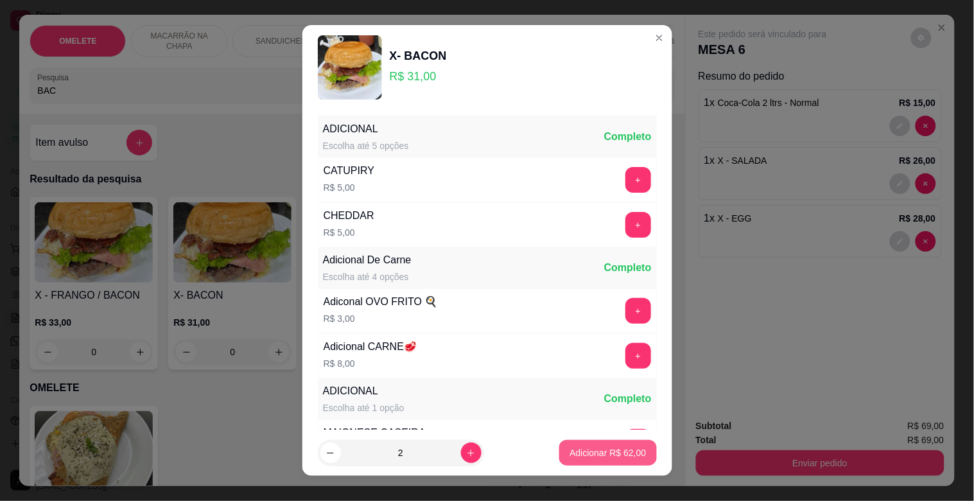
type input "2"
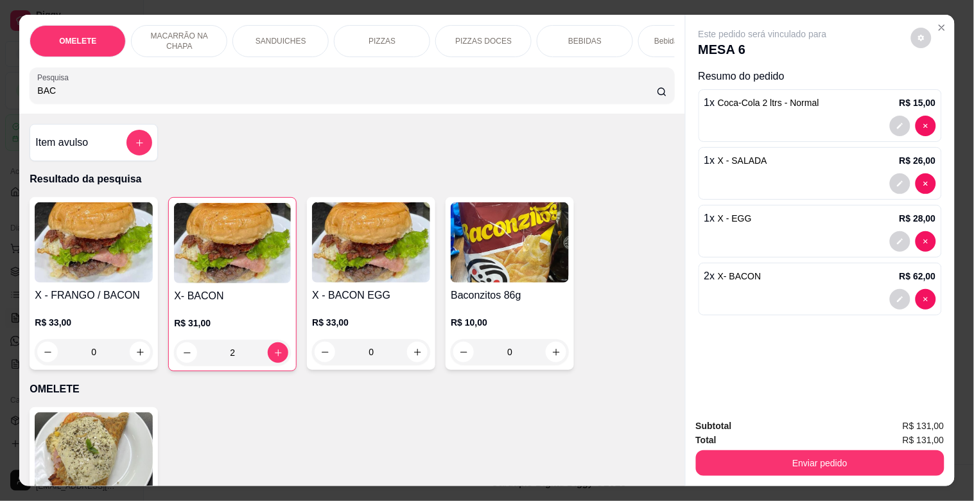
click at [363, 37] on div "PIZZAS" at bounding box center [382, 41] width 96 height 32
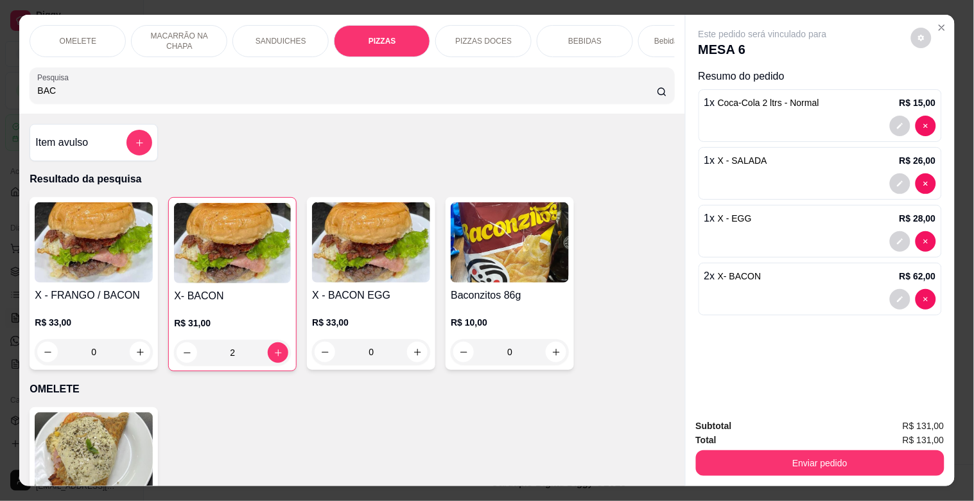
scroll to position [31, 0]
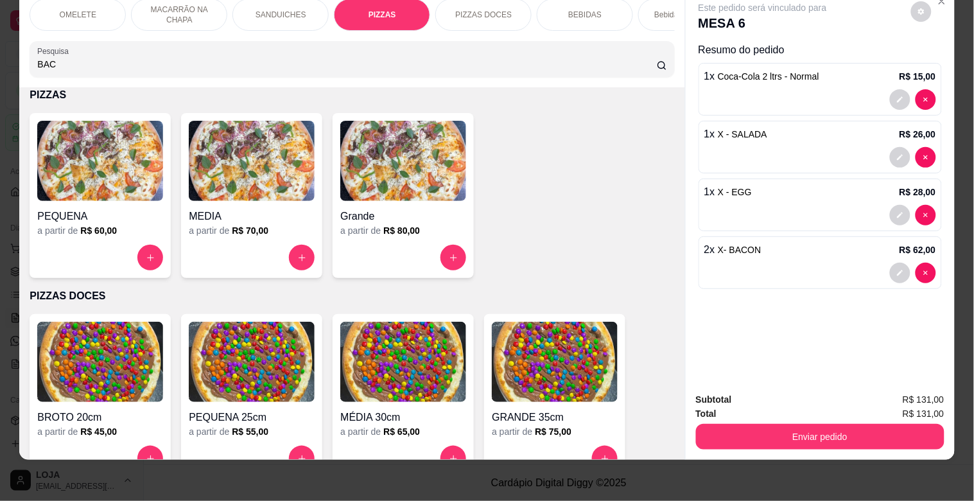
click at [236, 189] on img at bounding box center [252, 161] width 126 height 80
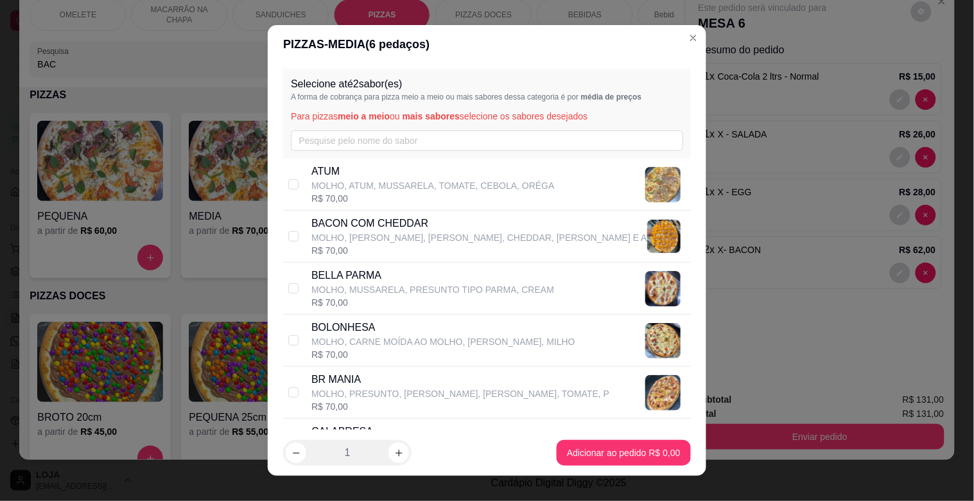
click at [336, 383] on p "BR MANIA" at bounding box center [460, 379] width 298 height 15
checkbox input "true"
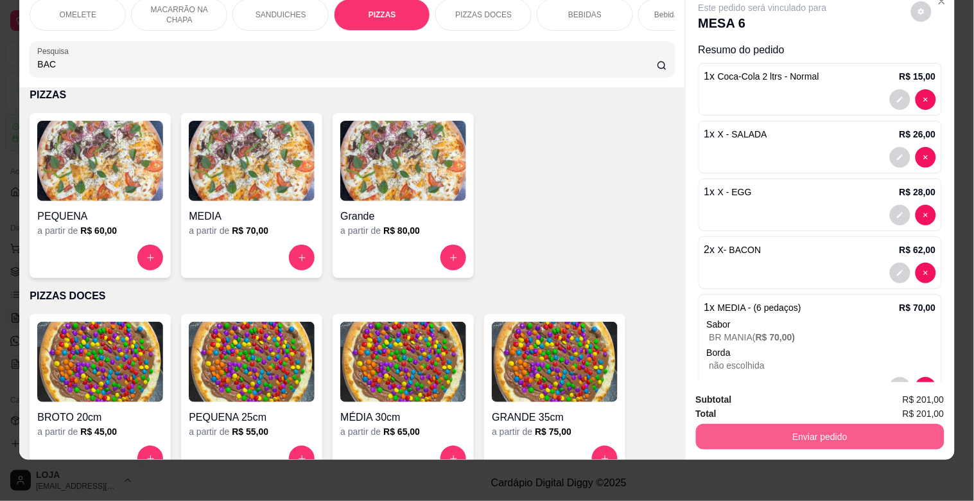
click at [826, 424] on button "Enviar pedido" at bounding box center [820, 437] width 248 height 26
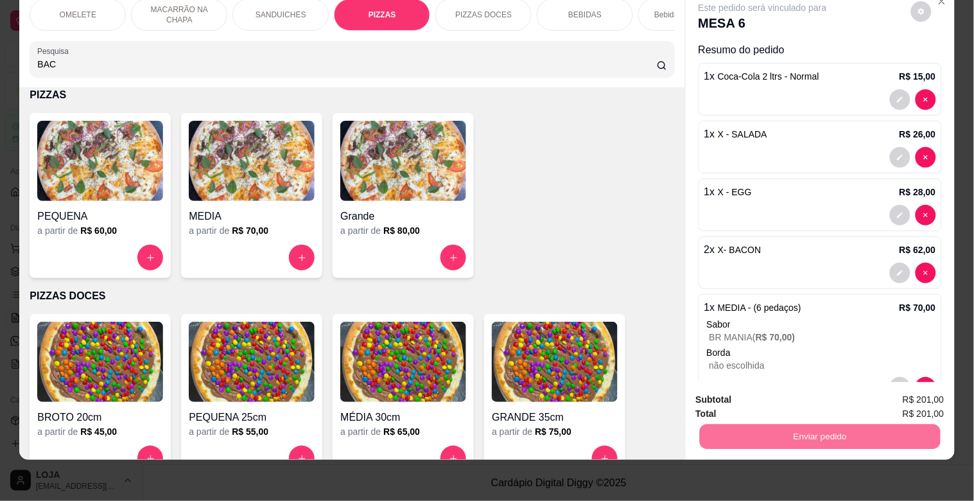
click at [782, 399] on button "Não registrar e enviar pedido" at bounding box center [778, 394] width 134 height 24
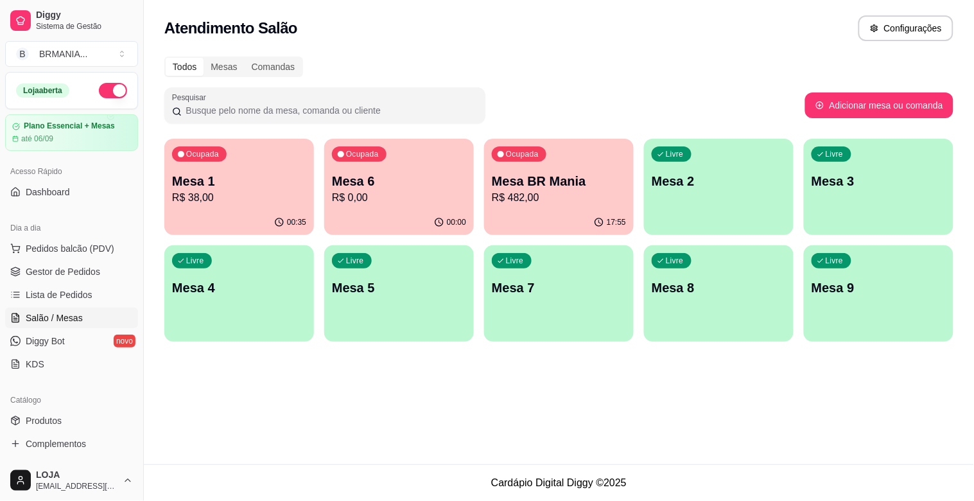
click at [258, 209] on div "Ocupada Mesa 1 R$ 38,00" at bounding box center [239, 174] width 150 height 71
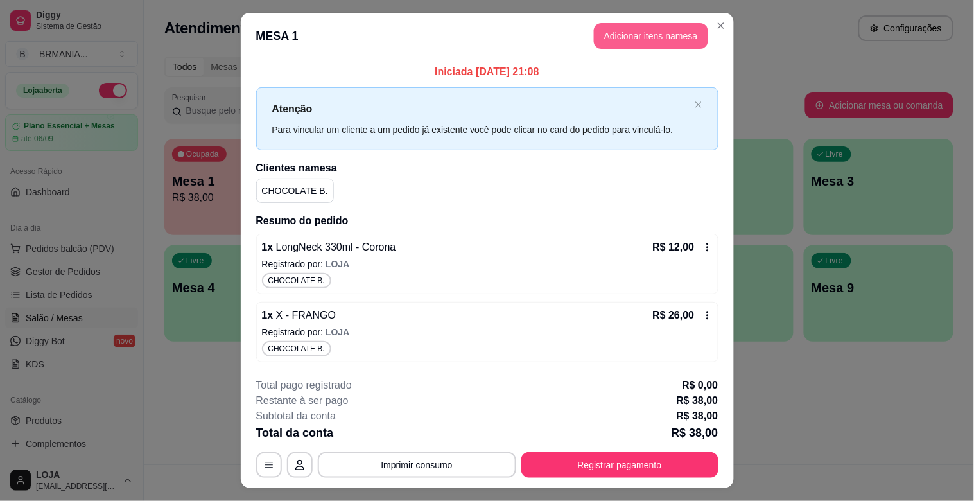
click at [655, 29] on button "Adicionar itens na mesa" at bounding box center [651, 36] width 114 height 26
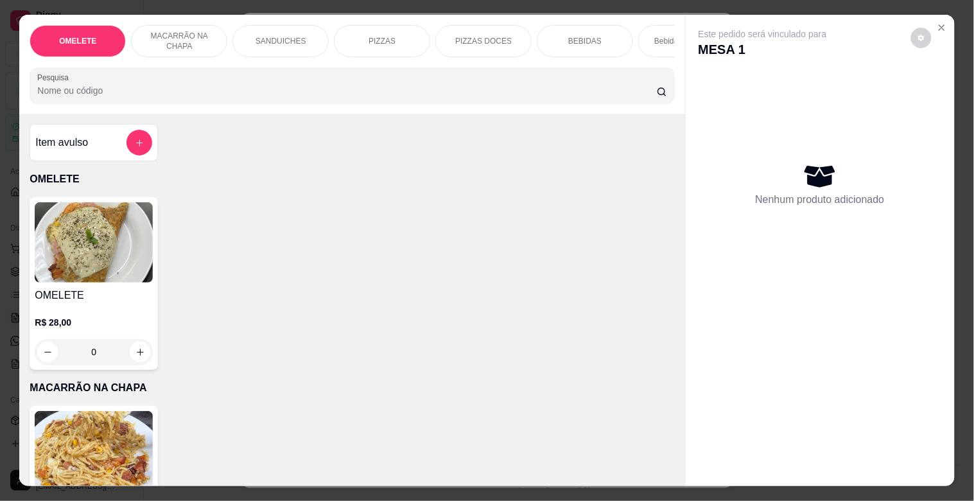
click at [448, 92] on input "Pesquisa" at bounding box center [346, 90] width 619 height 13
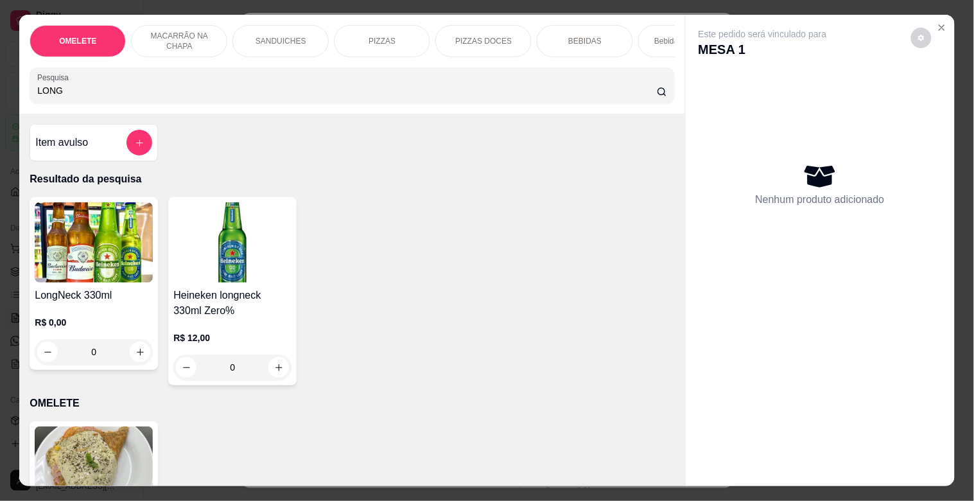
type input "LONG"
click at [101, 303] on h4 "LongNeck 330ml" at bounding box center [94, 295] width 118 height 15
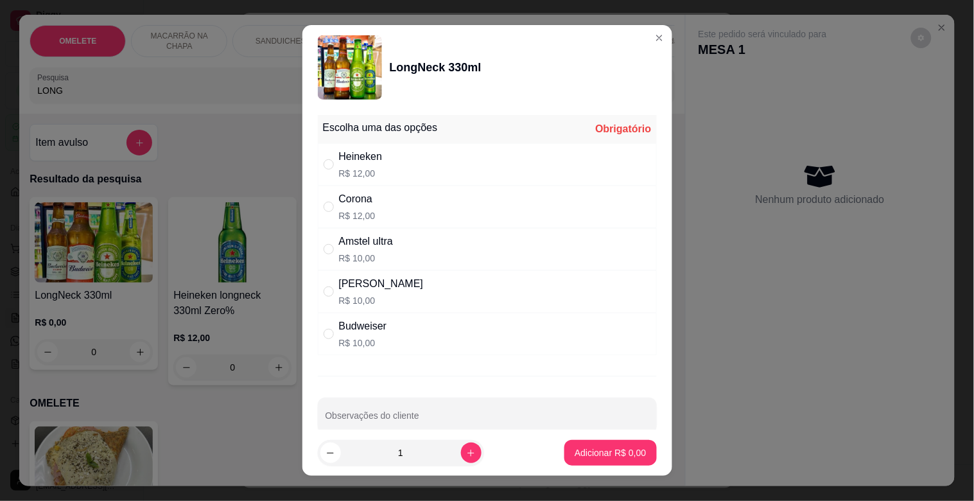
click at [364, 218] on p "R$ 12,00" at bounding box center [357, 215] width 37 height 13
radio input "true"
click at [597, 451] on p "Adicionar R$ 12,00" at bounding box center [607, 452] width 76 height 13
type input "1"
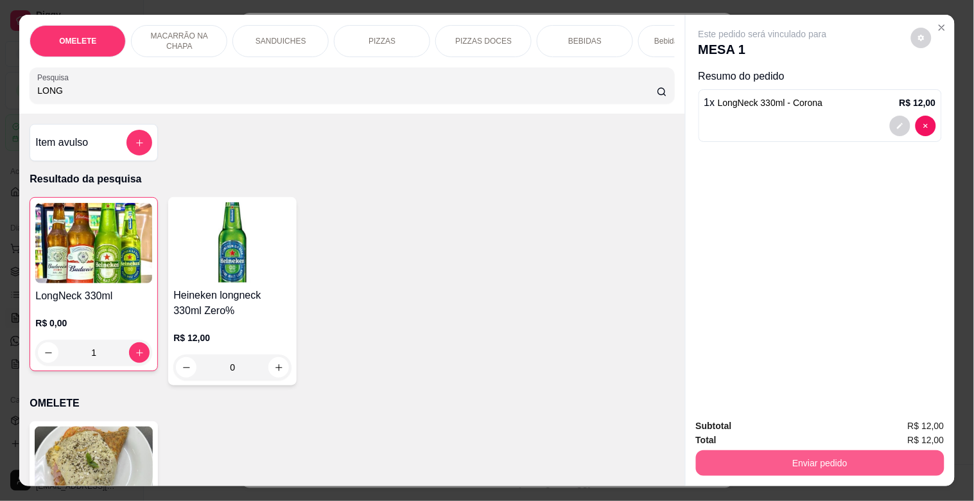
click at [786, 456] on button "Enviar pedido" at bounding box center [820, 463] width 248 height 26
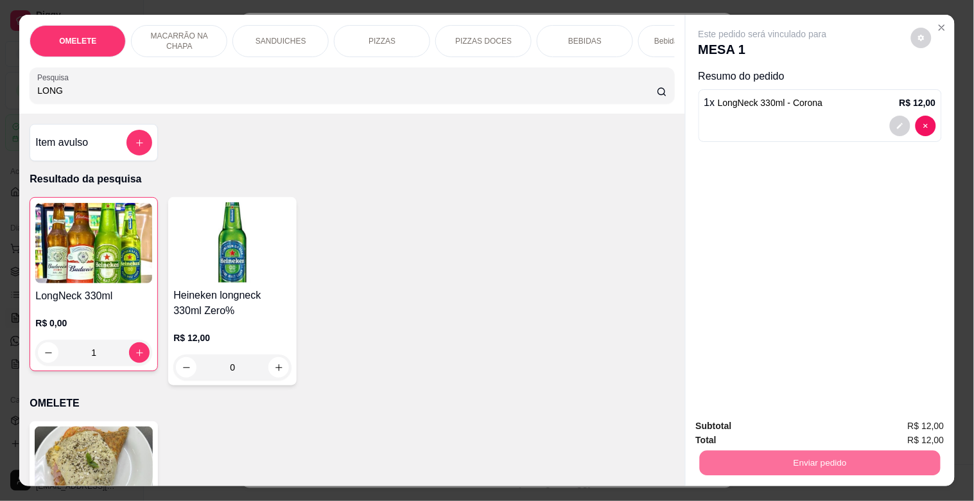
click at [820, 427] on button "Não registrar e enviar pedido" at bounding box center [777, 425] width 130 height 24
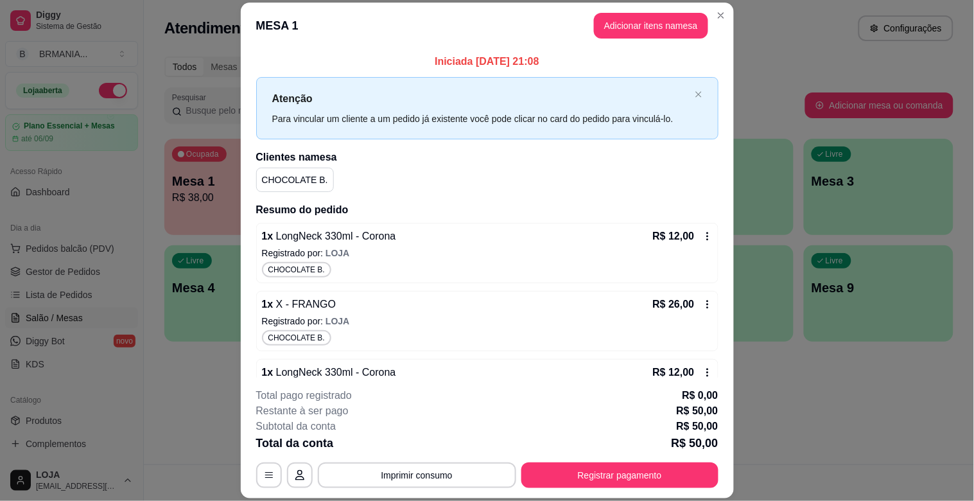
scroll to position [32, 0]
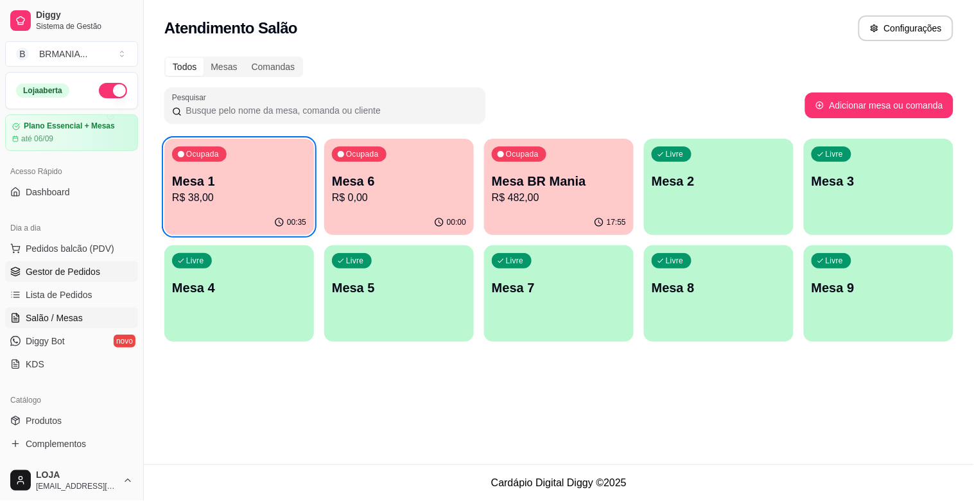
click at [45, 265] on span "Gestor de Pedidos" at bounding box center [63, 271] width 74 height 13
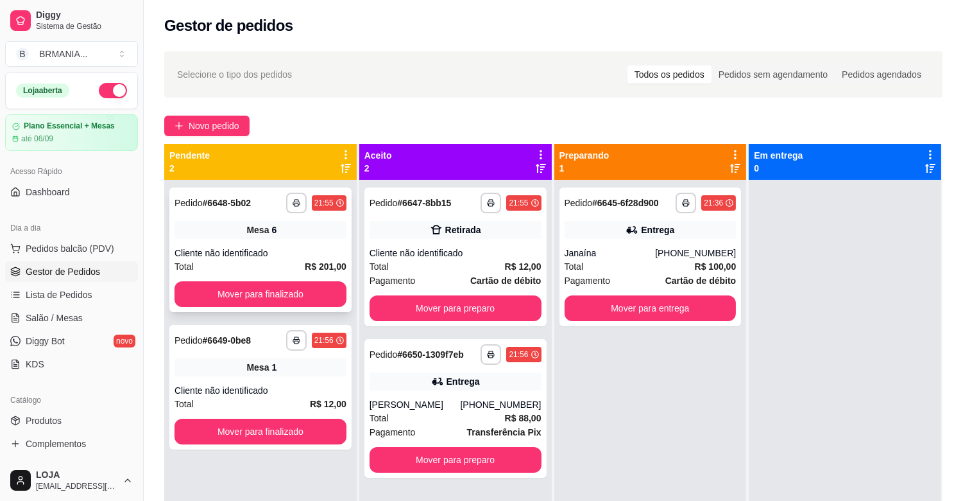
click at [244, 289] on button "Mover para finalizado" at bounding box center [261, 294] width 172 height 26
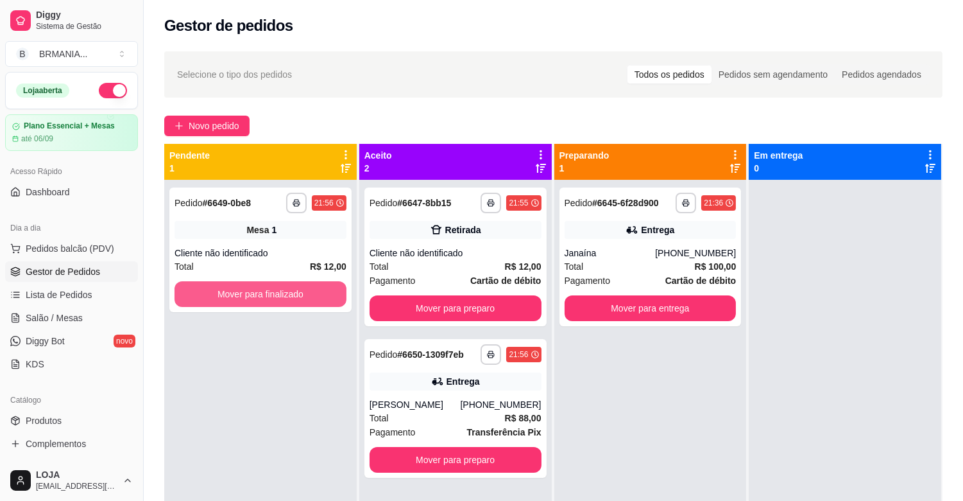
click at [266, 291] on button "Mover para finalizado" at bounding box center [261, 294] width 172 height 26
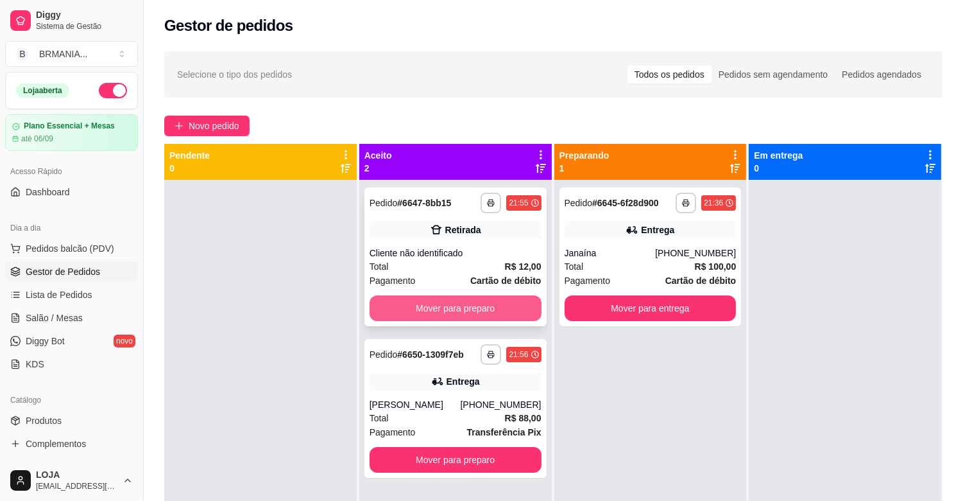
click at [434, 304] on button "Mover para preparo" at bounding box center [456, 308] width 172 height 26
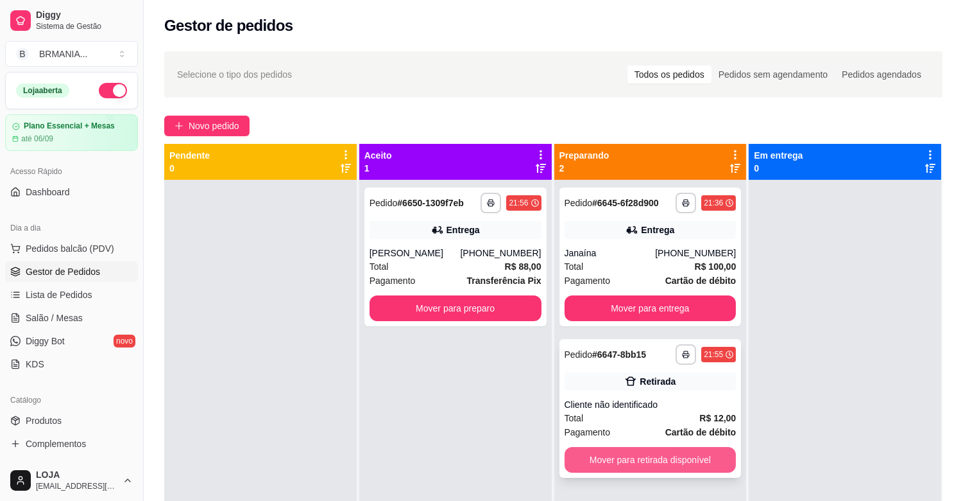
click at [700, 458] on button "Mover para retirada disponível" at bounding box center [651, 460] width 172 height 26
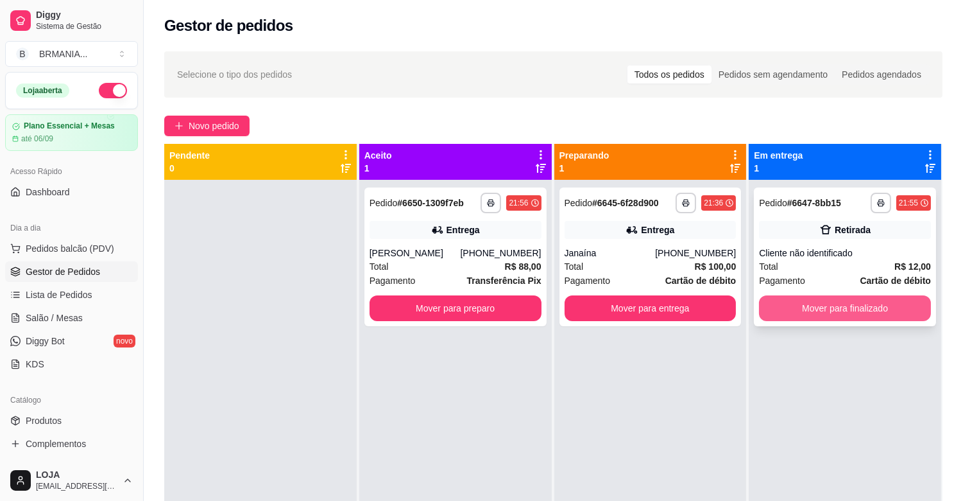
click at [810, 315] on button "Mover para finalizado" at bounding box center [845, 308] width 172 height 26
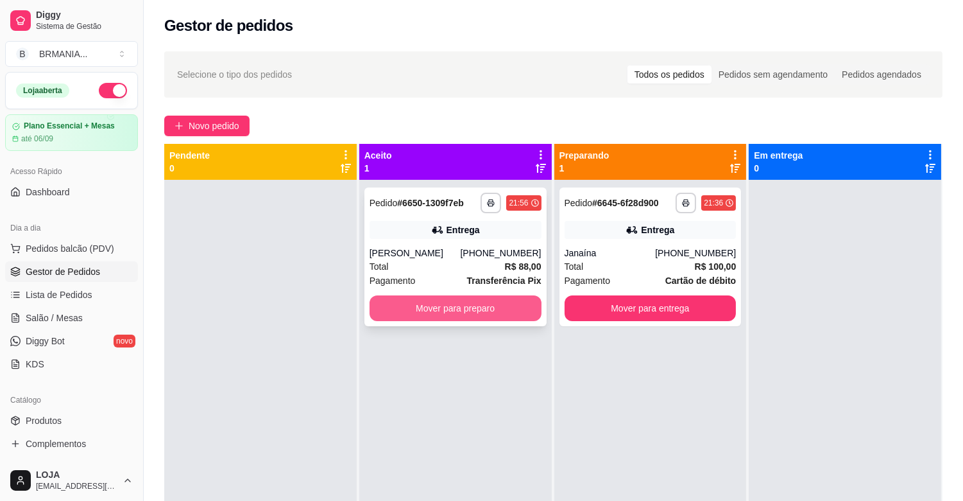
click at [429, 306] on button "Mover para preparo" at bounding box center [456, 308] width 172 height 26
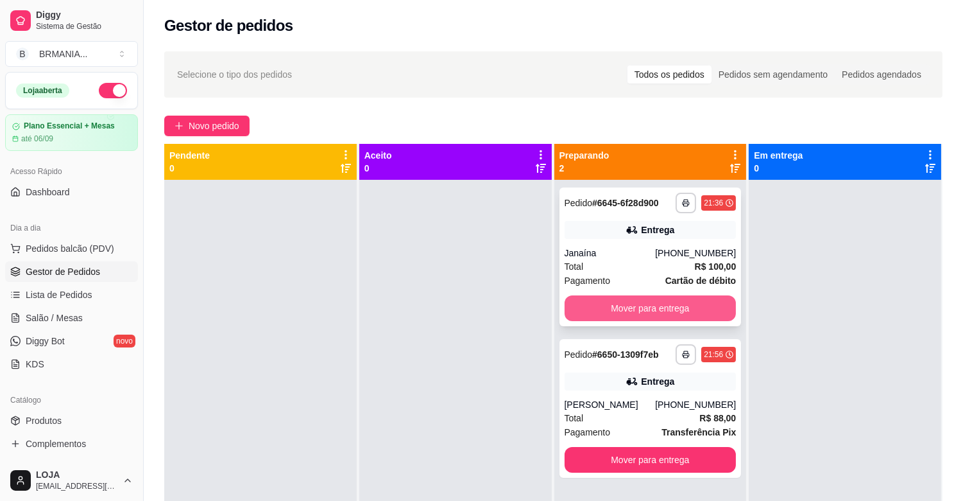
click at [673, 315] on button "Mover para entrega" at bounding box center [651, 308] width 172 height 26
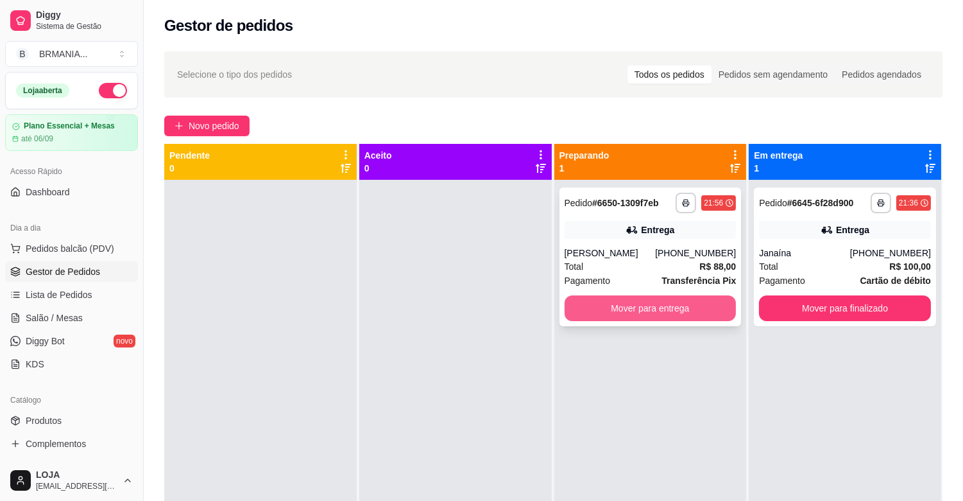
click at [670, 313] on button "Mover para entrega" at bounding box center [651, 308] width 172 height 26
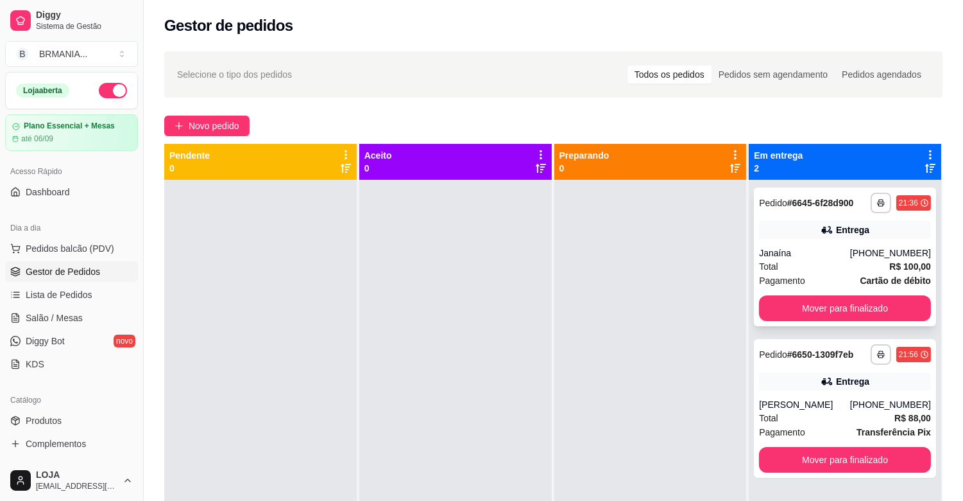
click at [822, 324] on div "**********" at bounding box center [845, 256] width 182 height 139
click at [873, 318] on button "Mover para finalizado" at bounding box center [845, 308] width 172 height 26
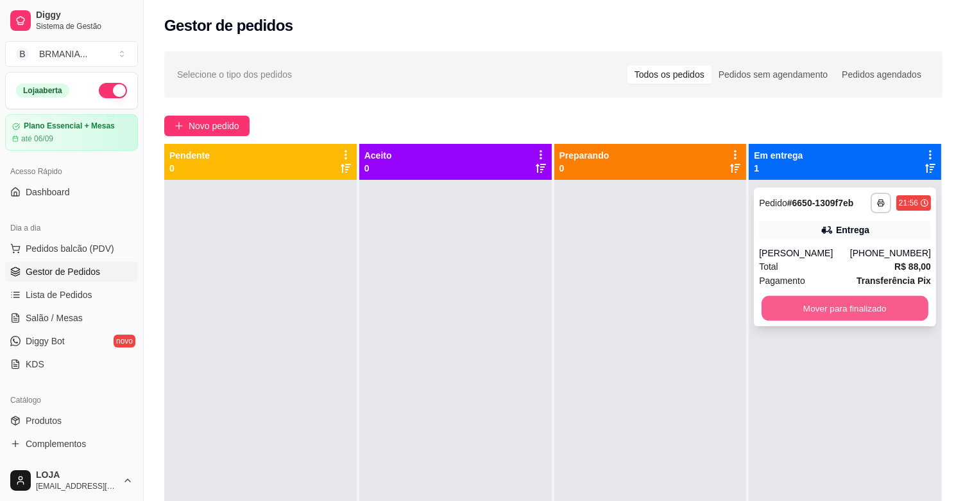
click at [857, 309] on button "Mover para finalizado" at bounding box center [845, 308] width 167 height 25
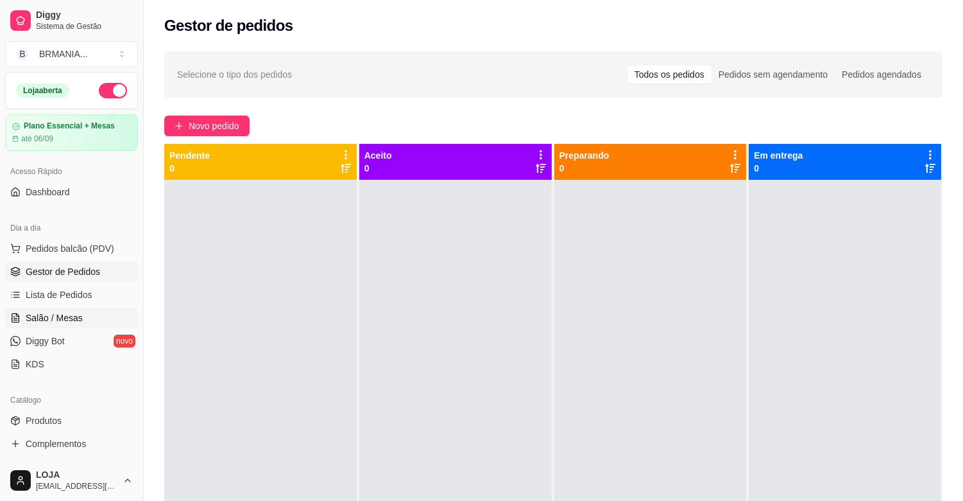
click at [110, 322] on link "Salão / Mesas" at bounding box center [71, 317] width 133 height 21
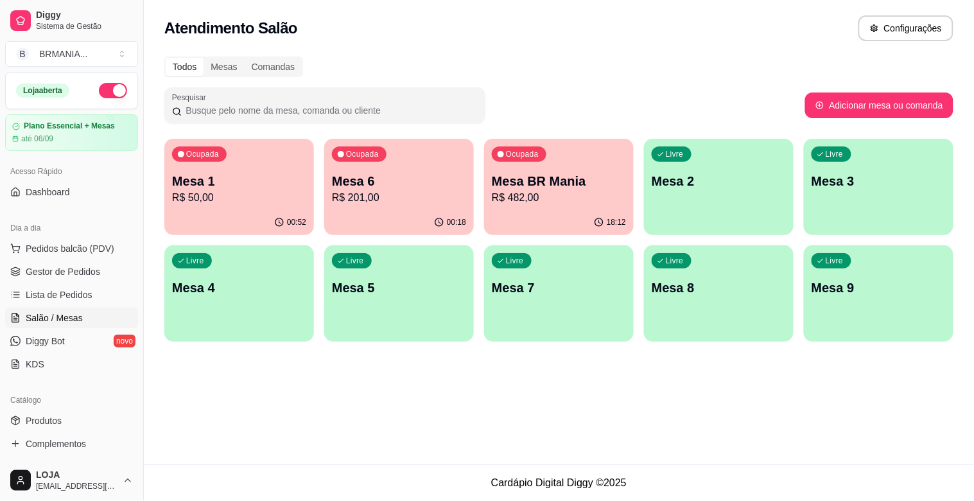
click at [218, 208] on div "Ocupada Mesa 1 R$ 50,00" at bounding box center [239, 174] width 150 height 71
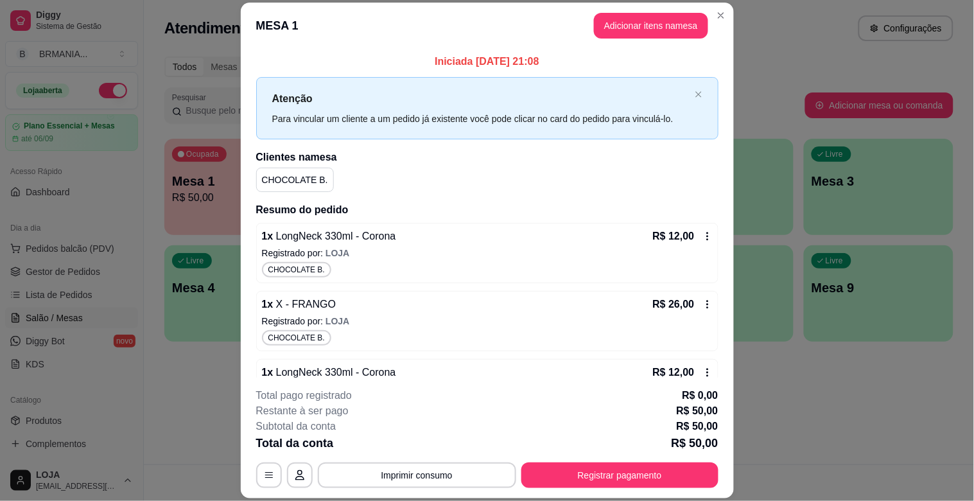
scroll to position [32, 0]
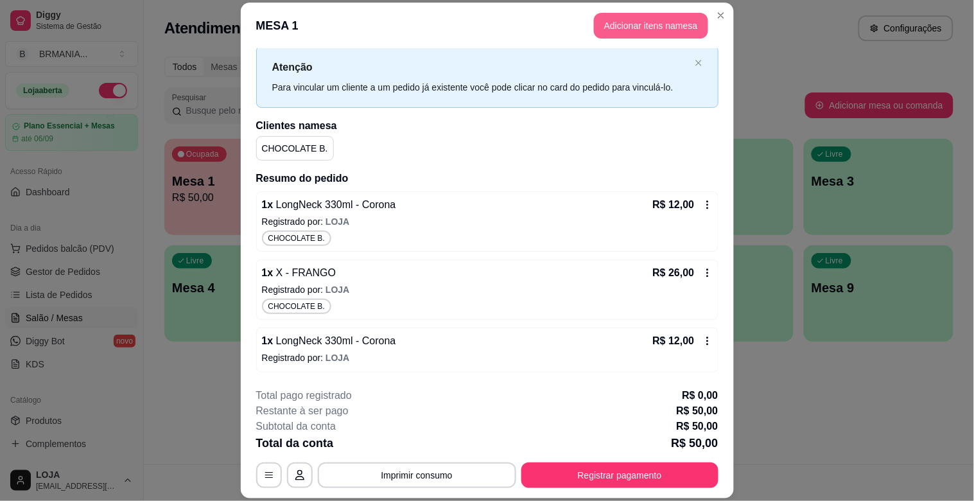
click at [631, 30] on button "Adicionar itens na mesa" at bounding box center [651, 26] width 114 height 26
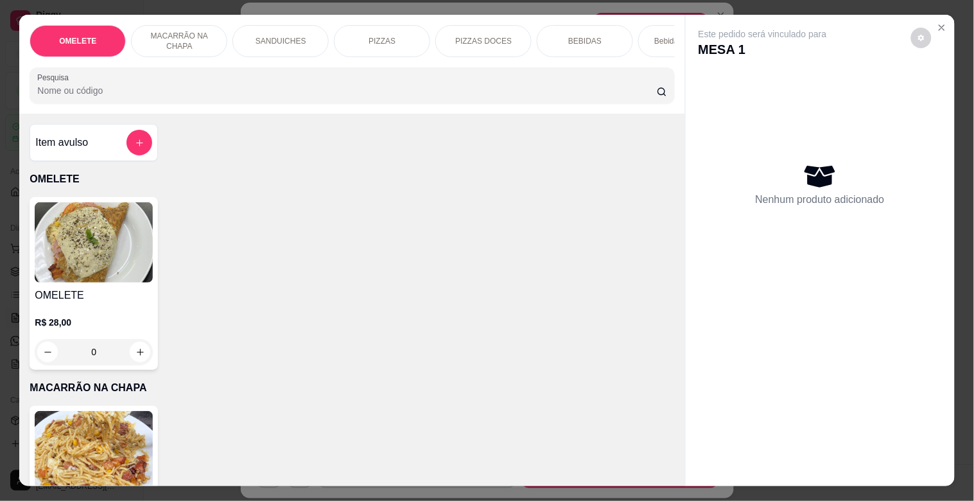
click at [216, 97] on input "Pesquisa" at bounding box center [346, 90] width 619 height 13
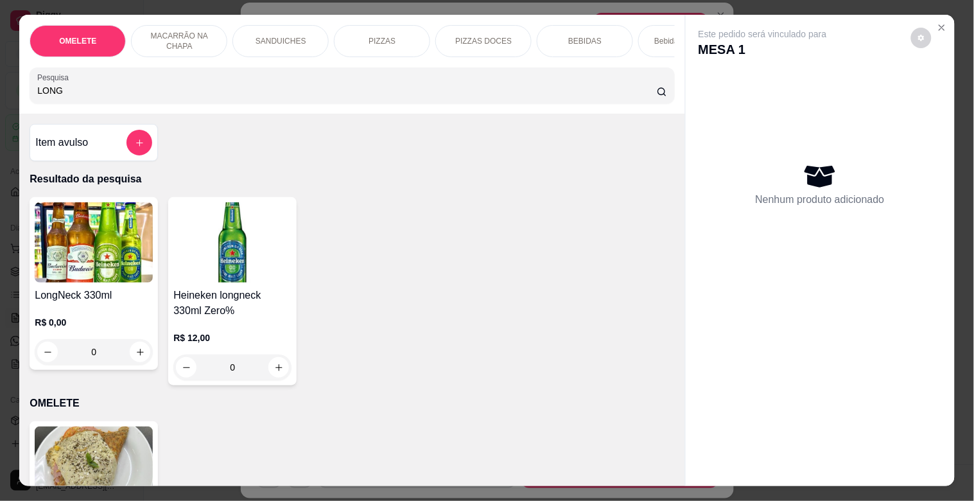
type input "LONG"
click at [95, 259] on img at bounding box center [94, 242] width 118 height 80
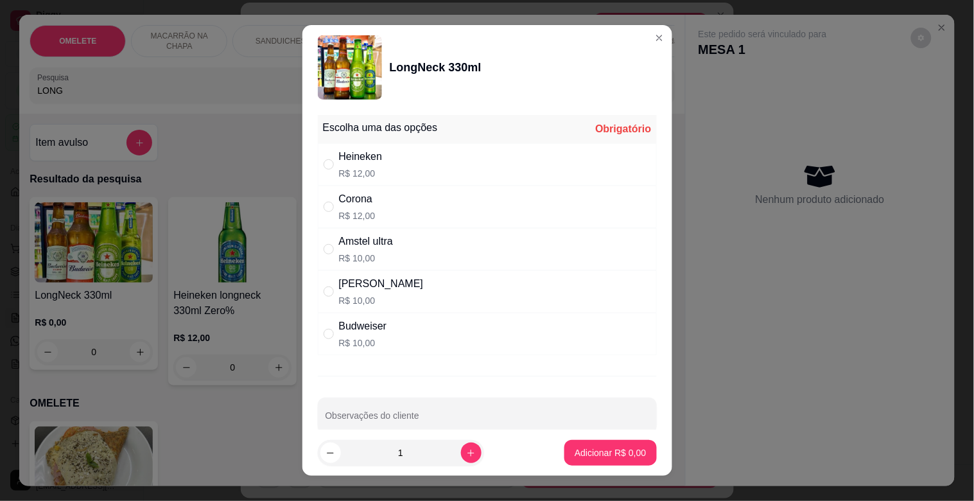
click at [398, 223] on div "Corona R$ 12,00" at bounding box center [487, 207] width 339 height 42
radio input "true"
click at [613, 454] on button "Adicionar R$ 12,00" at bounding box center [607, 453] width 97 height 26
type input "1"
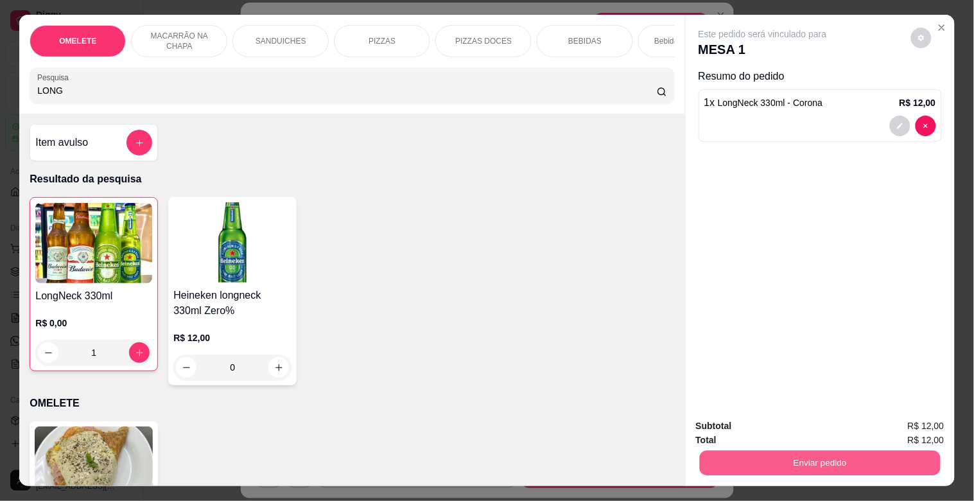
click at [828, 459] on button "Enviar pedido" at bounding box center [819, 462] width 241 height 25
click at [800, 427] on button "Não registrar e enviar pedido" at bounding box center [775, 425] width 139 height 26
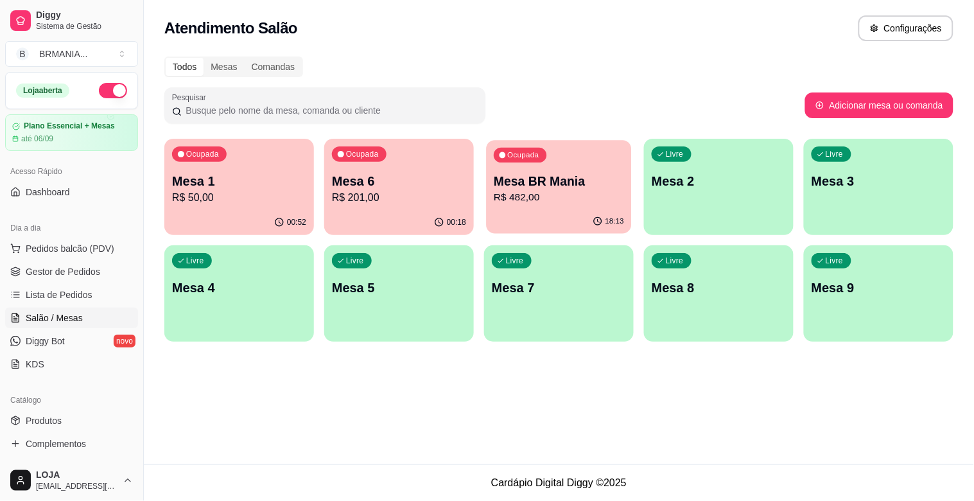
click at [592, 191] on p "R$ 482,00" at bounding box center [559, 197] width 130 height 15
click at [393, 189] on div "Mesa 6 R$ 201,00" at bounding box center [399, 188] width 134 height 33
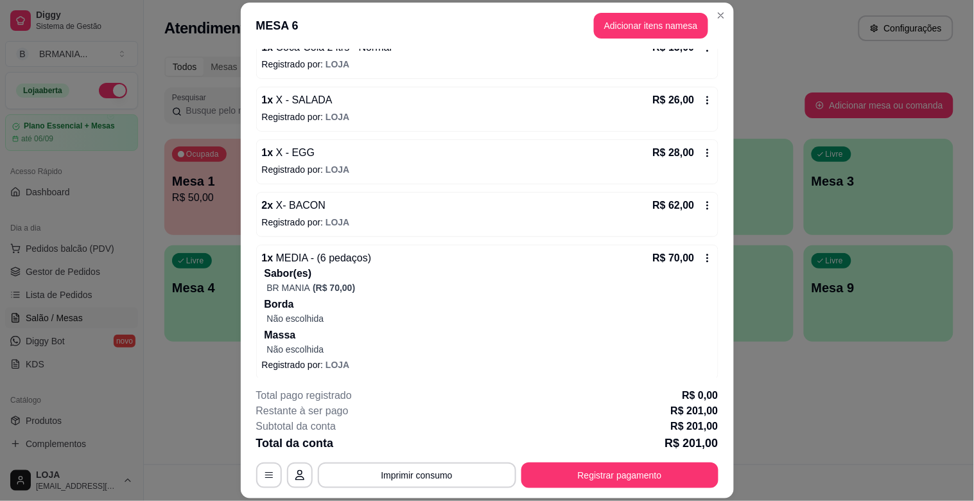
scroll to position [144, 0]
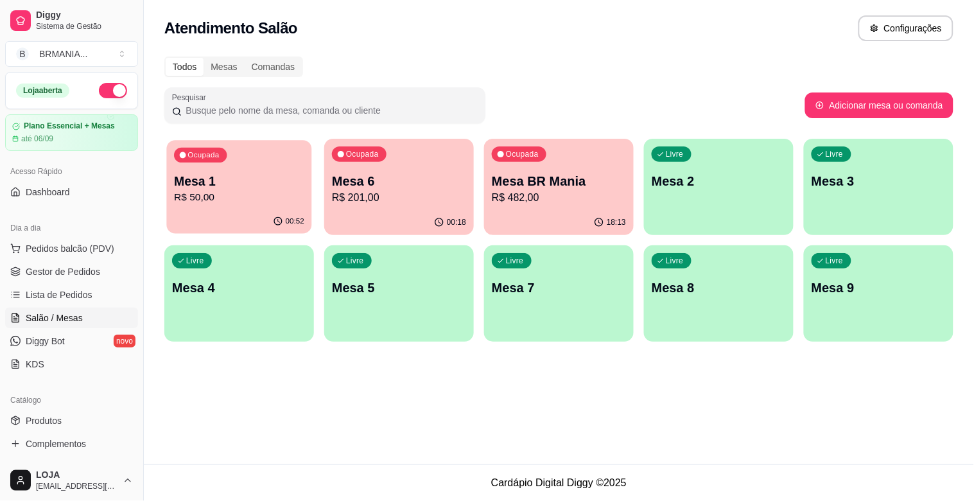
click at [170, 186] on div "Ocupada Mesa 1 R$ 50,00" at bounding box center [238, 174] width 145 height 69
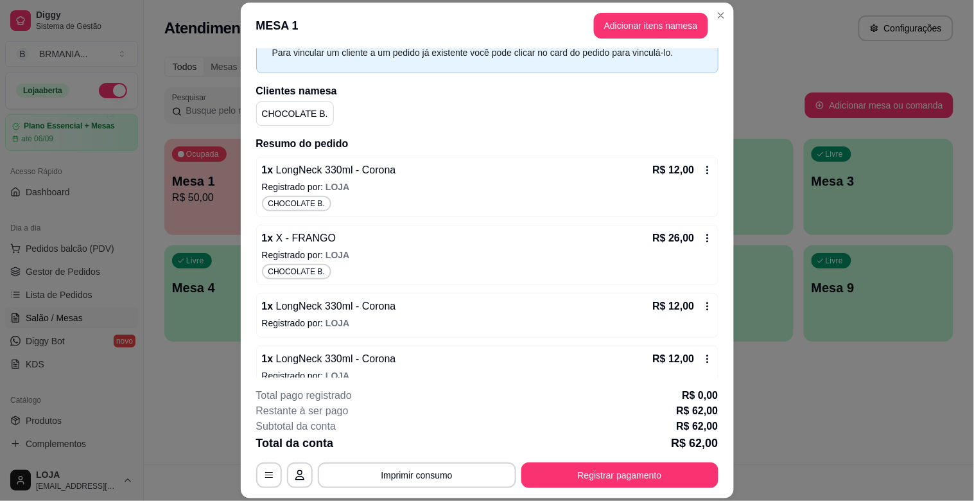
scroll to position [85, 0]
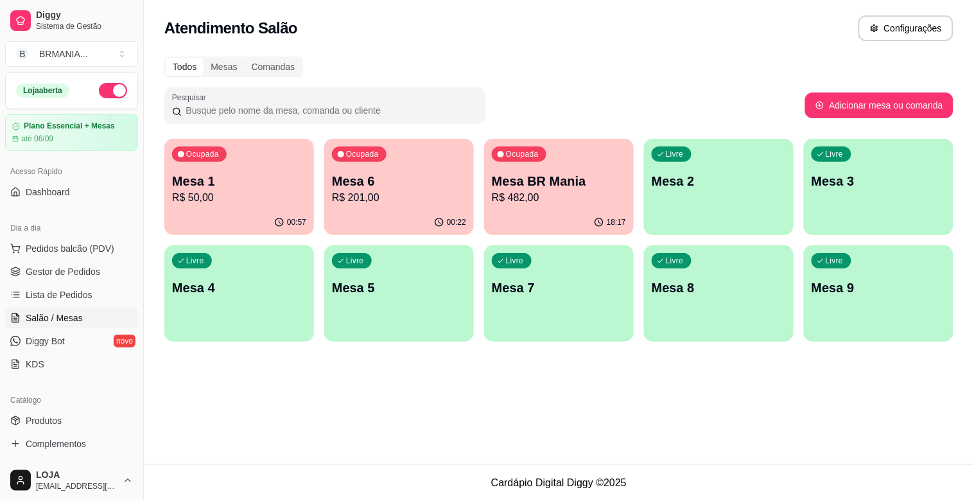
click at [255, 220] on div "00:57" at bounding box center [239, 222] width 150 height 25
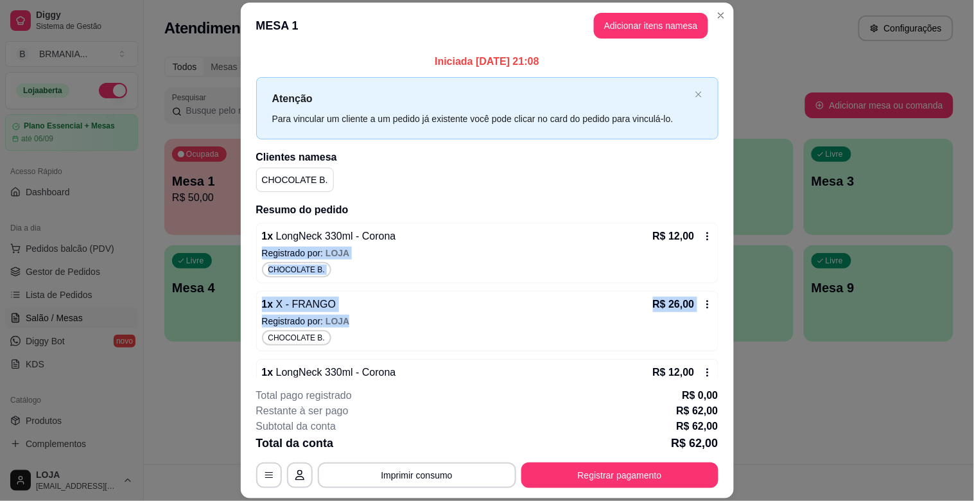
drag, startPoint x: 714, startPoint y: 234, endPoint x: 707, endPoint y: 315, distance: 80.5
click at [707, 315] on div "Iniciada [DATE] 21:08 Atenção Para vincular um cliente a um pedido já existente…" at bounding box center [487, 213] width 493 height 329
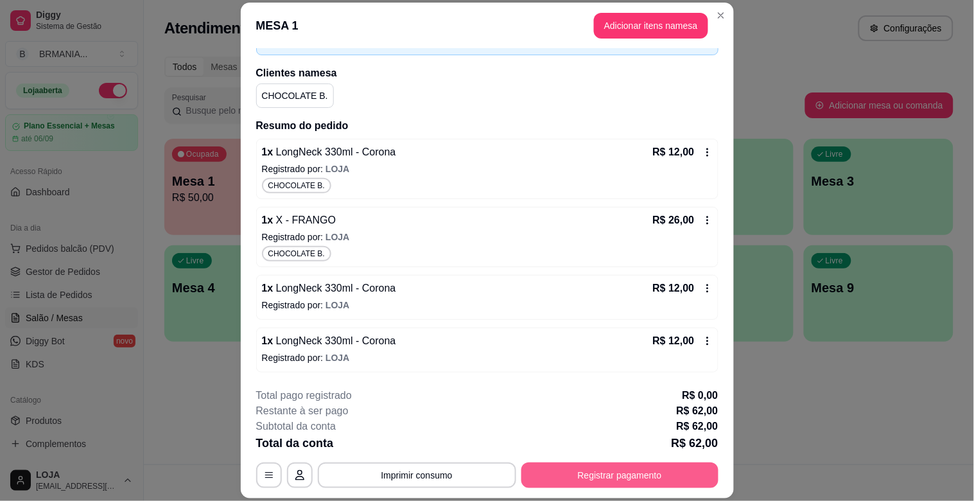
click at [594, 477] on button "Registrar pagamento" at bounding box center [619, 475] width 197 height 26
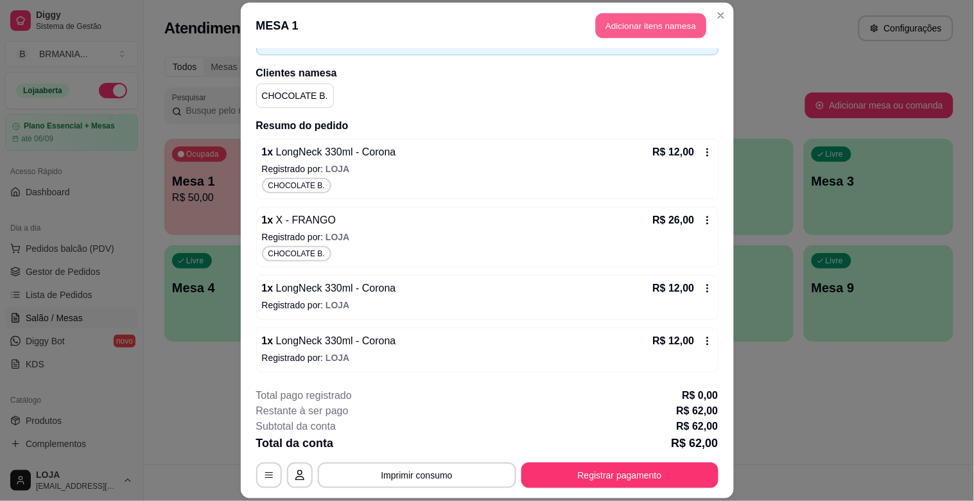
click at [646, 31] on button "Adicionar itens na mesa" at bounding box center [651, 25] width 110 height 25
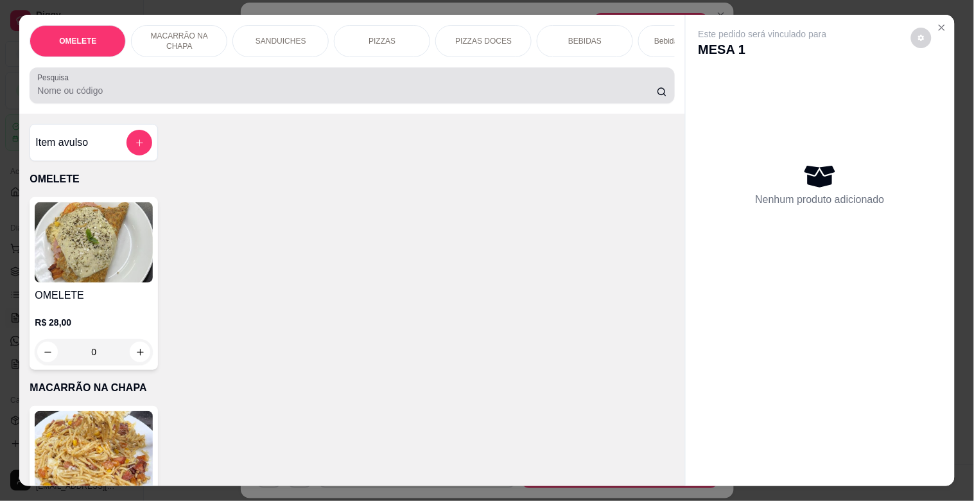
click at [424, 103] on div "Pesquisa" at bounding box center [352, 85] width 644 height 36
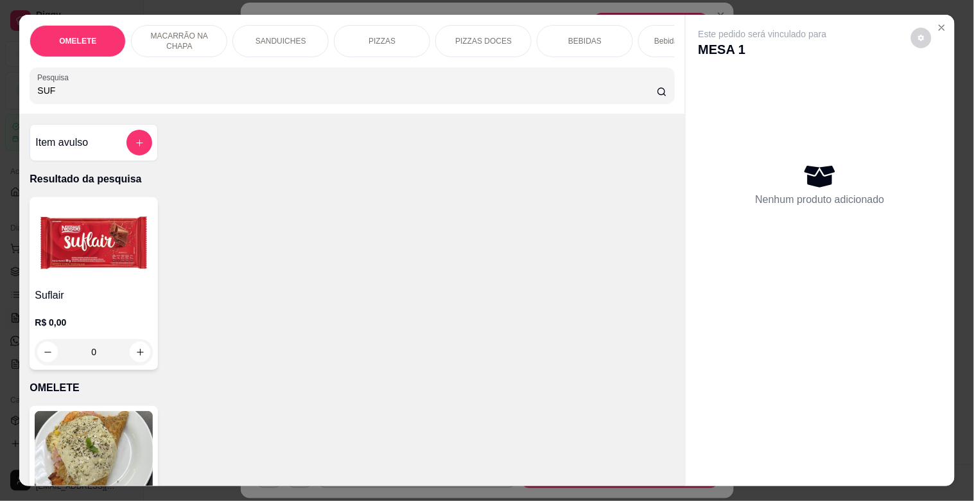
type input "SUF"
click at [100, 282] on img at bounding box center [94, 242] width 118 height 80
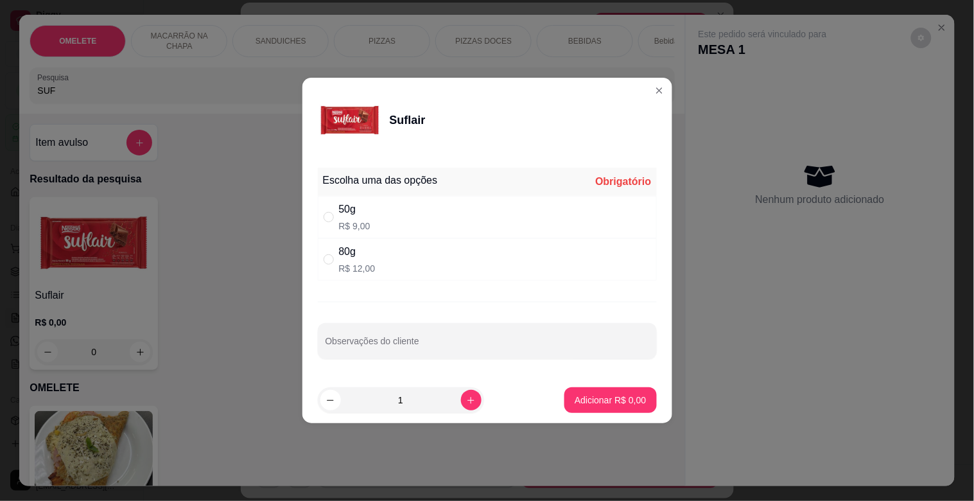
click at [348, 265] on p "R$ 12,00" at bounding box center [357, 268] width 37 height 13
radio input "true"
click at [597, 398] on p "Adicionar R$ 12,00" at bounding box center [607, 399] width 76 height 13
type input "1"
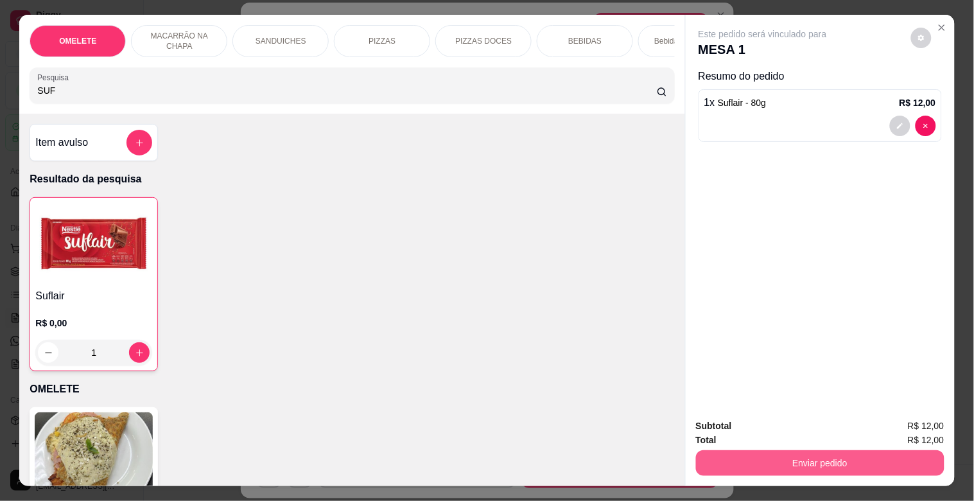
click at [820, 450] on button "Enviar pedido" at bounding box center [820, 463] width 248 height 26
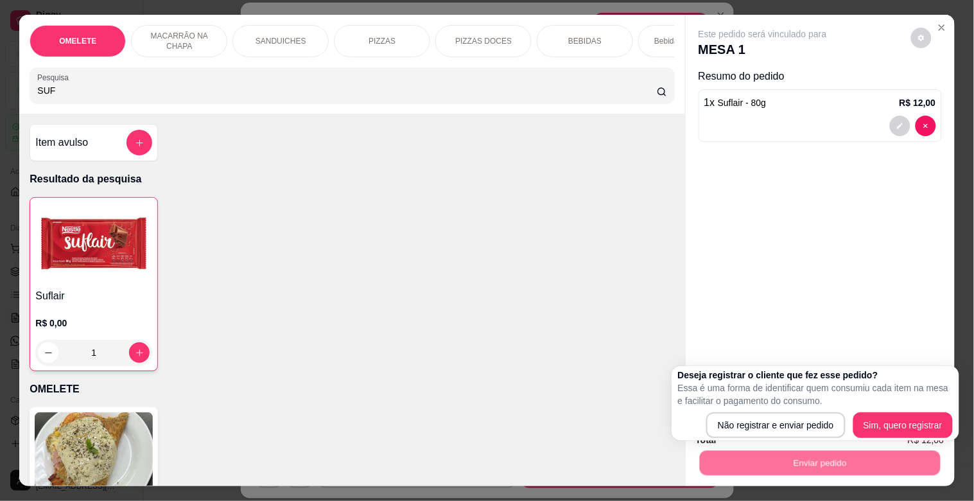
click at [770, 415] on div "Deseja registrar o cliente que fez esse pedido? Essa é uma forma de identificar…" at bounding box center [815, 402] width 275 height 69
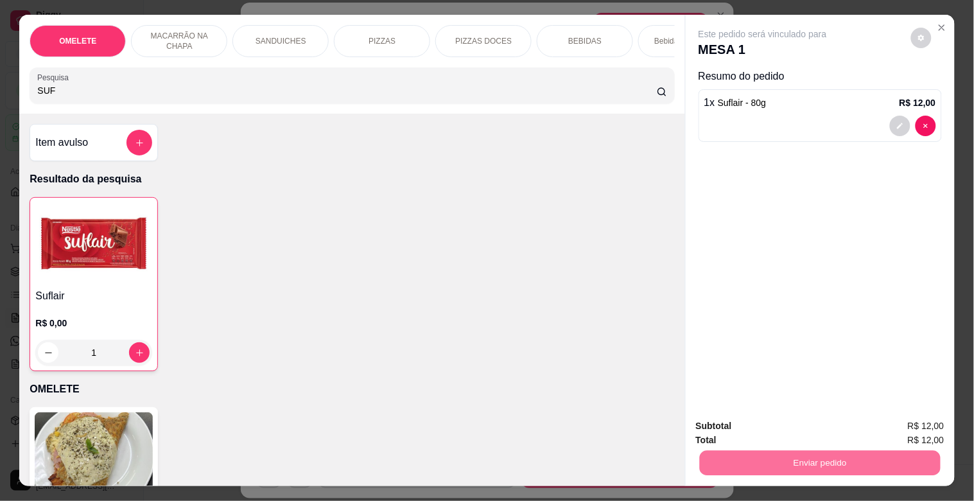
click at [768, 417] on button "Não registrar e enviar pedido" at bounding box center [778, 425] width 134 height 24
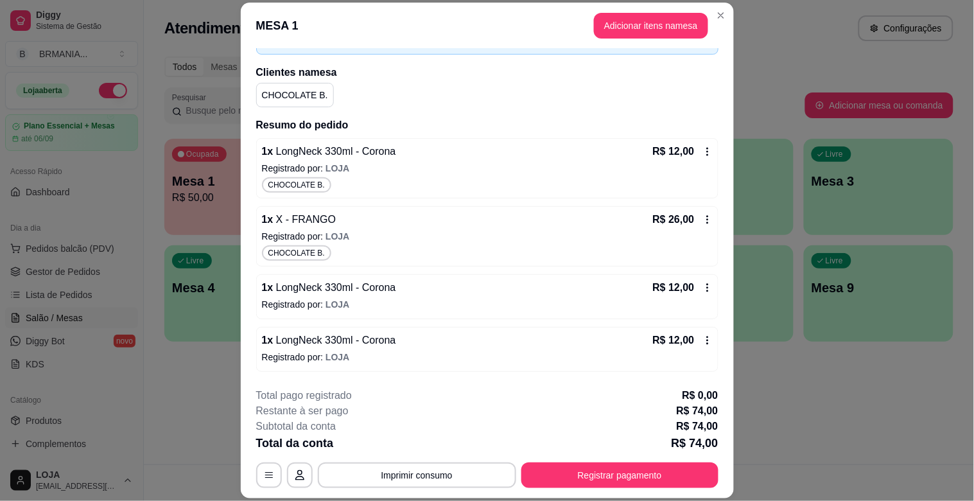
scroll to position [137, 0]
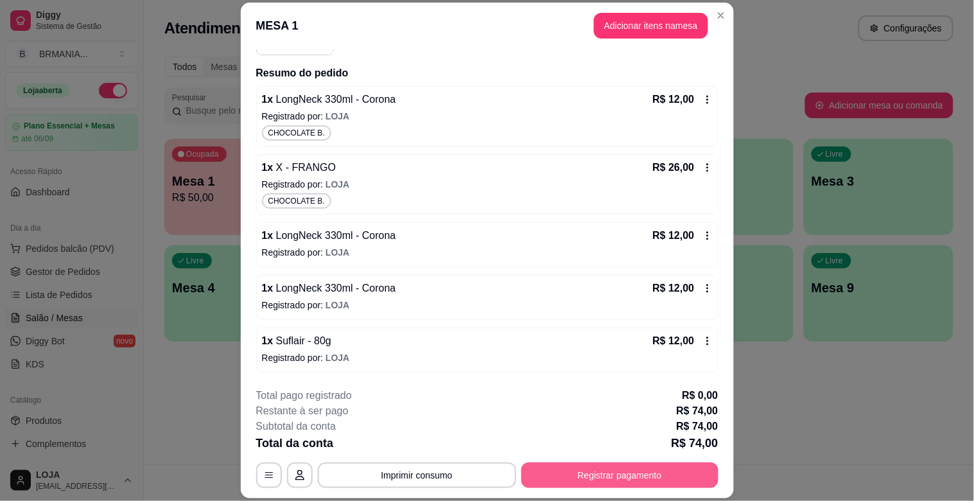
click at [610, 482] on button "Registrar pagamento" at bounding box center [619, 475] width 197 height 26
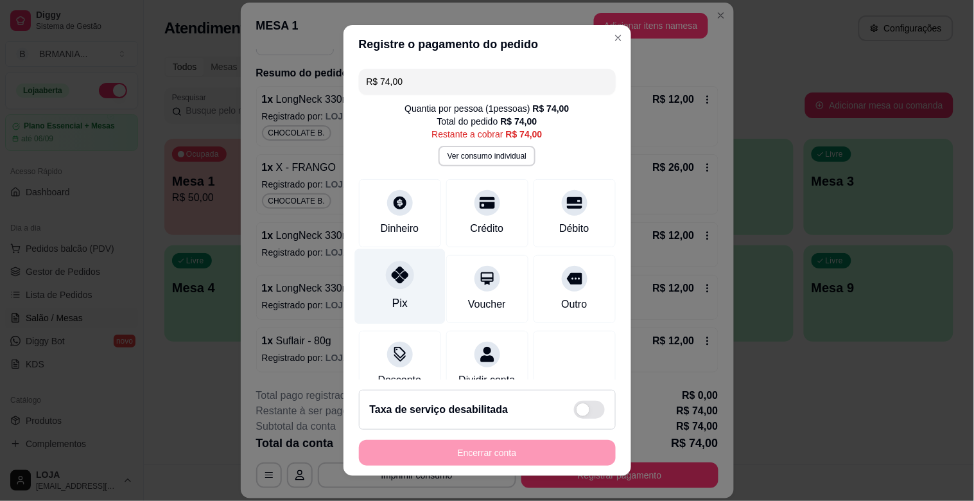
click at [379, 289] on div "Pix" at bounding box center [399, 286] width 91 height 75
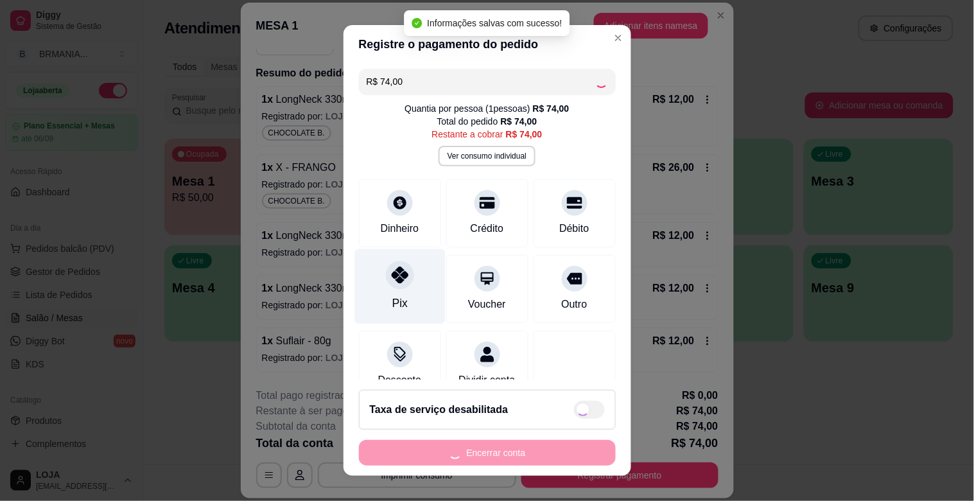
type input "R$ 0,00"
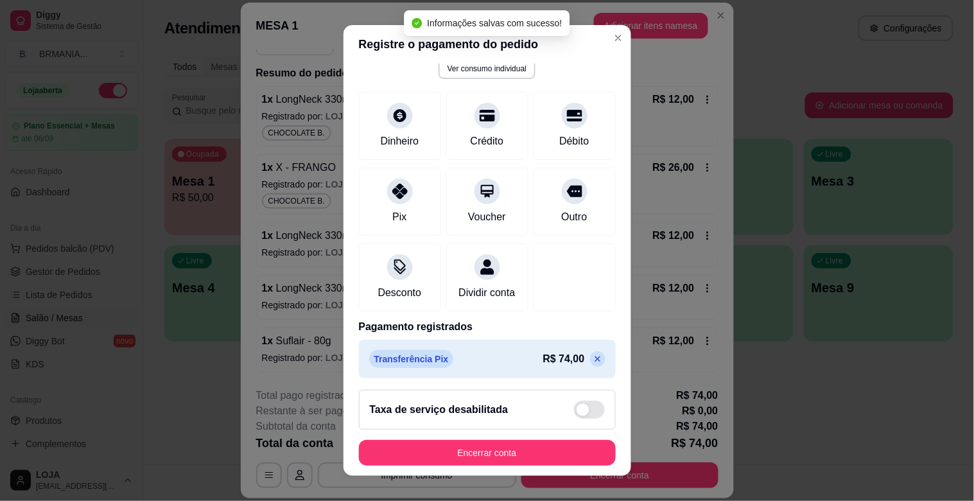
scroll to position [94, 0]
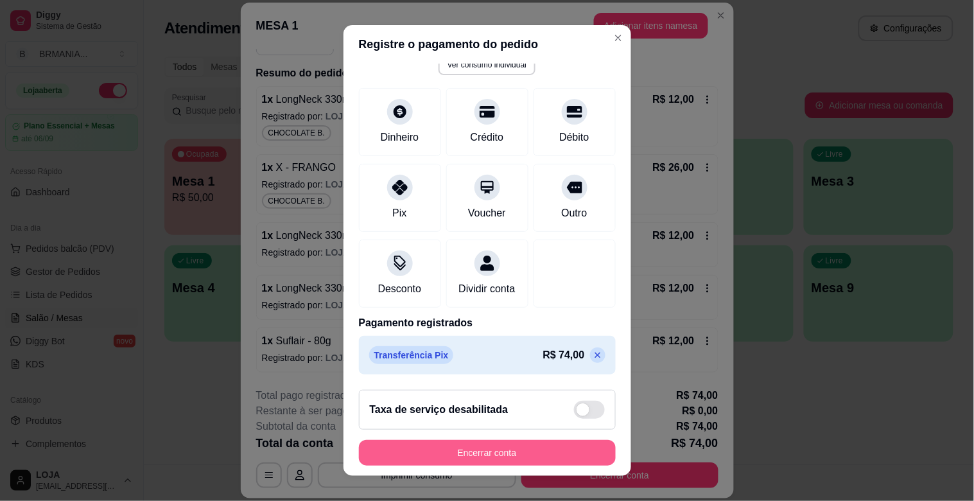
click at [510, 447] on button "Encerrar conta" at bounding box center [487, 453] width 257 height 26
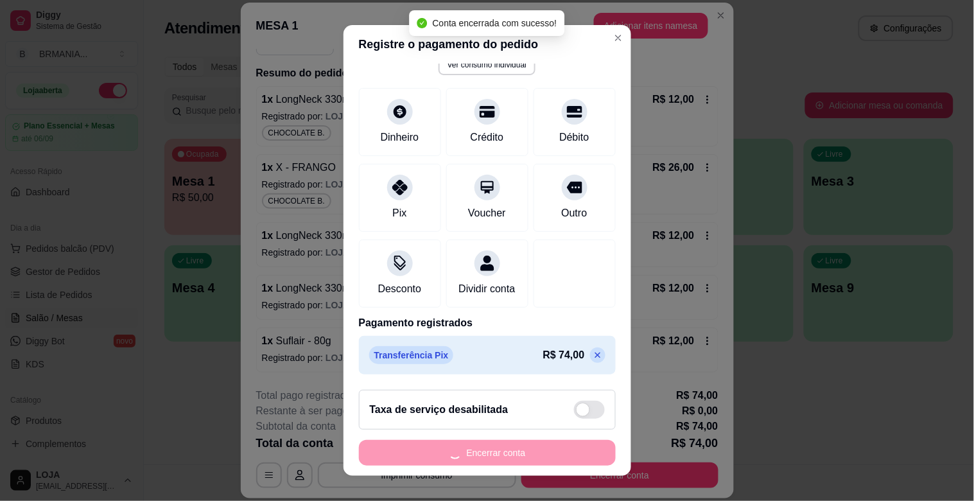
scroll to position [0, 0]
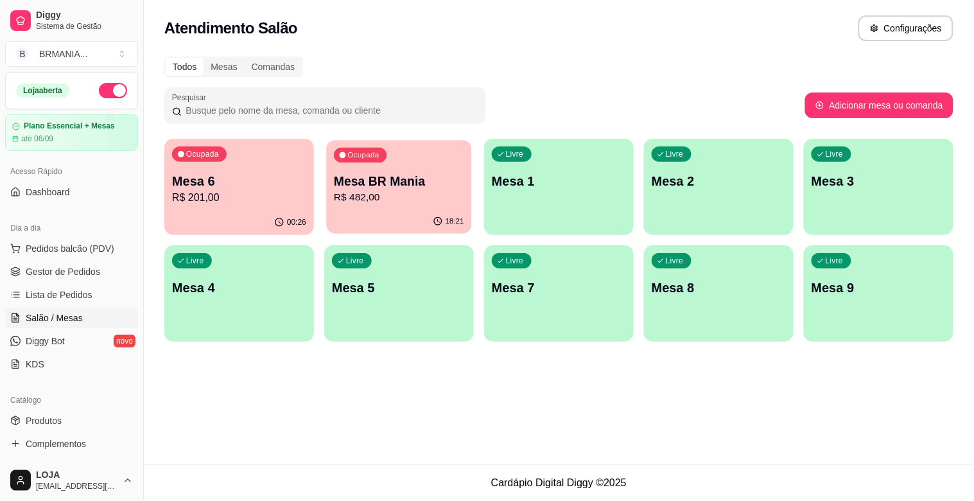
click at [426, 190] on p "R$ 482,00" at bounding box center [399, 197] width 130 height 15
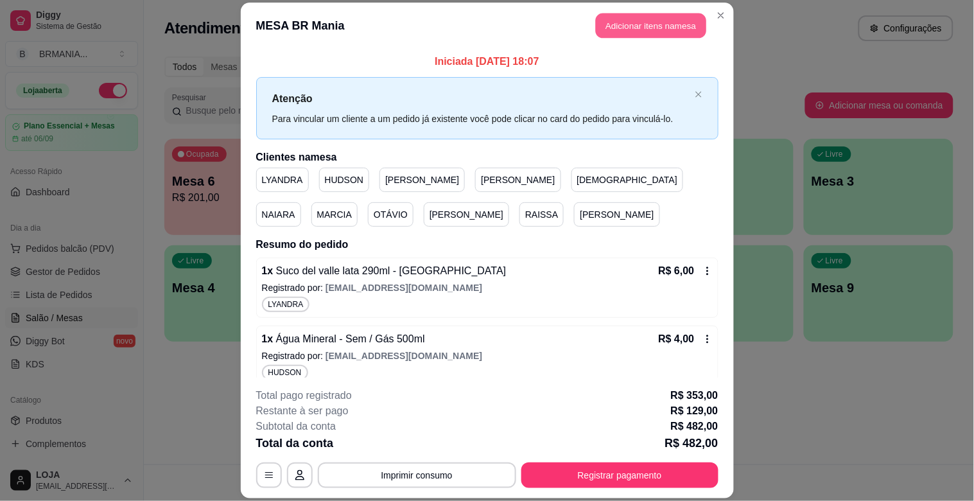
click at [642, 27] on button "Adicionar itens na mesa" at bounding box center [651, 25] width 110 height 25
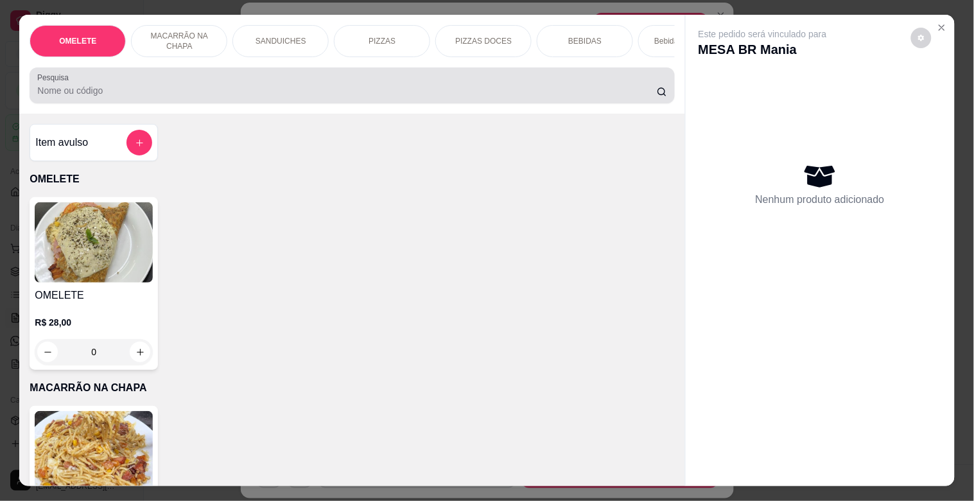
click at [159, 103] on div "Pesquisa" at bounding box center [352, 85] width 644 height 36
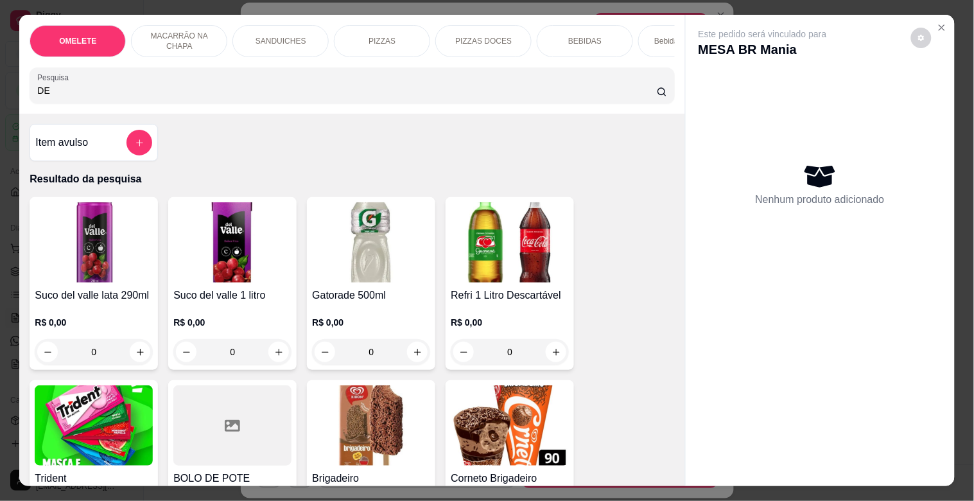
type input "DE"
click at [101, 272] on img at bounding box center [94, 242] width 118 height 80
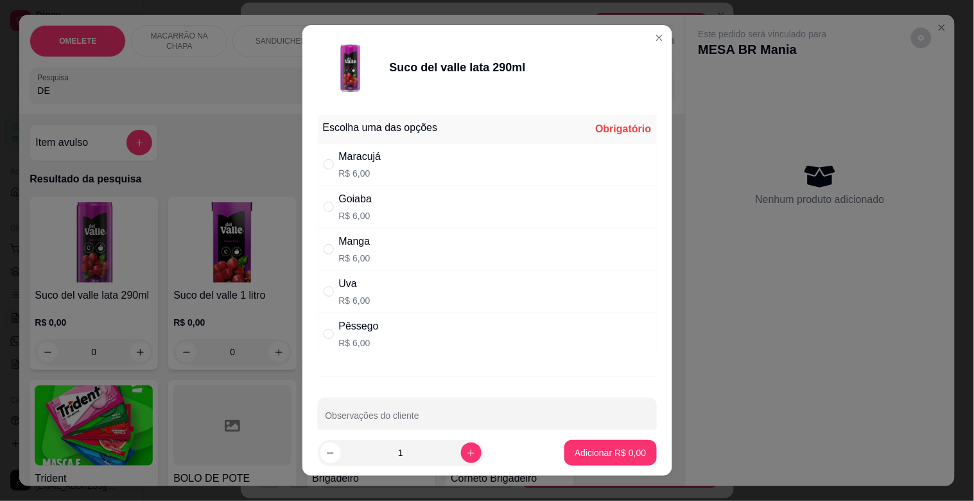
click at [374, 212] on div "Goiaba R$ 6,00" at bounding box center [487, 207] width 339 height 42
radio input "true"
click at [616, 453] on p "Adicionar R$ 6,00" at bounding box center [609, 452] width 71 height 13
type input "1"
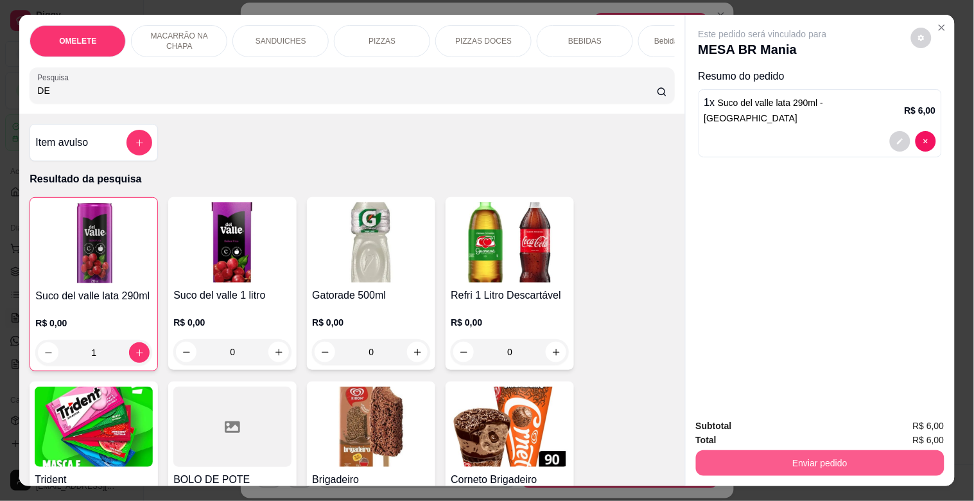
click at [842, 460] on button "Enviar pedido" at bounding box center [820, 463] width 248 height 26
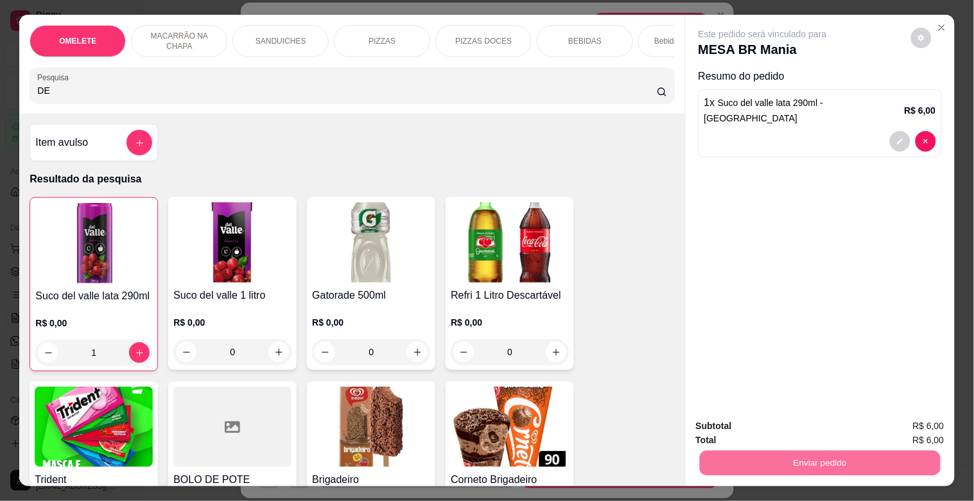
click at [889, 427] on button "Sim, quero registrar" at bounding box center [899, 425] width 92 height 24
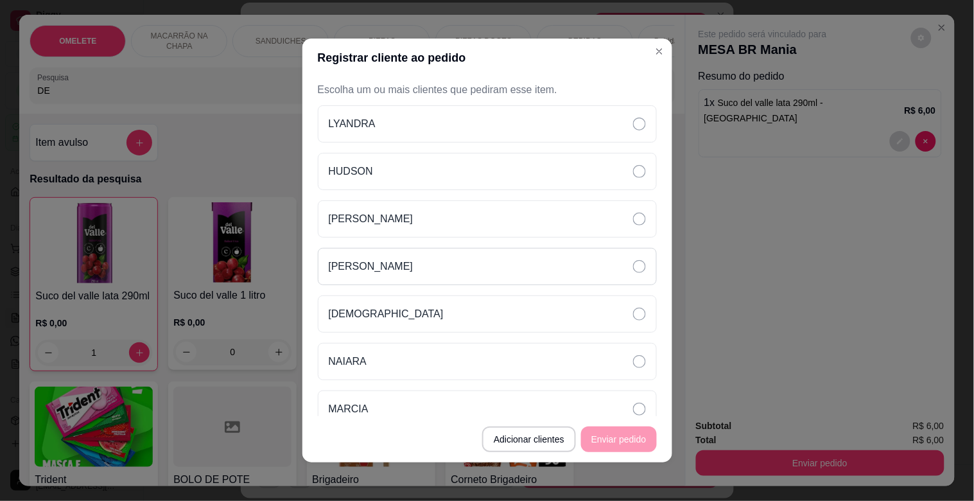
click at [422, 259] on div "[PERSON_NAME]" at bounding box center [487, 266] width 339 height 37
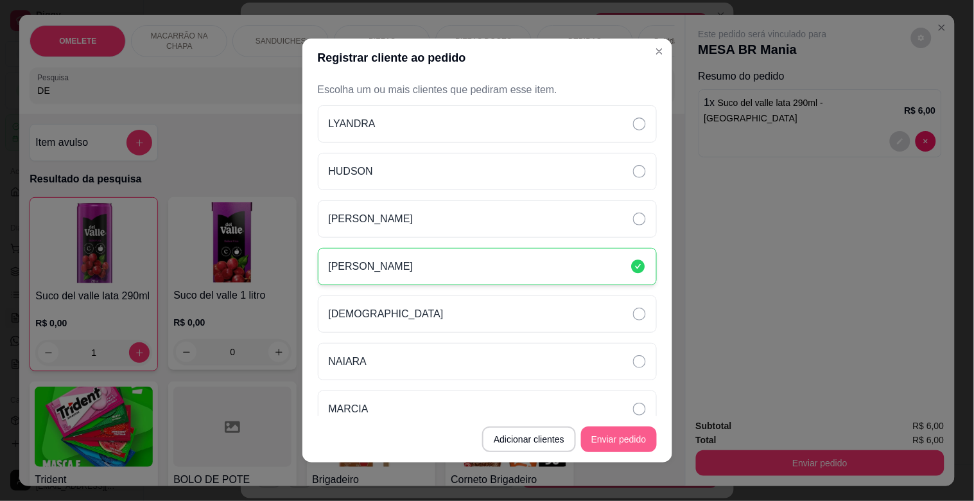
click at [623, 446] on button "Enviar pedido" at bounding box center [619, 439] width 76 height 26
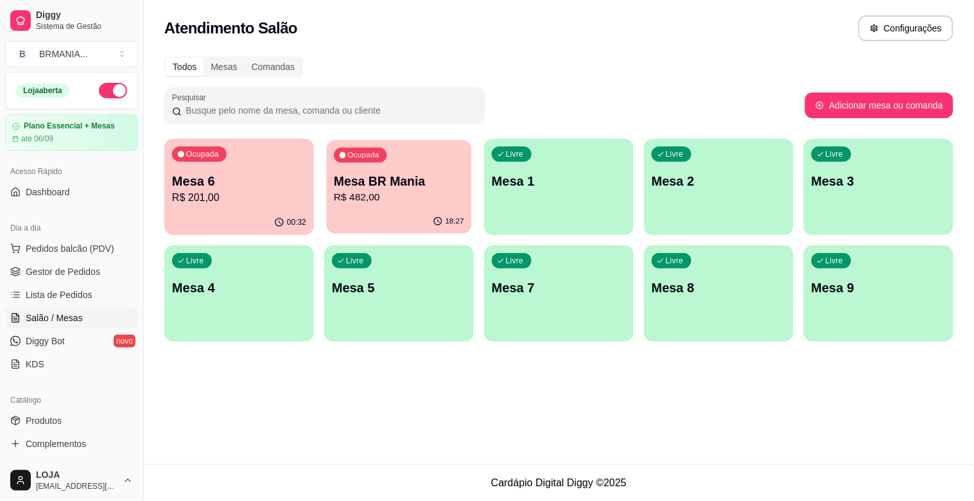
click at [389, 202] on p "R$ 482,00" at bounding box center [399, 197] width 130 height 15
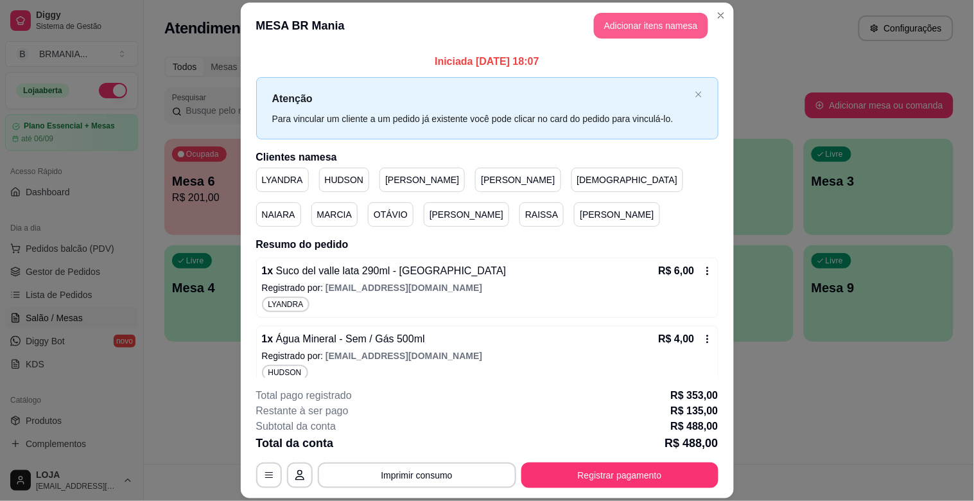
click at [675, 22] on button "Adicionar itens na mesa" at bounding box center [651, 26] width 114 height 26
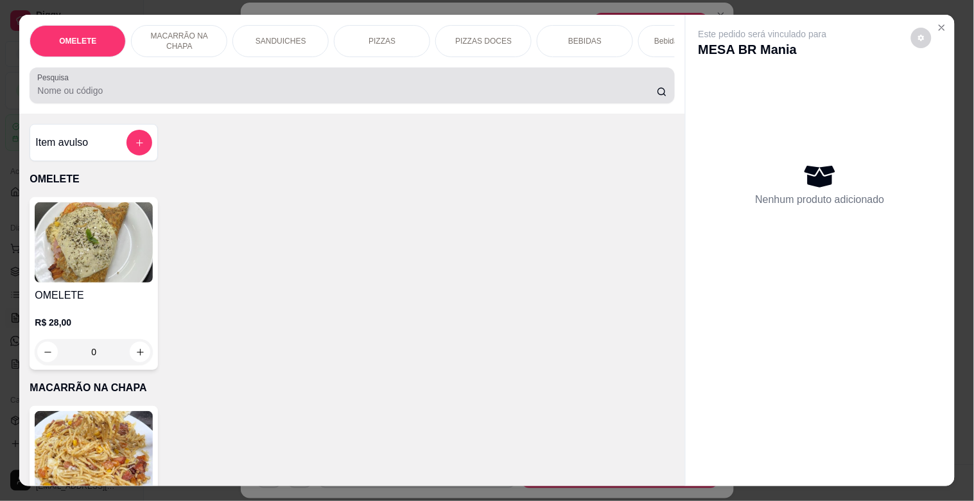
click at [213, 103] on div "Pesquisa" at bounding box center [352, 85] width 644 height 36
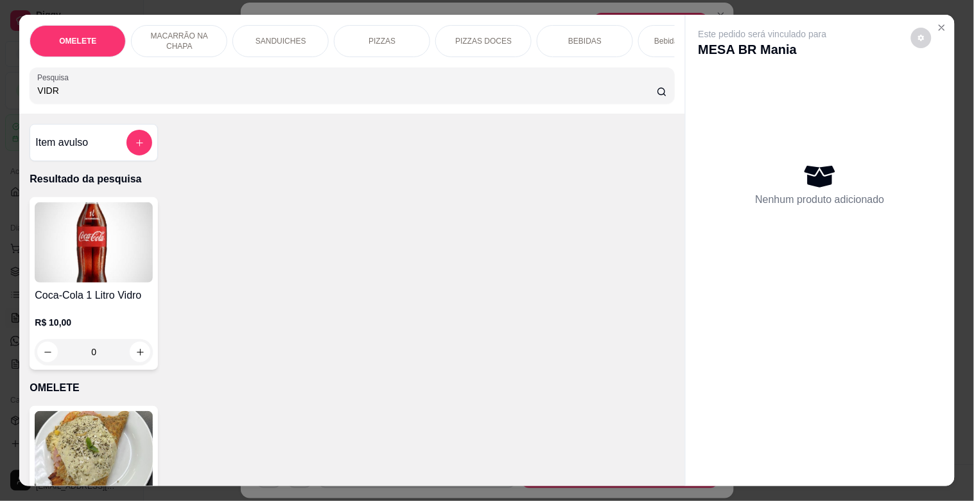
type input "VIDR"
click at [121, 254] on img at bounding box center [94, 242] width 118 height 80
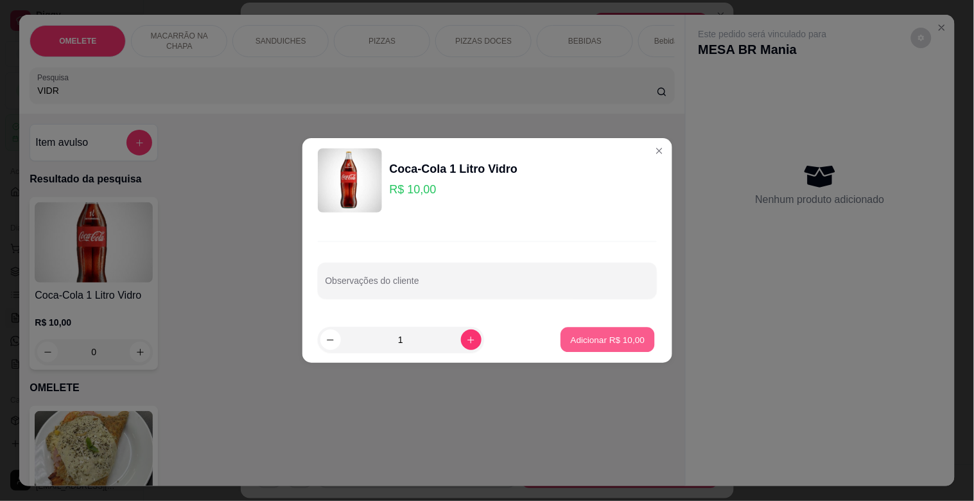
click at [578, 340] on p "Adicionar R$ 10,00" at bounding box center [608, 339] width 74 height 12
type input "1"
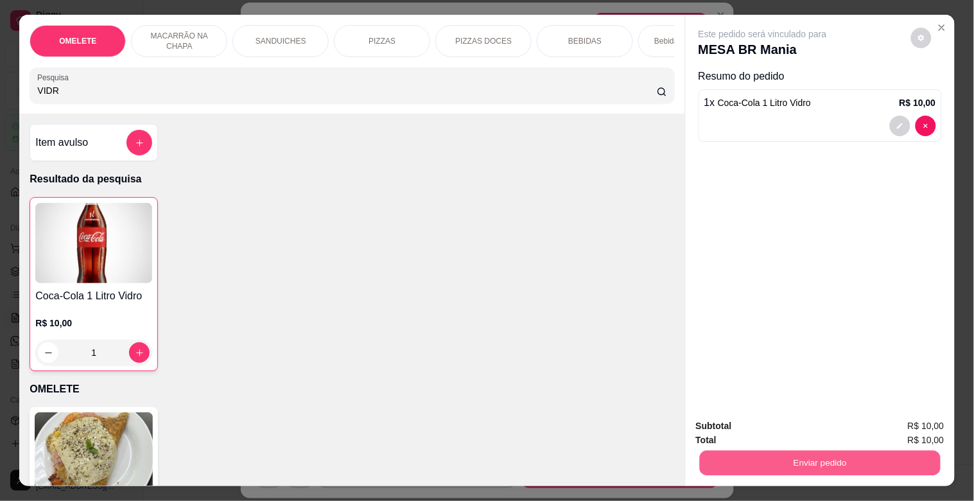
click at [788, 462] on button "Enviar pedido" at bounding box center [819, 462] width 241 height 25
click at [893, 419] on button "Sim, quero registrar" at bounding box center [899, 425] width 96 height 24
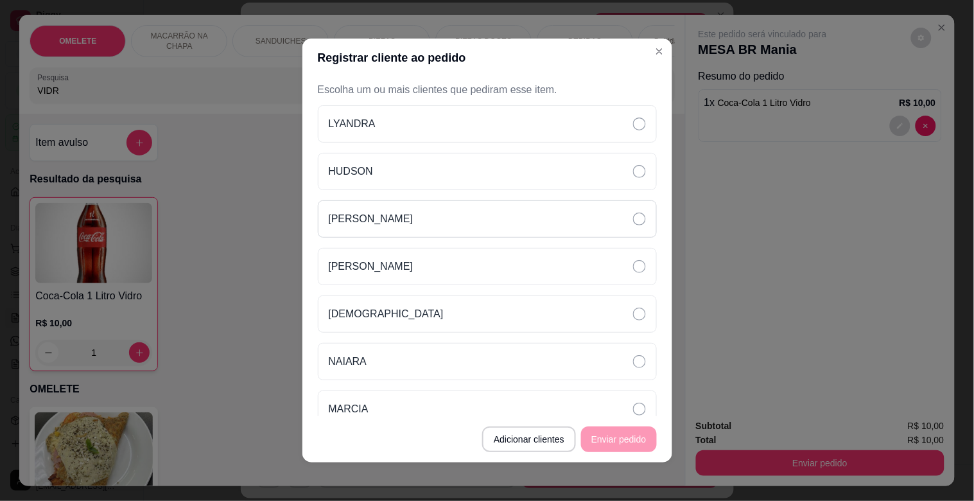
drag, startPoint x: 364, startPoint y: 218, endPoint x: 367, endPoint y: 212, distance: 6.9
click at [364, 215] on div "[PERSON_NAME]" at bounding box center [487, 218] width 339 height 37
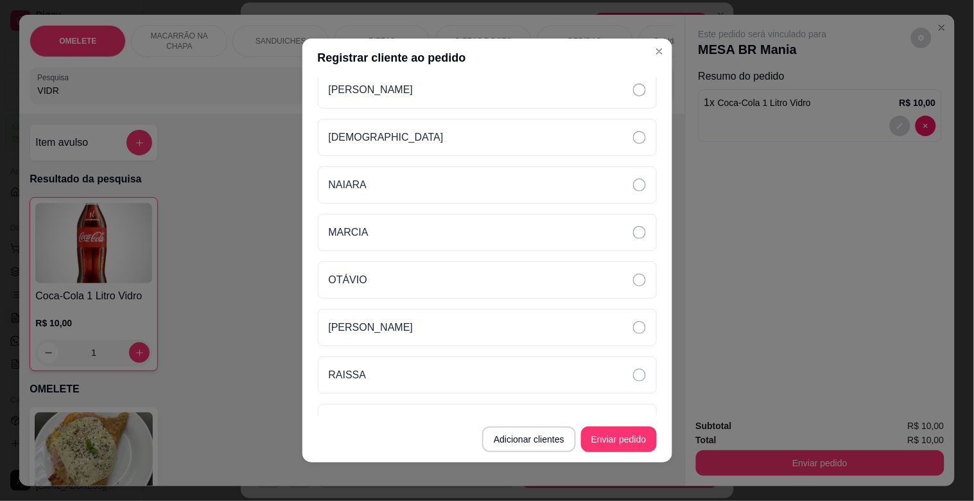
scroll to position [188, 0]
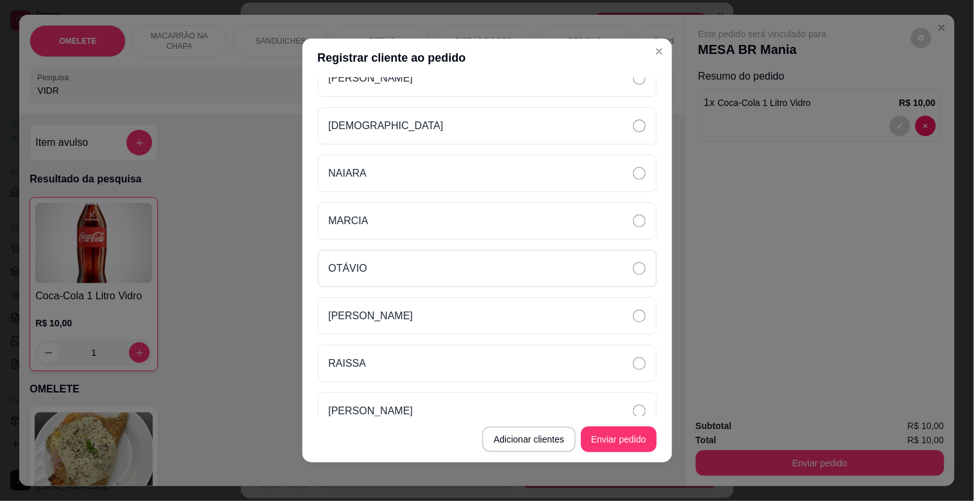
click at [456, 274] on div "OTÁVIO" at bounding box center [487, 268] width 339 height 37
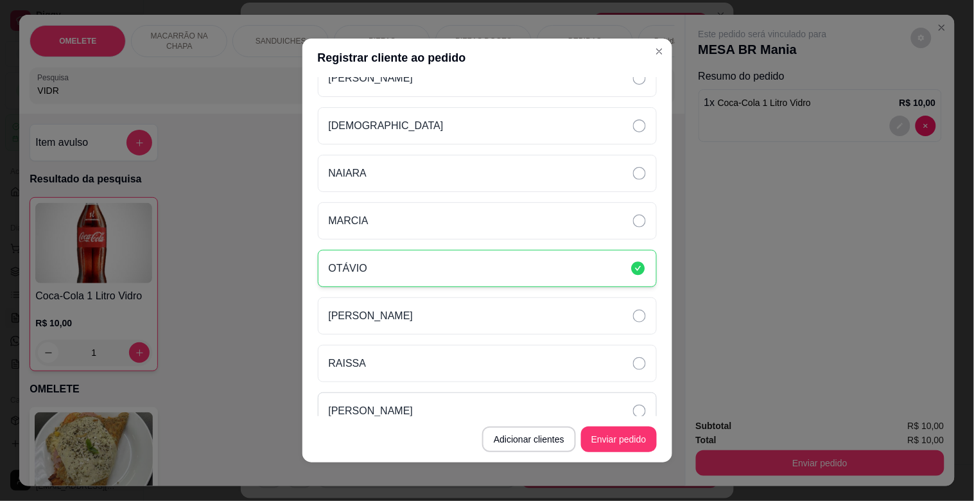
drag, startPoint x: 381, startPoint y: 405, endPoint x: 399, endPoint y: 406, distance: 18.0
click at [382, 406] on div "[PERSON_NAME]" at bounding box center [487, 410] width 339 height 37
click at [615, 438] on button "Enviar pedido" at bounding box center [619, 439] width 76 height 26
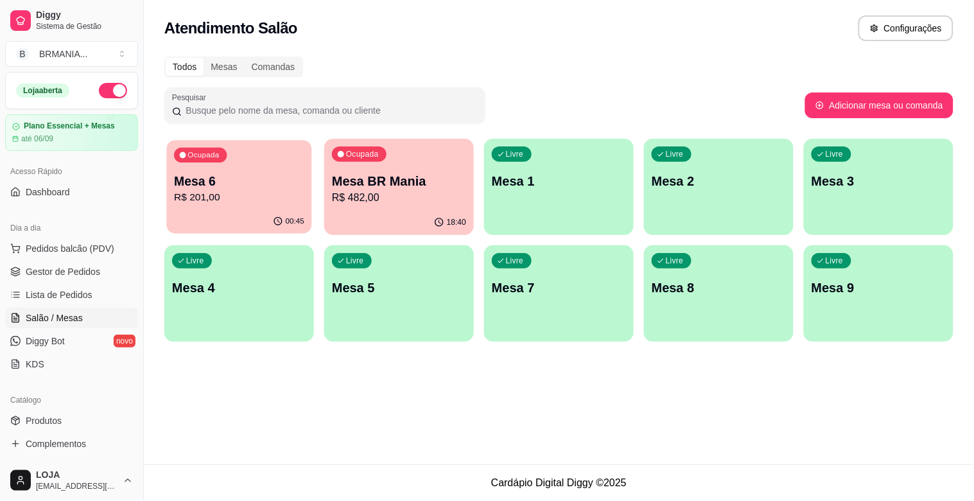
click at [252, 197] on p "R$ 201,00" at bounding box center [239, 197] width 130 height 15
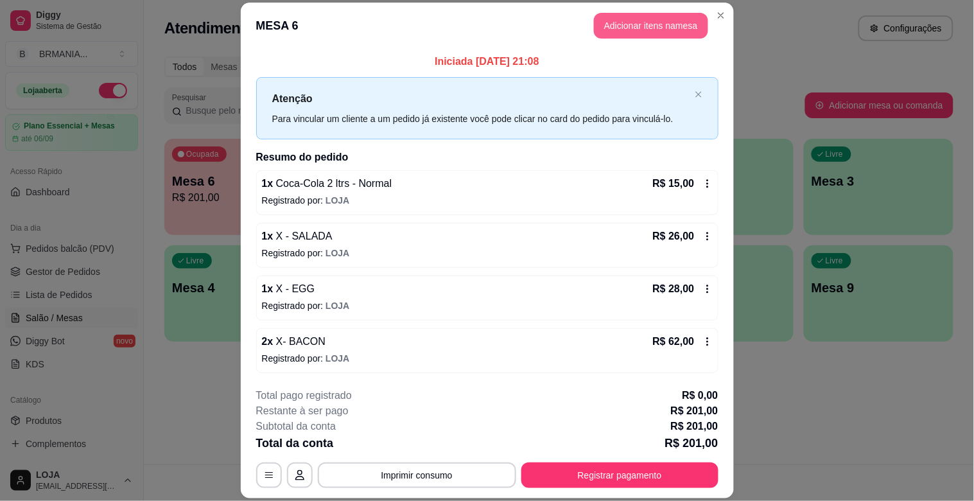
click at [624, 24] on button "Adicionar itens na mesa" at bounding box center [651, 26] width 114 height 26
click at [441, 474] on button "Imprimir consumo" at bounding box center [417, 475] width 198 height 26
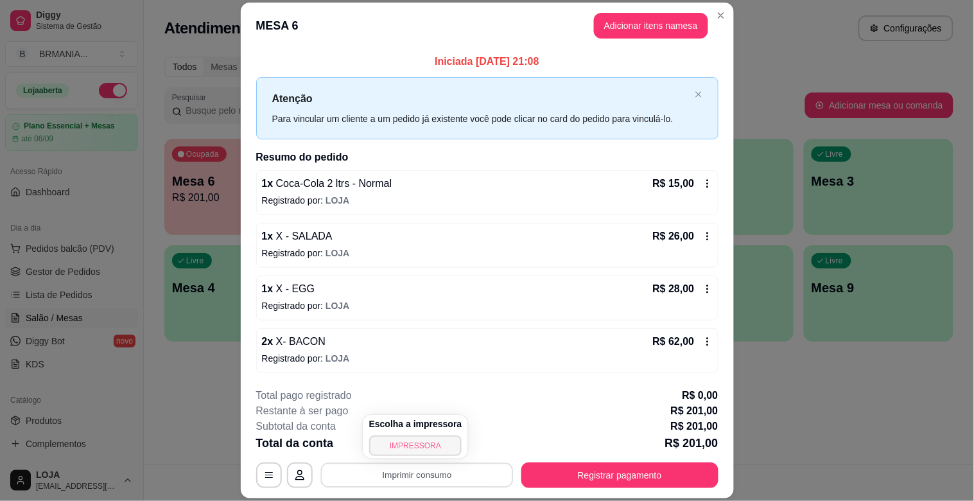
click at [420, 440] on button "IMPRESSORA" at bounding box center [415, 445] width 93 height 21
click at [430, 485] on button "Imprimir consumo" at bounding box center [416, 475] width 193 height 25
click at [408, 451] on button "IMPRESSORA" at bounding box center [415, 445] width 93 height 21
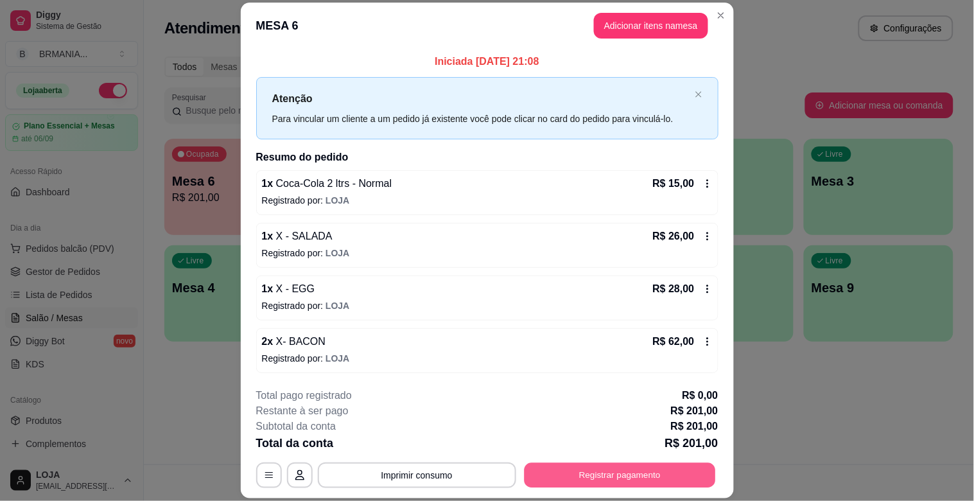
click at [625, 470] on button "Registrar pagamento" at bounding box center [619, 475] width 191 height 25
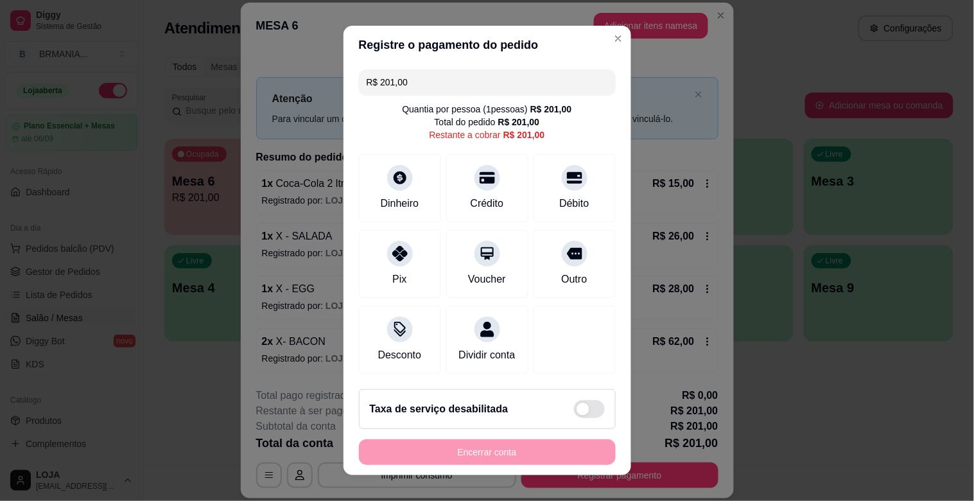
drag, startPoint x: 411, startPoint y: 82, endPoint x: 276, endPoint y: 112, distance: 138.1
click at [276, 112] on div "Registre o pagamento do pedido R$ 201,00 Quantia por pessoa ( 1 pessoas) R$ 201…" at bounding box center [487, 250] width 974 height 501
click at [463, 186] on div "Crédito" at bounding box center [487, 185] width 91 height 75
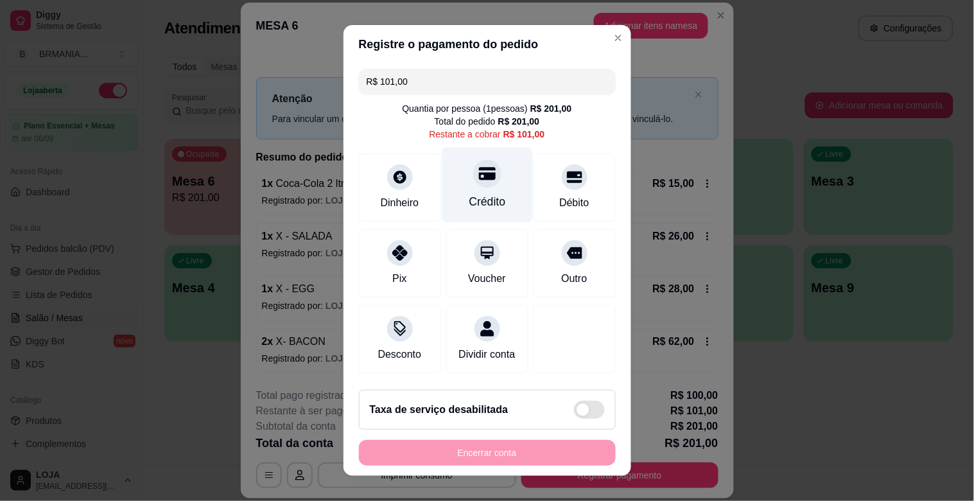
click at [473, 186] on div at bounding box center [487, 173] width 28 height 28
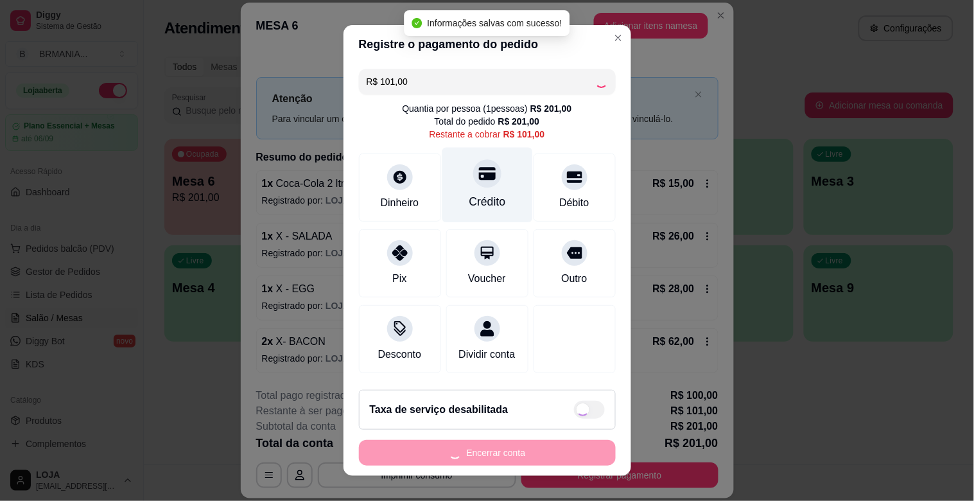
type input "R$ 0,00"
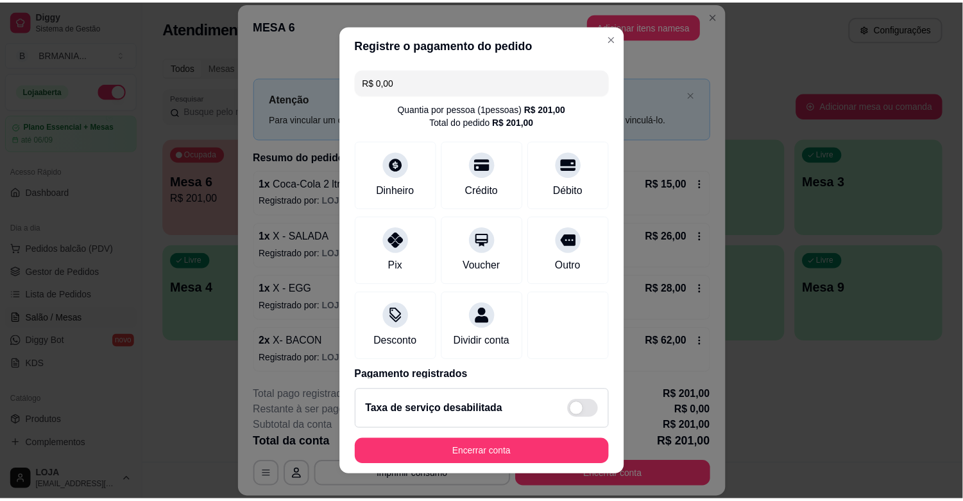
scroll to position [117, 0]
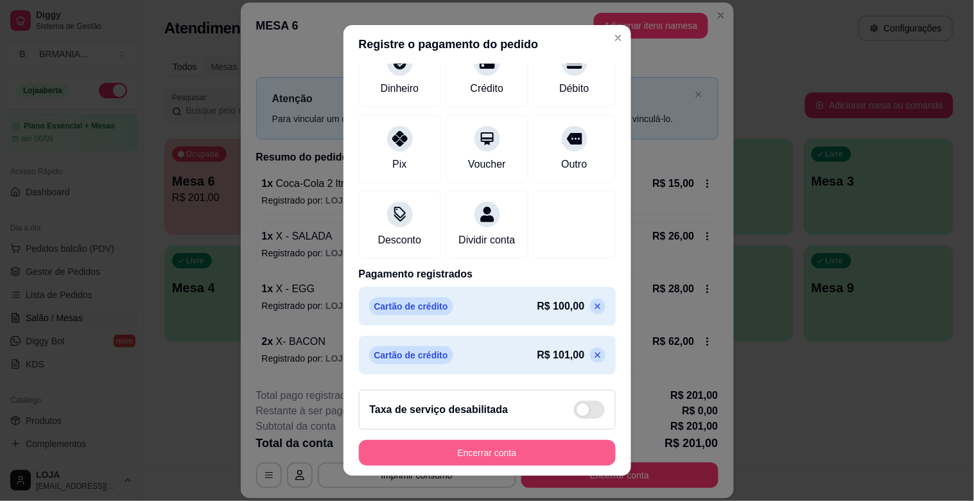
click at [510, 444] on button "Encerrar conta" at bounding box center [487, 453] width 257 height 26
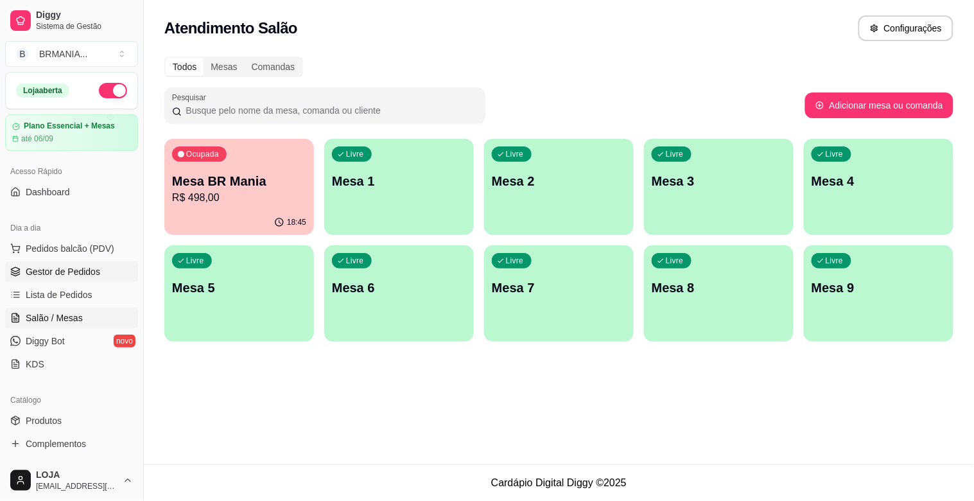
click at [74, 265] on span "Gestor de Pedidos" at bounding box center [63, 271] width 74 height 13
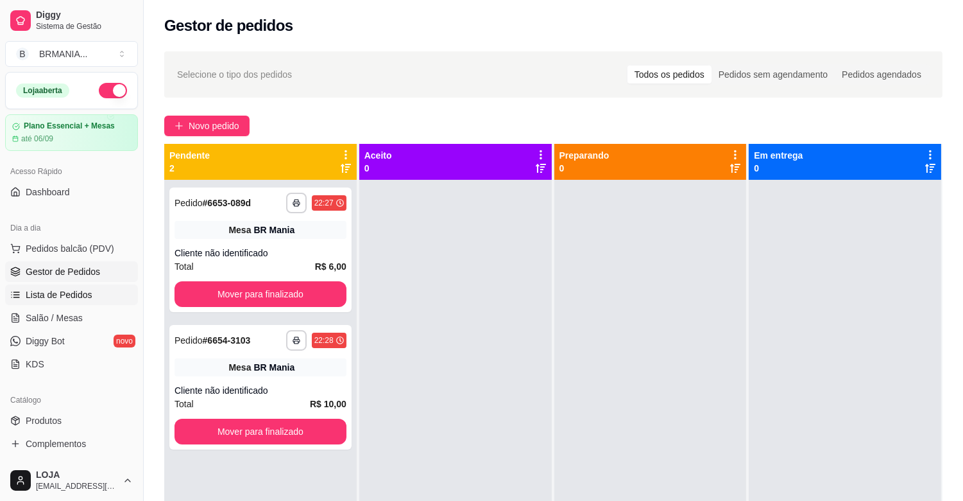
click at [65, 300] on span "Lista de Pedidos" at bounding box center [59, 294] width 67 height 13
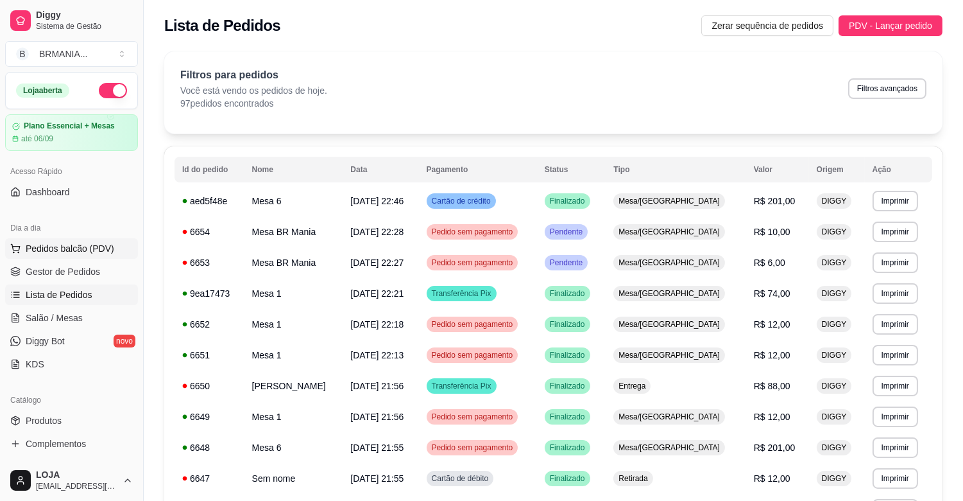
click at [60, 248] on span "Pedidos balcão (PDV)" at bounding box center [70, 248] width 89 height 13
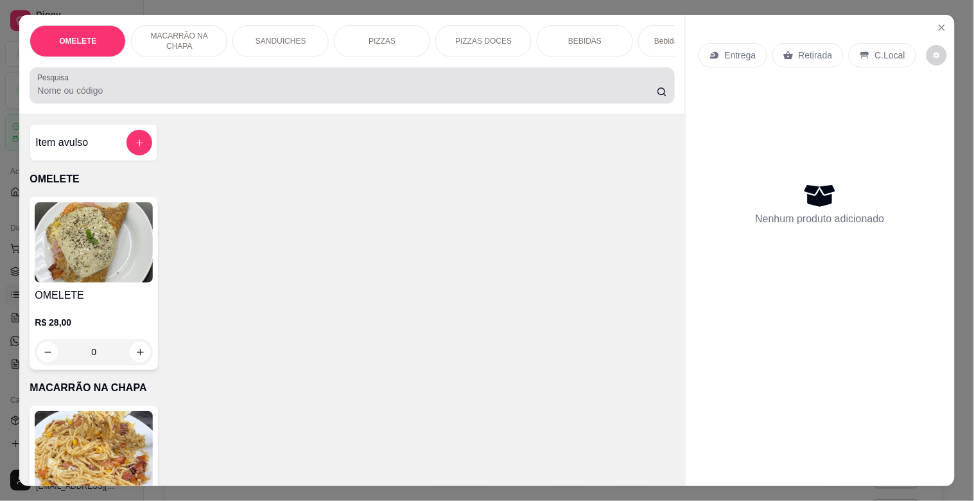
click at [166, 94] on input "Pesquisa" at bounding box center [346, 90] width 619 height 13
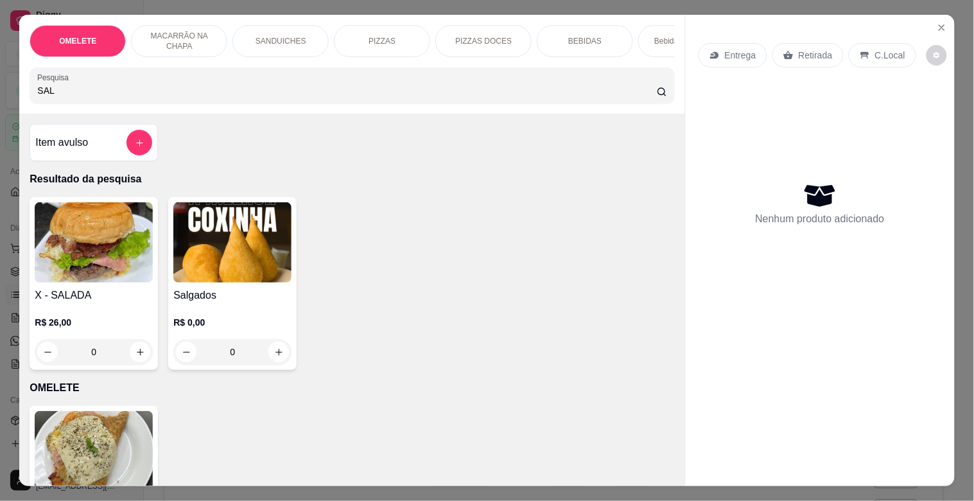
type input "SAL"
click at [65, 417] on img at bounding box center [94, 451] width 118 height 80
click at [105, 320] on div "R$ 26,00 0" at bounding box center [94, 334] width 118 height 62
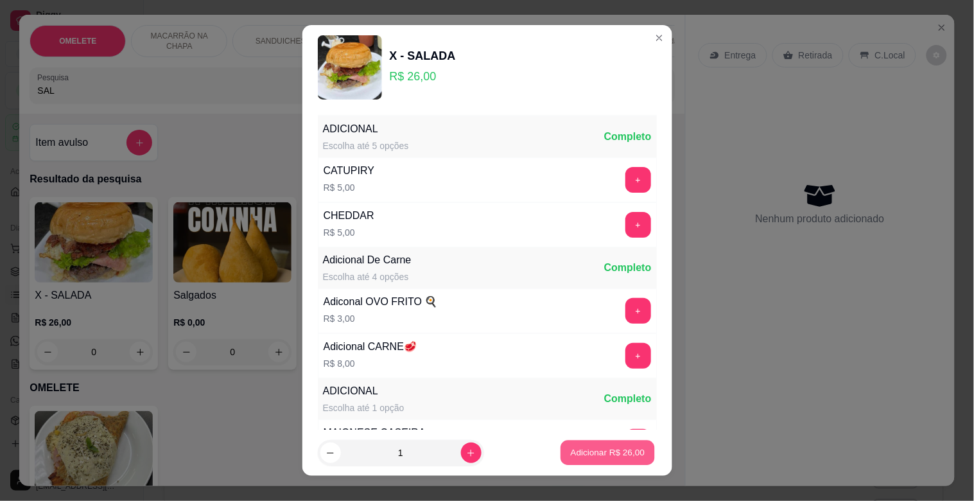
click at [566, 440] on button "Adicionar R$ 26,00" at bounding box center [608, 452] width 94 height 25
type input "1"
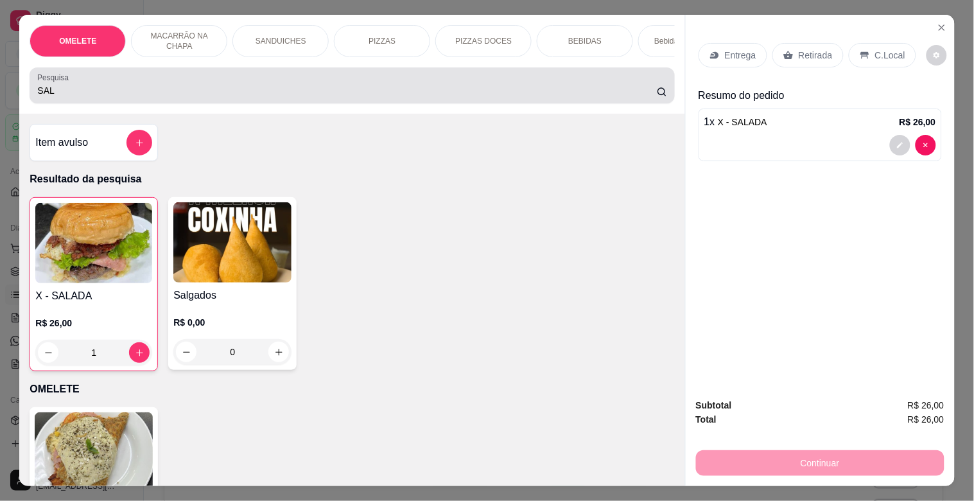
drag, startPoint x: 7, startPoint y: 98, endPoint x: 0, endPoint y: 98, distance: 7.1
click at [0, 98] on div "OMELETE MACARRÃO NA CHAPA SANDUICHES PIZZAS PIZZAS DOCES BEBIDAS Bebidas Alcoól…" at bounding box center [487, 250] width 974 height 501
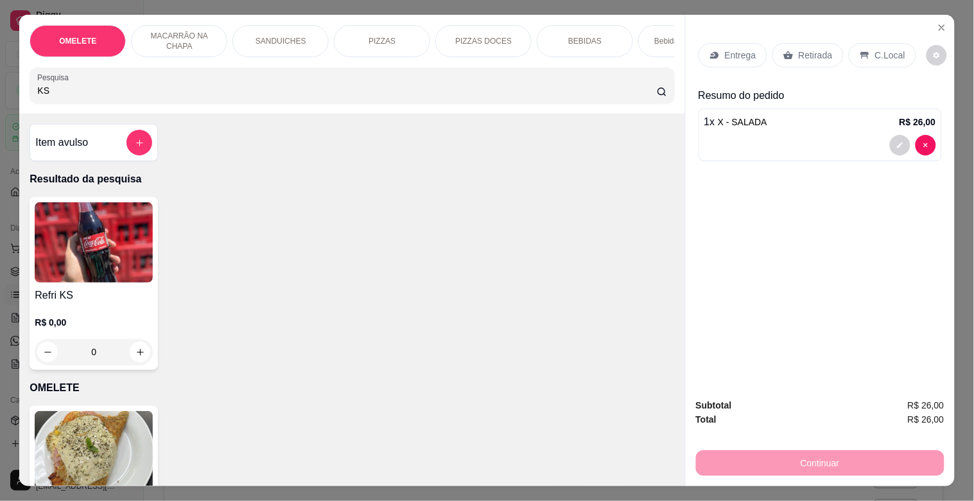
type input "KS"
click at [92, 309] on div "R$ 0,00 0" at bounding box center [94, 334] width 118 height 62
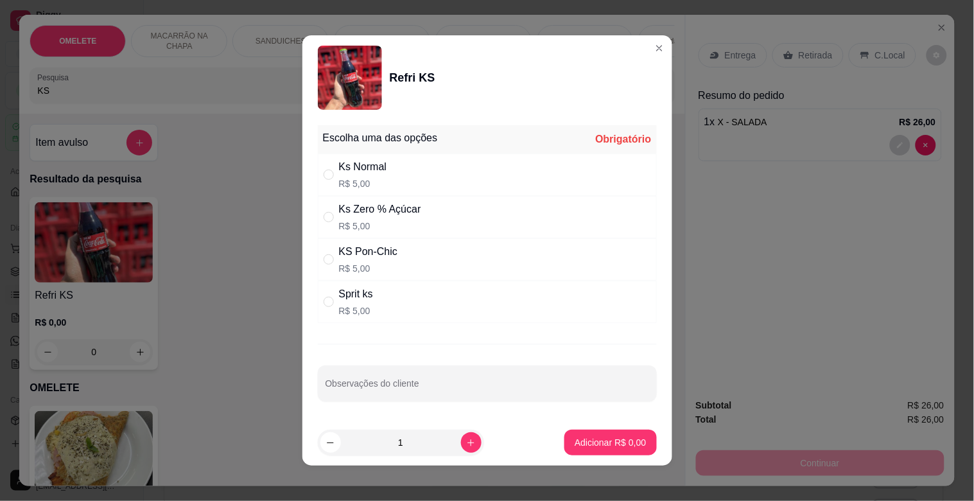
drag, startPoint x: 379, startPoint y: 291, endPoint x: 435, endPoint y: 332, distance: 69.3
click at [379, 292] on div "Sprit ks R$ 5,00" at bounding box center [487, 302] width 339 height 42
radio input "true"
click at [587, 438] on p "Adicionar R$ 5,00" at bounding box center [609, 442] width 71 height 13
type input "1"
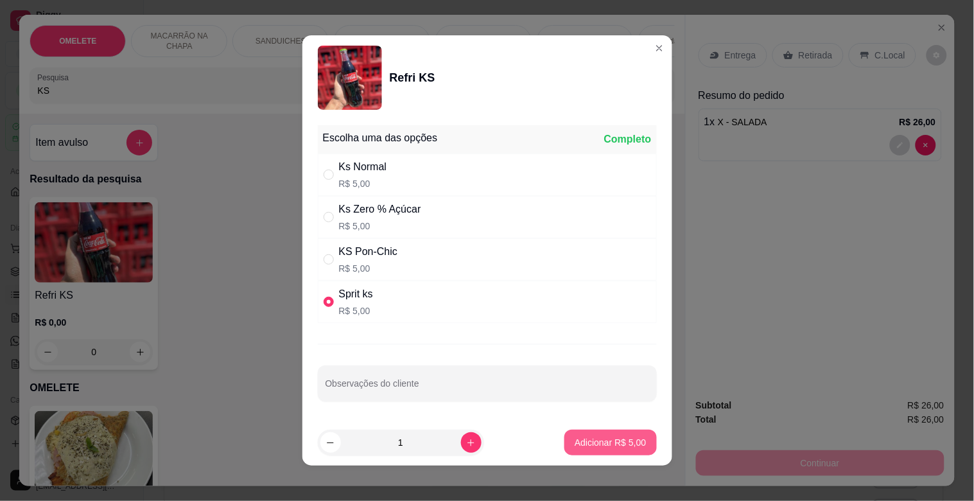
type input "1"
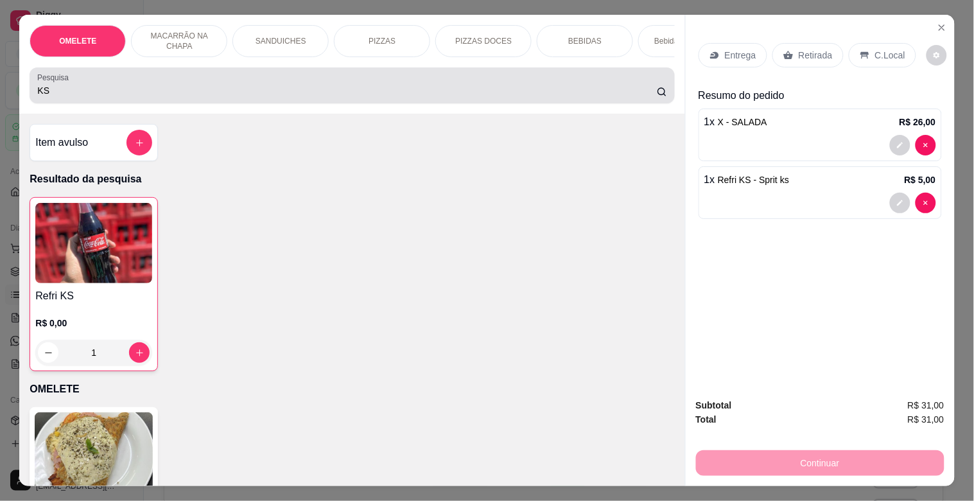
drag, startPoint x: 46, startPoint y: 94, endPoint x: 0, endPoint y: 95, distance: 45.6
click at [0, 95] on div "OMELETE MACARRÃO NA CHAPA SANDUICHES PIZZAS PIZZAS DOCES BEBIDAS Bebidas Alcoól…" at bounding box center [487, 250] width 974 height 501
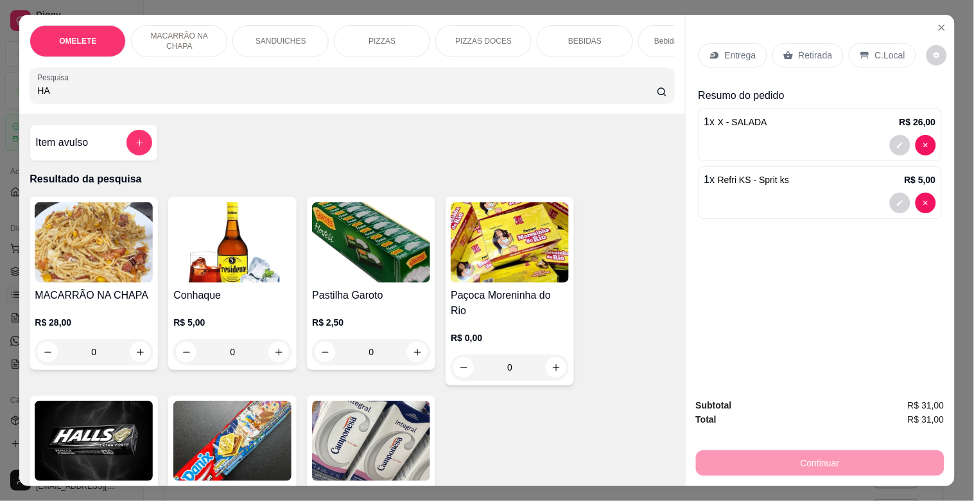
type input "HA"
click at [144, 405] on img at bounding box center [94, 441] width 118 height 80
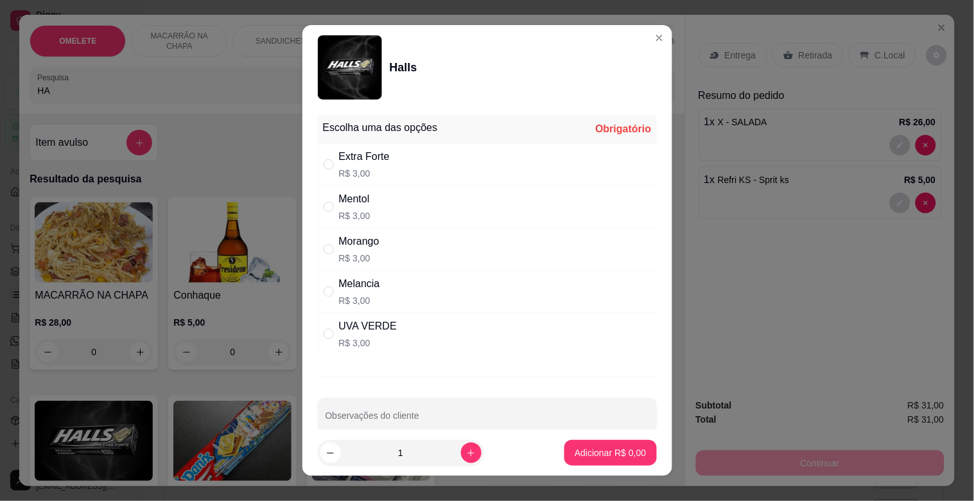
click at [375, 159] on div "Extra Forte" at bounding box center [364, 156] width 51 height 15
radio input "true"
click at [587, 456] on p "Adicionar R$ 3,00" at bounding box center [610, 452] width 69 height 12
type input "1"
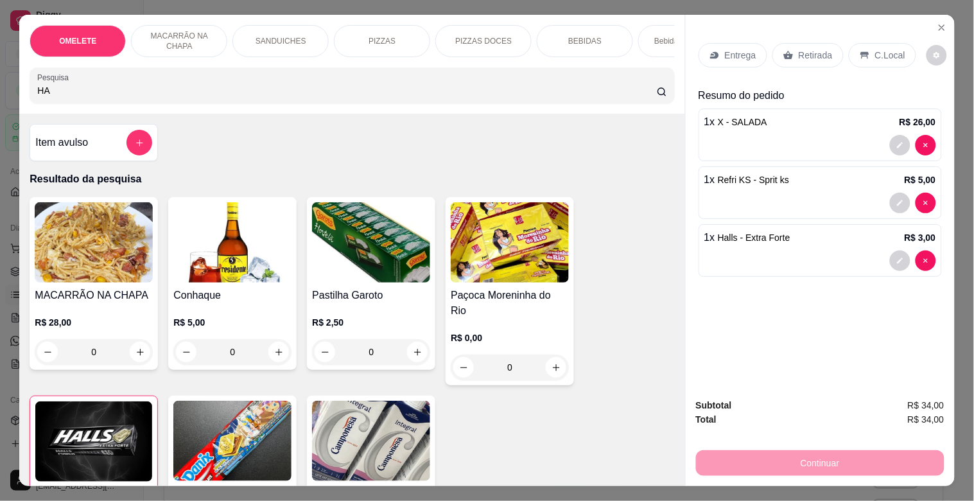
click at [868, 43] on div "C.Local" at bounding box center [882, 55] width 67 height 24
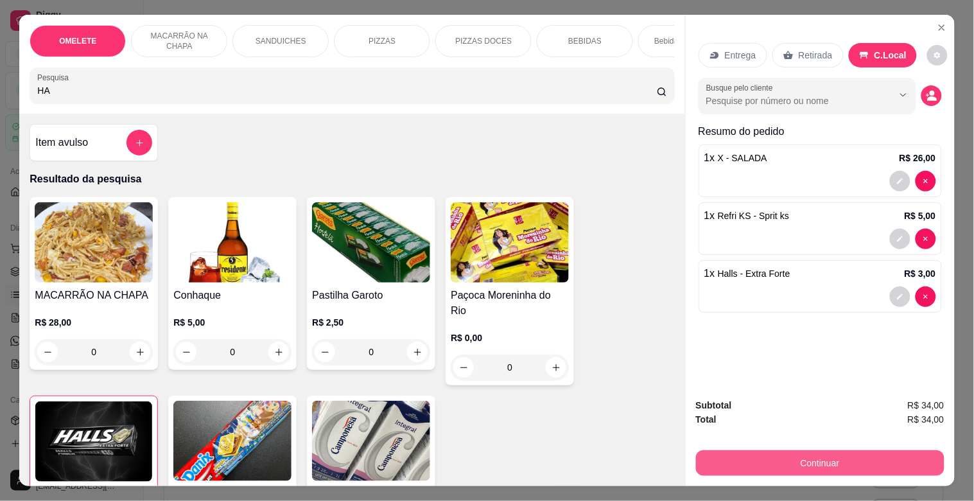
click at [805, 458] on button "Continuar" at bounding box center [820, 463] width 248 height 26
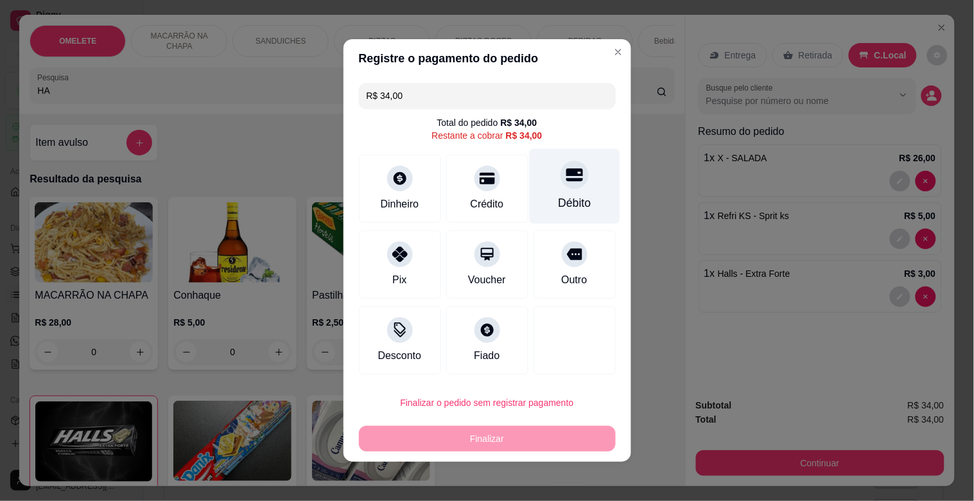
click at [560, 181] on div at bounding box center [574, 174] width 28 height 28
type input "R$ 0,00"
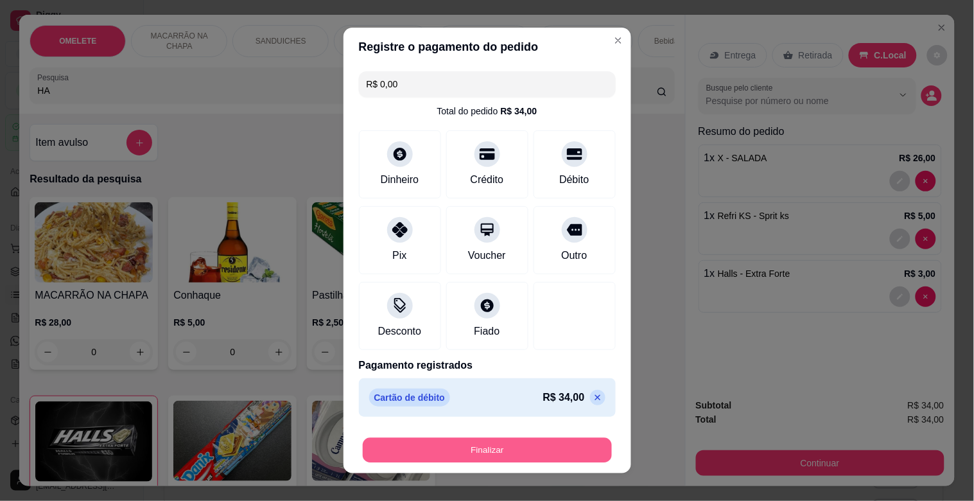
click at [488, 445] on button "Finalizar" at bounding box center [487, 450] width 249 height 25
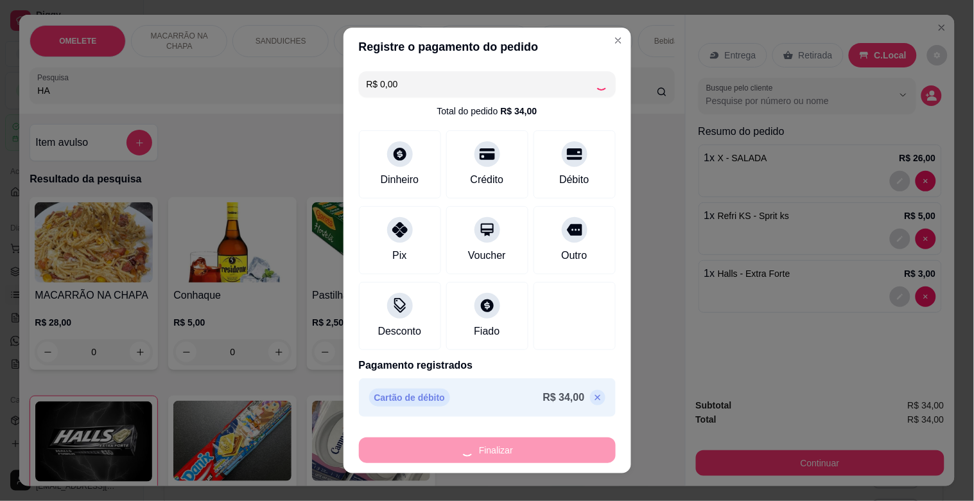
type input "0"
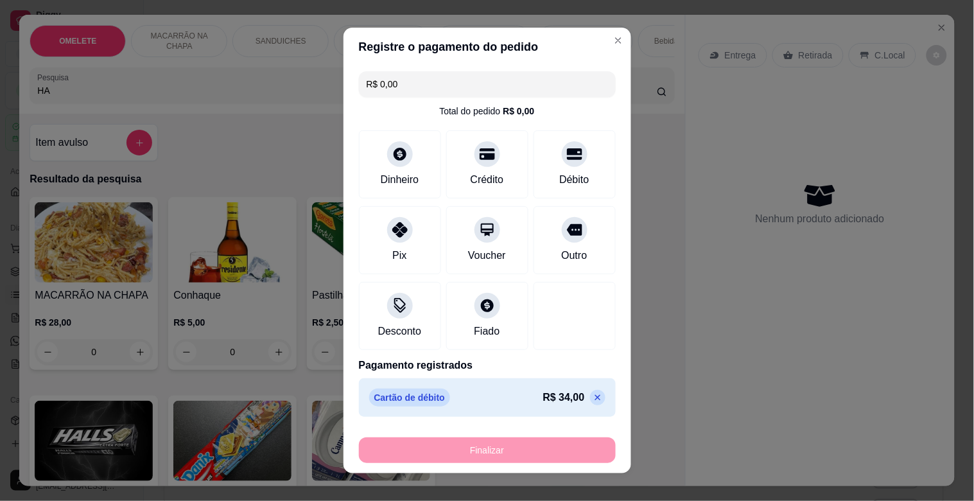
type input "-R$ 34,00"
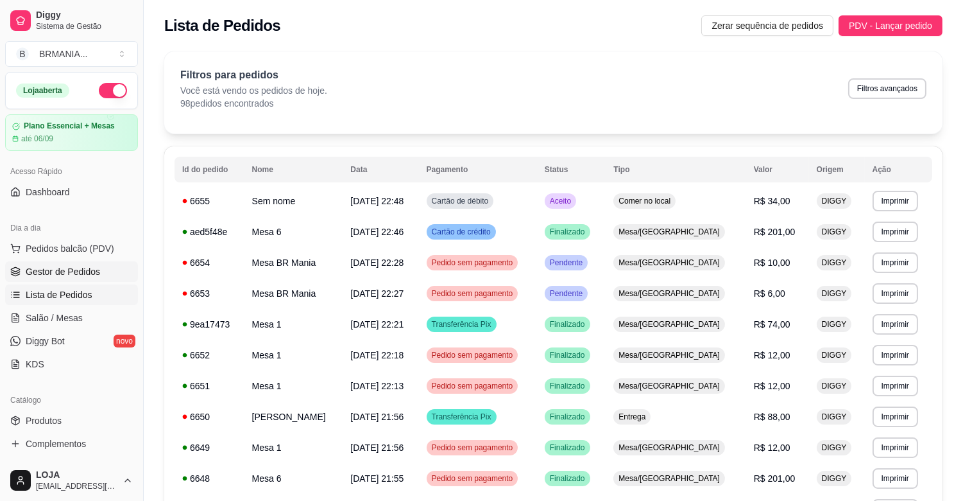
click at [88, 261] on link "Gestor de Pedidos" at bounding box center [71, 271] width 133 height 21
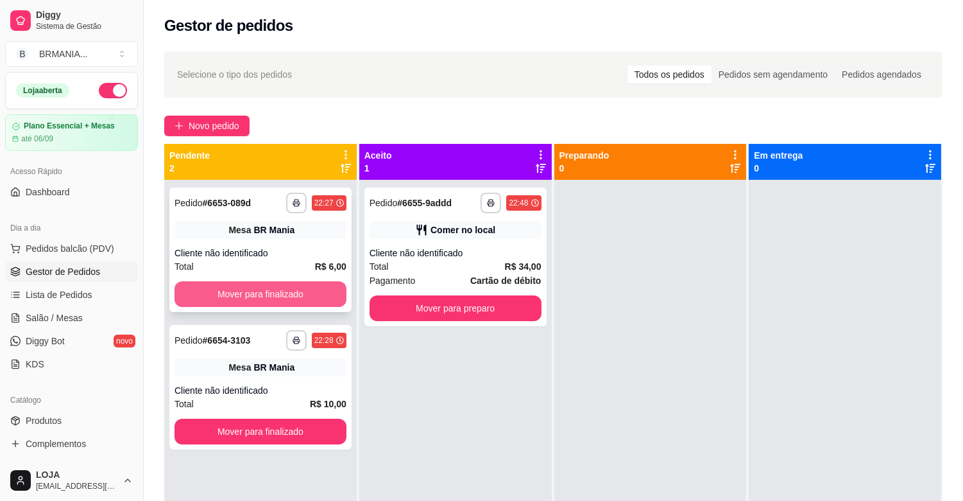
click at [249, 288] on button "Mover para finalizado" at bounding box center [261, 294] width 172 height 26
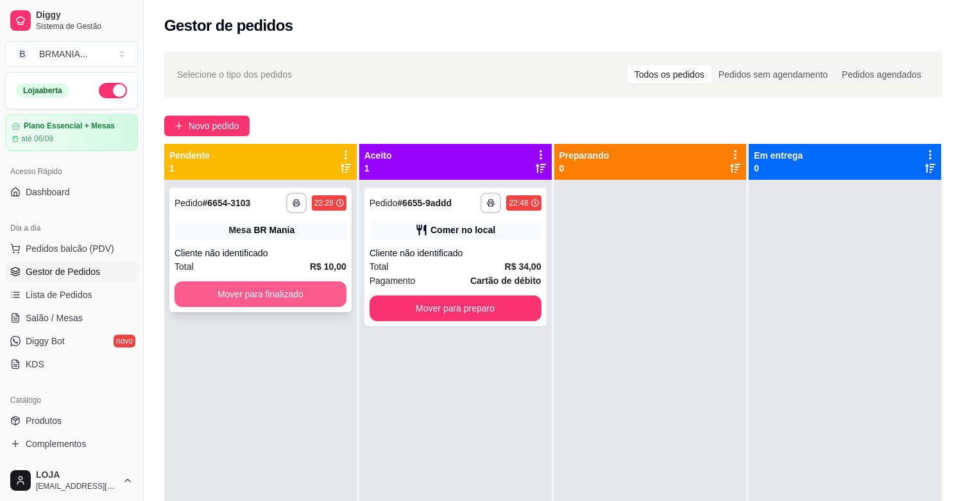
click at [251, 289] on button "Mover para finalizado" at bounding box center [261, 294] width 172 height 26
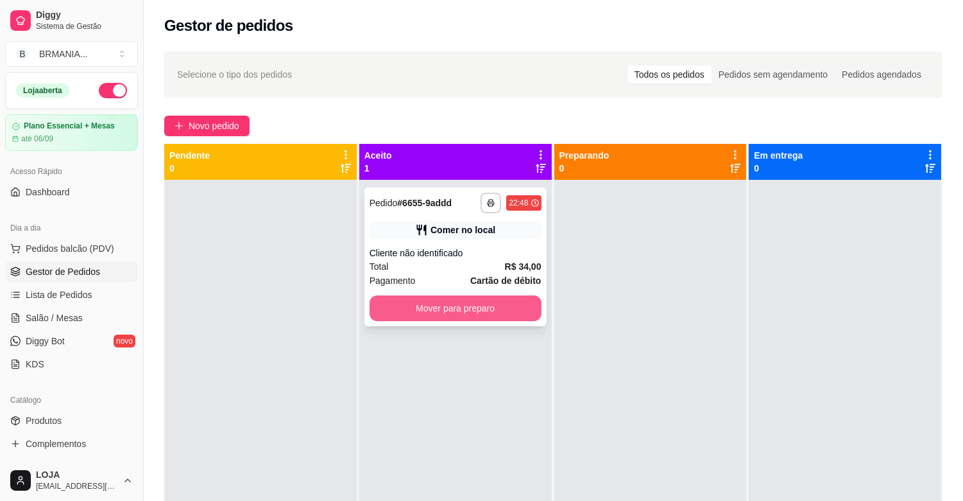
click at [420, 310] on button "Mover para preparo" at bounding box center [456, 308] width 172 height 26
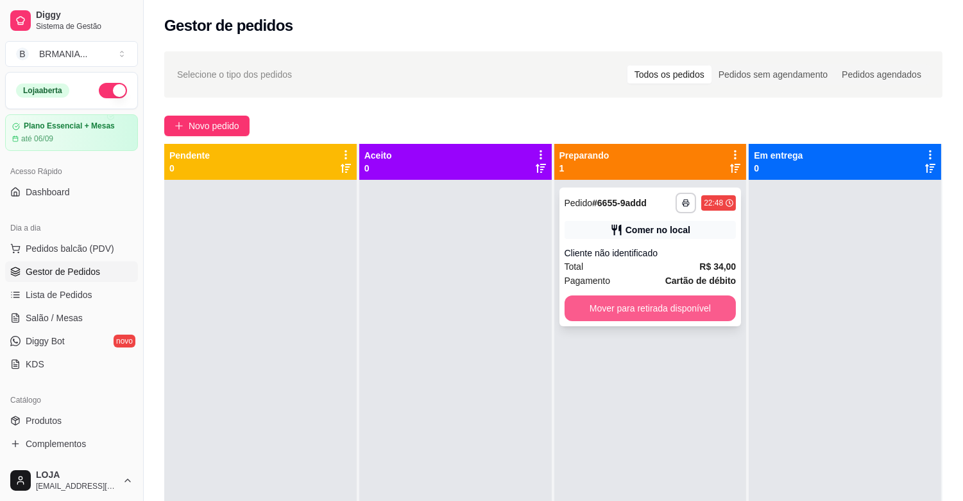
click at [600, 305] on button "Mover para retirada disponível" at bounding box center [651, 308] width 172 height 26
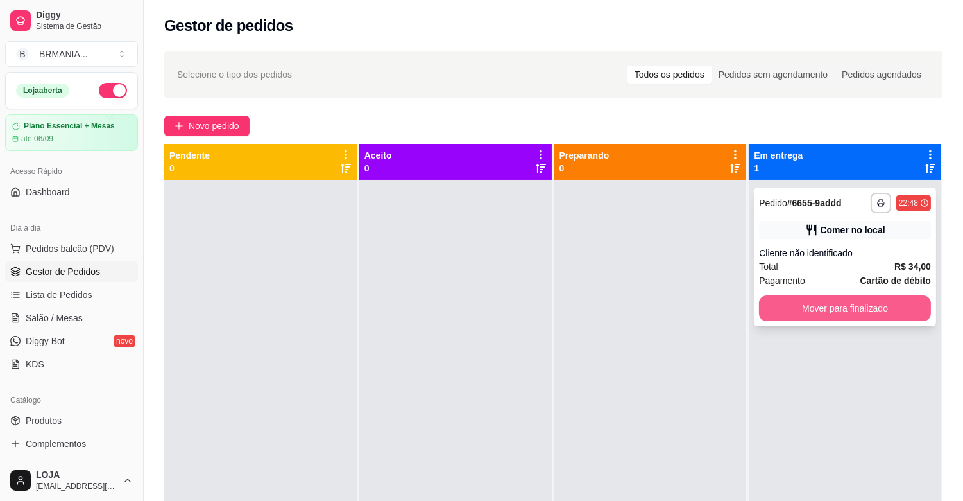
click at [809, 297] on button "Mover para finalizado" at bounding box center [845, 308] width 172 height 26
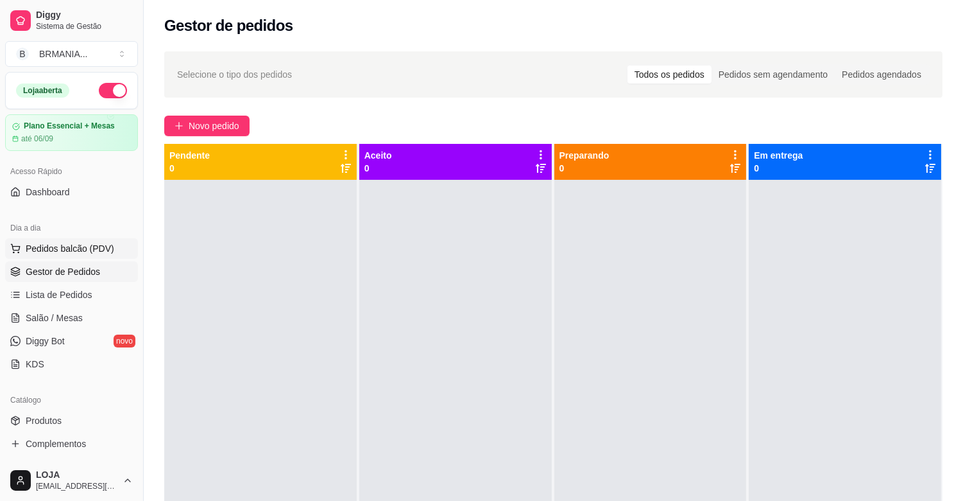
click at [73, 245] on span "Pedidos balcão (PDV)" at bounding box center [70, 248] width 89 height 13
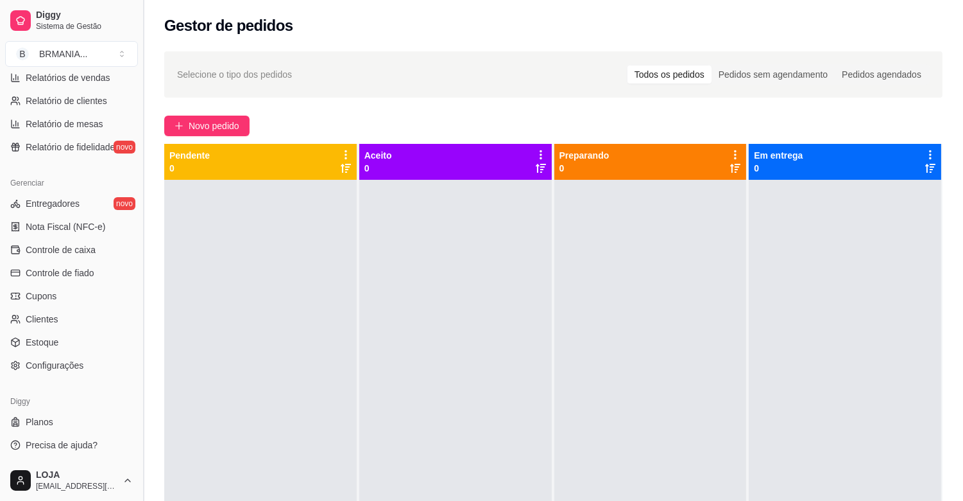
click at [144, 440] on button "Toggle Sidebar" at bounding box center [143, 250] width 10 height 501
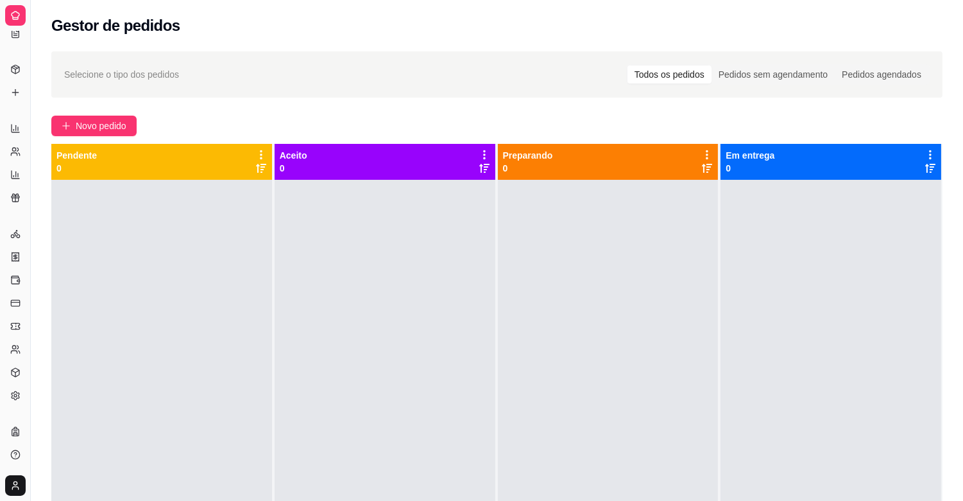
scroll to position [164, 0]
drag, startPoint x: 144, startPoint y: 440, endPoint x: 100, endPoint y: 255, distance: 190.1
click at [100, 255] on div "Diggy Sistema de Gestão B BRMANIA ... Loja aberta Plano Essencial + Mesas até 0…" at bounding box center [481, 348] width 963 height 696
click at [37, 306] on div "Diggy Sistema de Gestão B BRMANIA ... Loja aberta Plano Essencial + Mesas até 0…" at bounding box center [481, 348] width 963 height 696
click at [30, 306] on button "Toggle Sidebar" at bounding box center [30, 250] width 10 height 501
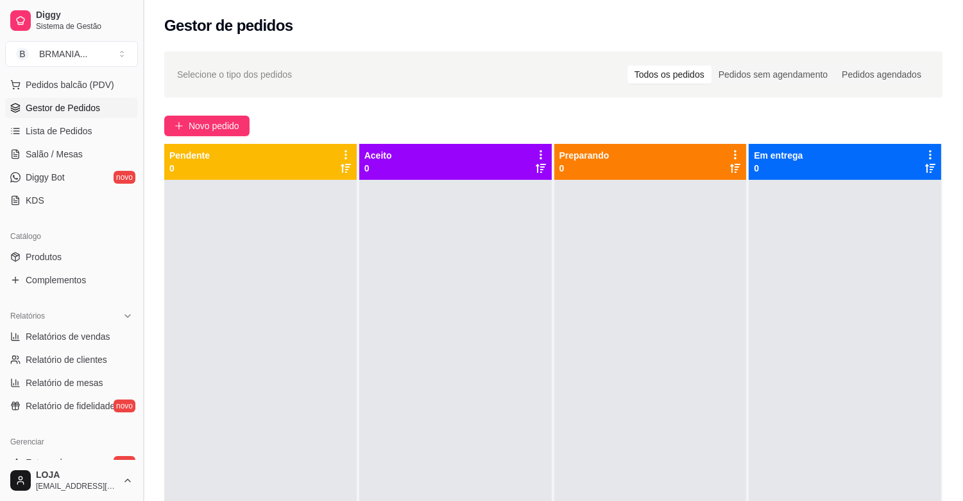
scroll to position [291, 0]
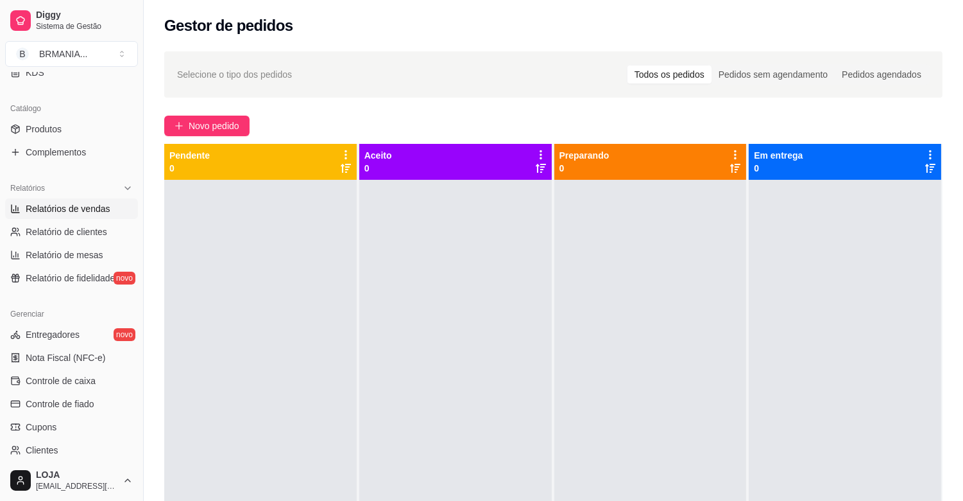
click at [62, 212] on span "Relatórios de vendas" at bounding box center [68, 208] width 85 height 13
select select "ALL"
select select "0"
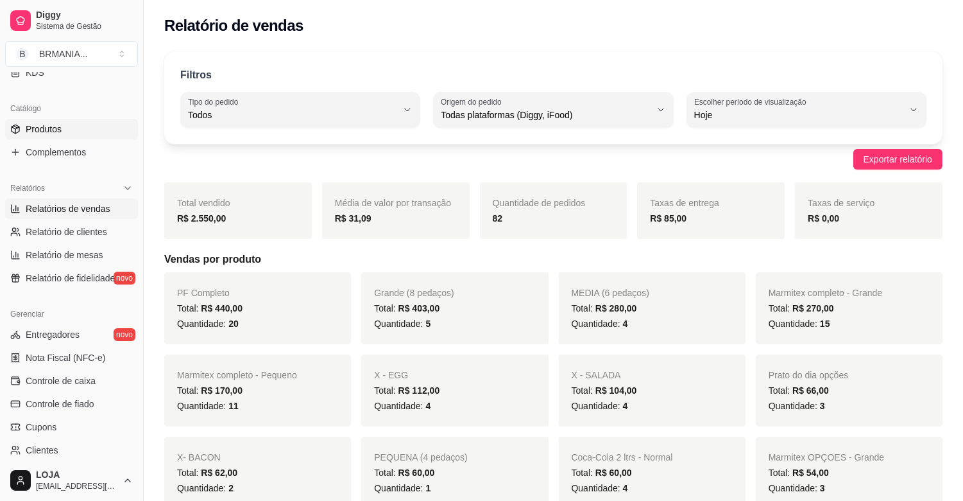
click at [62, 131] on link "Produtos" at bounding box center [71, 129] width 133 height 21
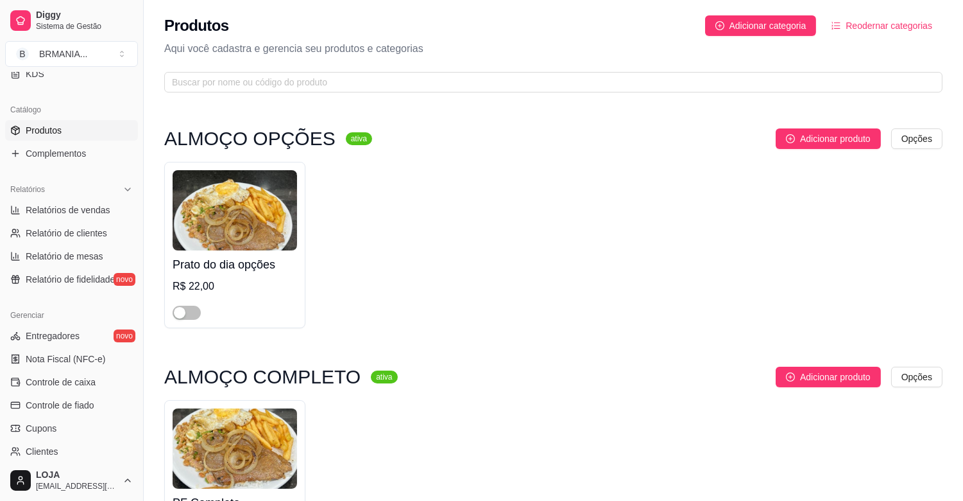
drag, startPoint x: 139, startPoint y: 194, endPoint x: 130, endPoint y: 136, distance: 58.5
click at [130, 136] on div "Diggy Sistema de Gestão B BRMANIA ... Loja aberta Plano Essencial + Mesas até 0…" at bounding box center [71, 250] width 143 height 501
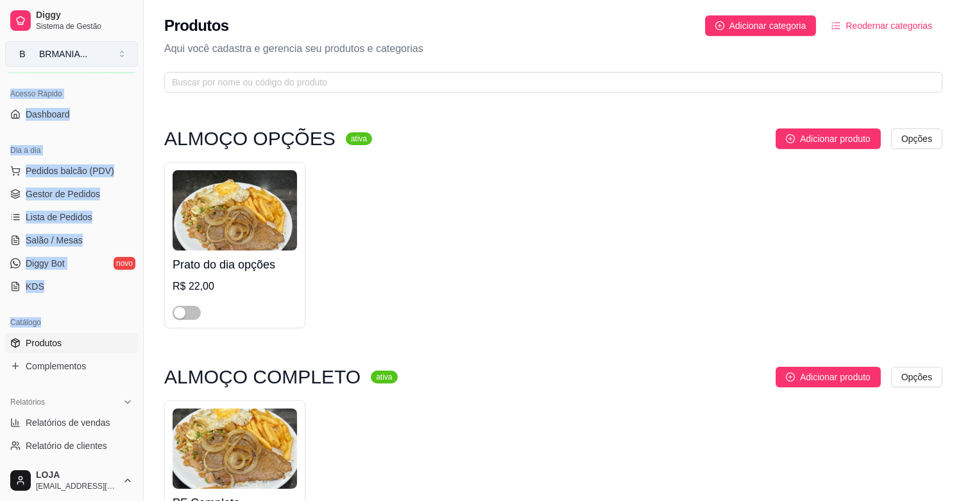
drag, startPoint x: 119, startPoint y: 55, endPoint x: 119, endPoint y: 49, distance: 6.5
click at [119, 49] on div "Diggy Sistema de Gestão B BRMANIA ... Loja aberta Plano Essencial + Mesas até 0…" at bounding box center [71, 250] width 143 height 501
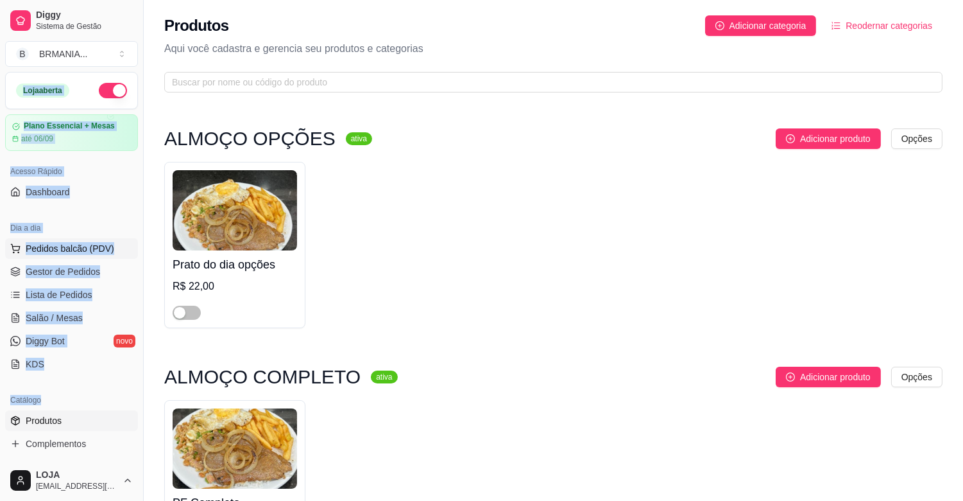
click at [84, 241] on button "Pedidos balcão (PDV)" at bounding box center [71, 248] width 133 height 21
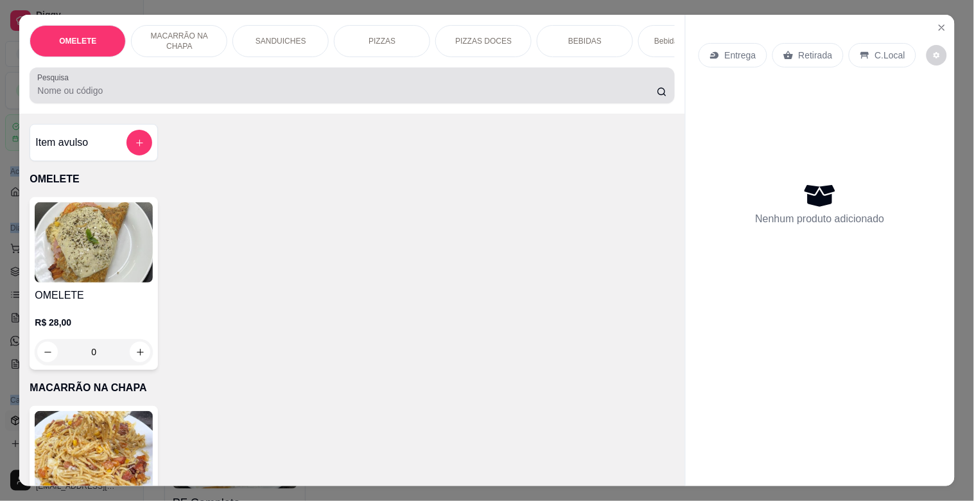
click at [112, 96] on input "Pesquisa" at bounding box center [346, 90] width 619 height 13
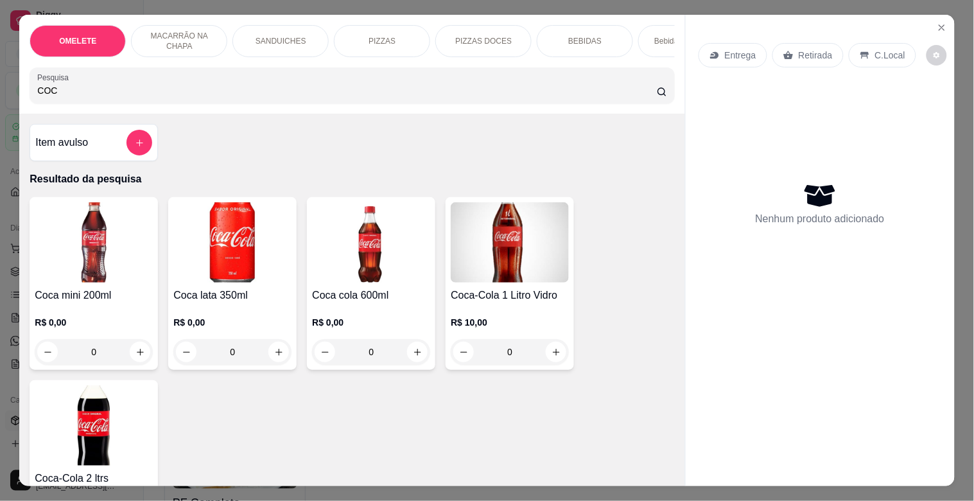
type input "COC"
click at [234, 244] on img at bounding box center [232, 242] width 118 height 80
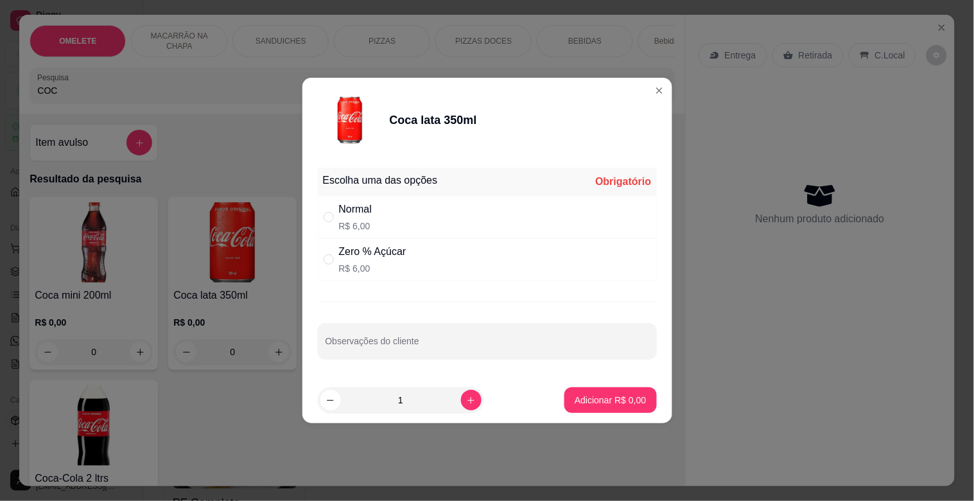
click at [343, 217] on div "Normal R$ 6,00" at bounding box center [355, 217] width 33 height 31
radio input "true"
click at [580, 392] on button "Adicionar R$ 6,00" at bounding box center [609, 400] width 89 height 25
type input "1"
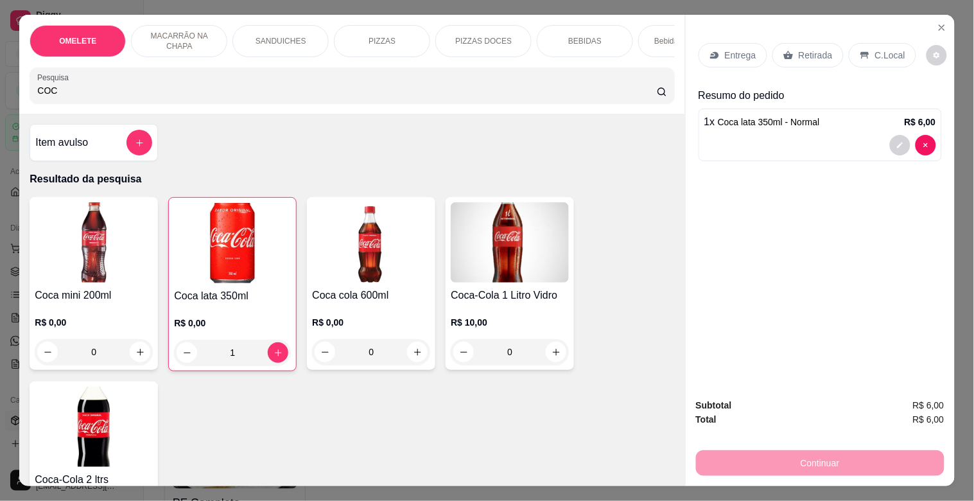
click at [811, 43] on div "Retirada" at bounding box center [807, 55] width 71 height 24
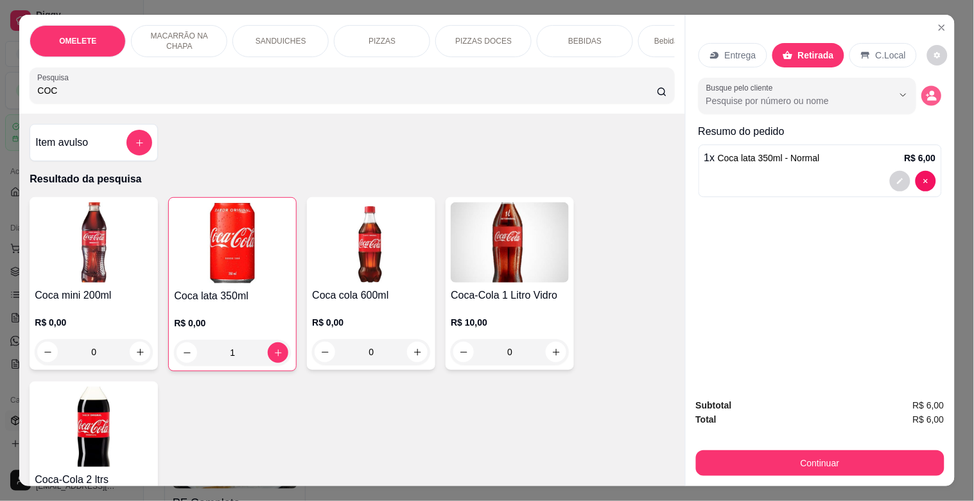
click at [926, 91] on icon "decrease-product-quantity" at bounding box center [931, 96] width 11 height 11
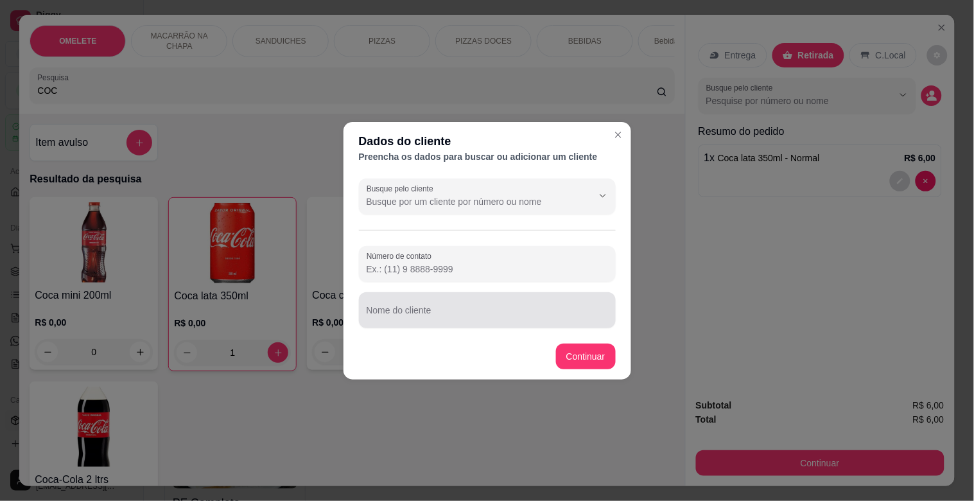
click at [474, 319] on input "Nome do cliente" at bounding box center [487, 315] width 241 height 13
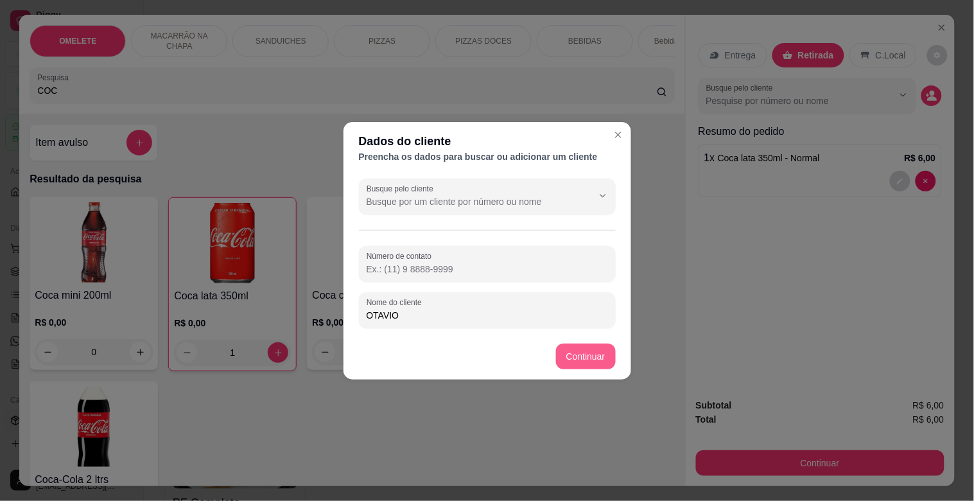
type input "OTAVIO"
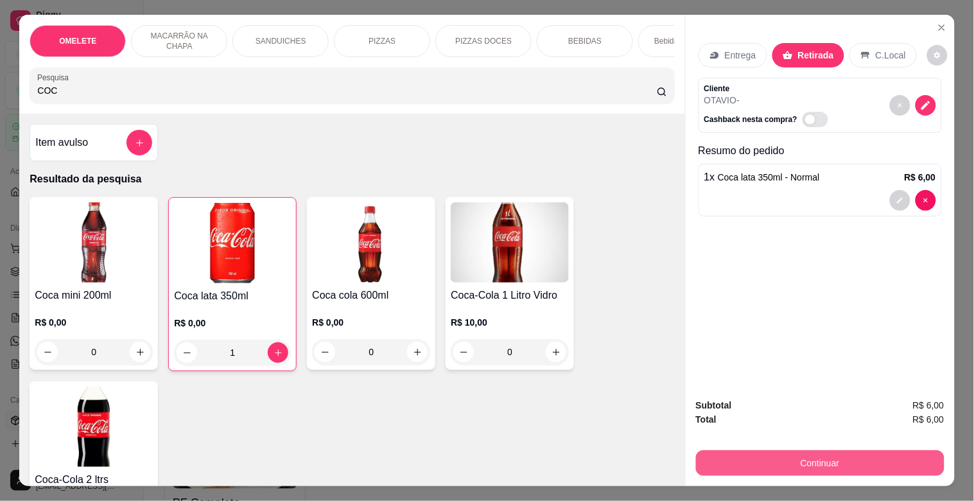
click at [807, 473] on div "Subtotal R$ 6,00 Total R$ 6,00 Continuar" at bounding box center [820, 437] width 269 height 98
click at [806, 463] on button "Continuar" at bounding box center [820, 463] width 248 height 26
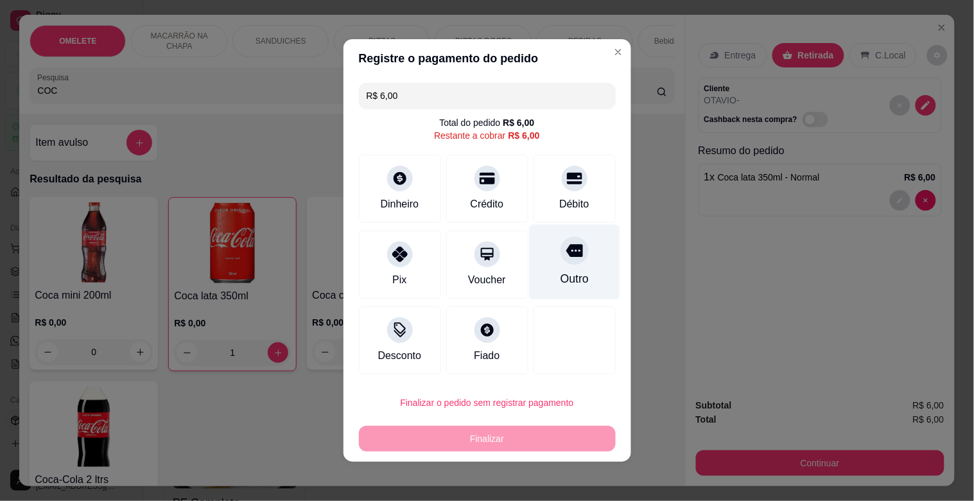
click at [575, 279] on div "Outro" at bounding box center [574, 262] width 91 height 75
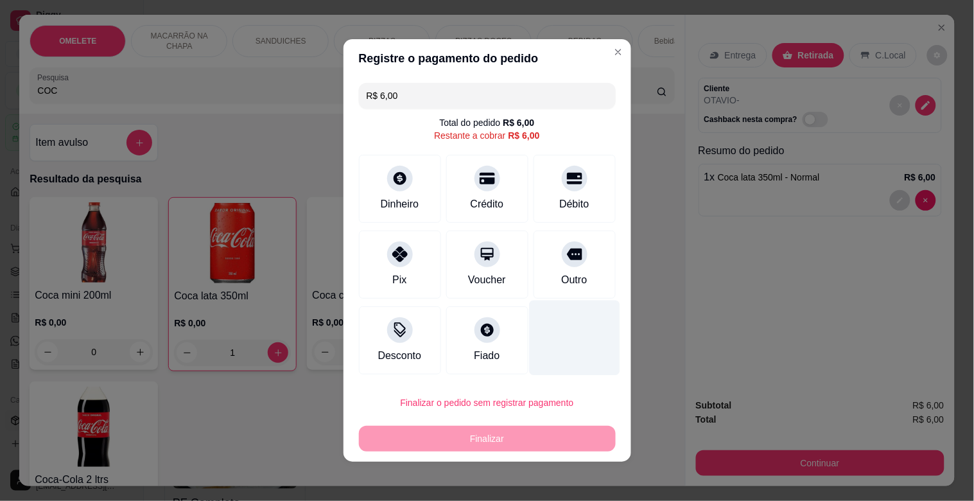
type input "R$ 0,00"
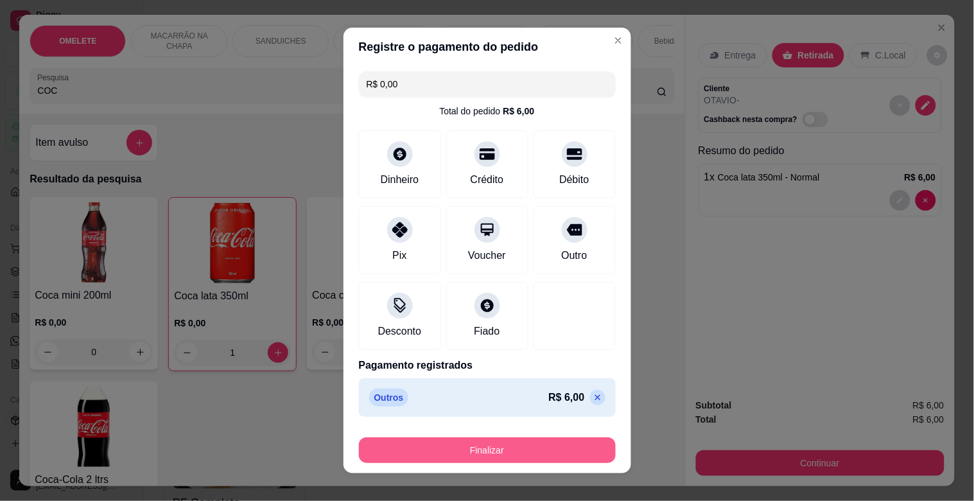
click at [485, 453] on button "Finalizar" at bounding box center [487, 450] width 257 height 26
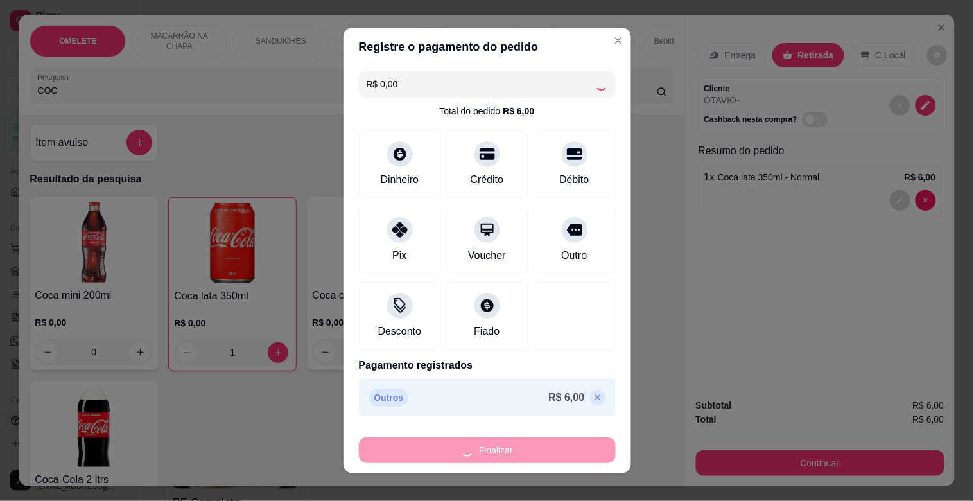
type input "0"
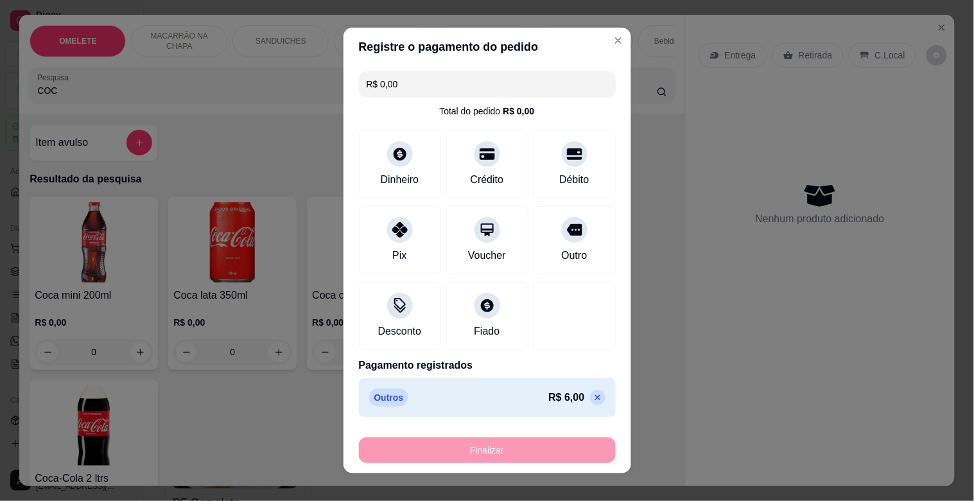
type input "-R$ 6,00"
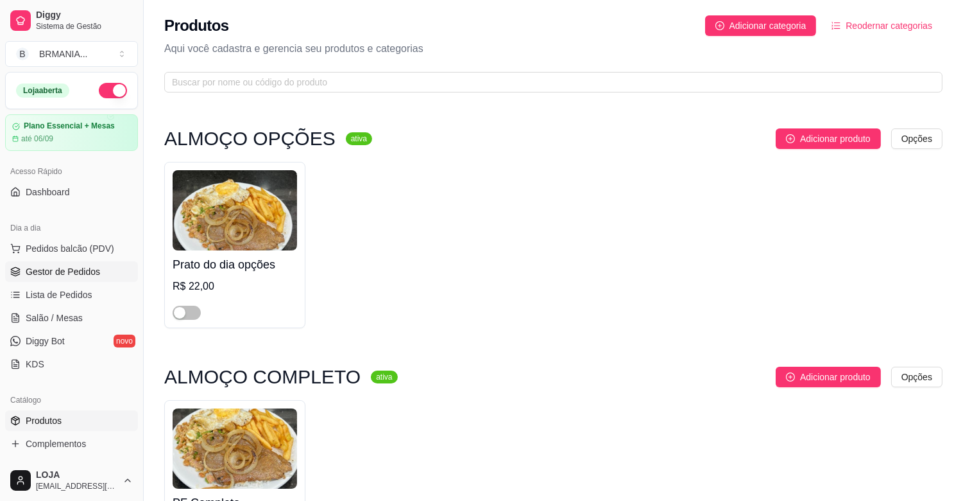
click at [40, 281] on link "Gestor de Pedidos" at bounding box center [71, 271] width 133 height 21
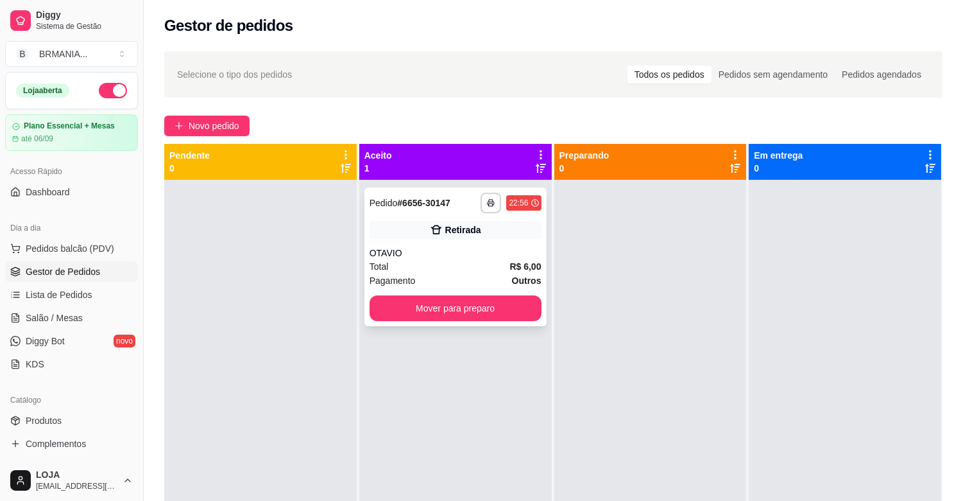
click at [399, 262] on div "Total R$ 6,00" at bounding box center [456, 266] width 172 height 14
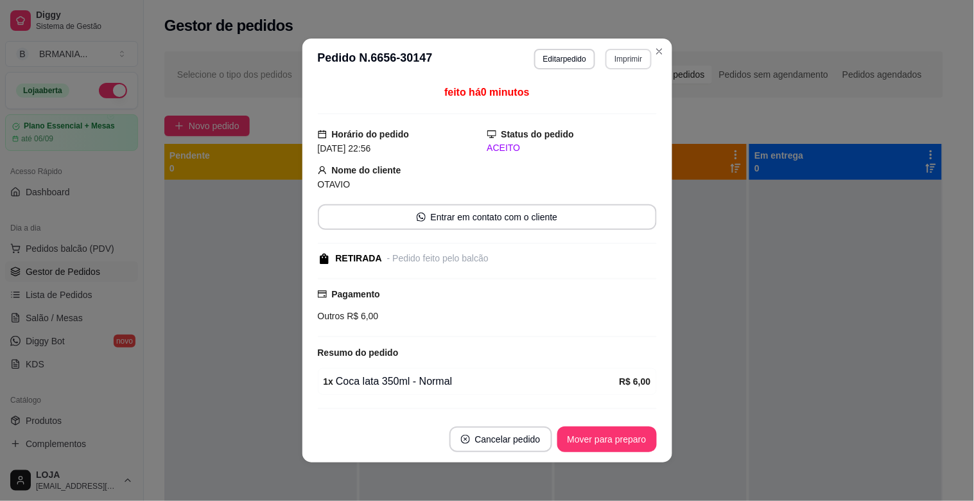
click at [614, 59] on button "Imprimir" at bounding box center [628, 59] width 46 height 21
click at [596, 99] on button "IMPRESSORA" at bounding box center [601, 104] width 93 height 21
click at [608, 427] on button "Mover para preparo" at bounding box center [606, 439] width 96 height 25
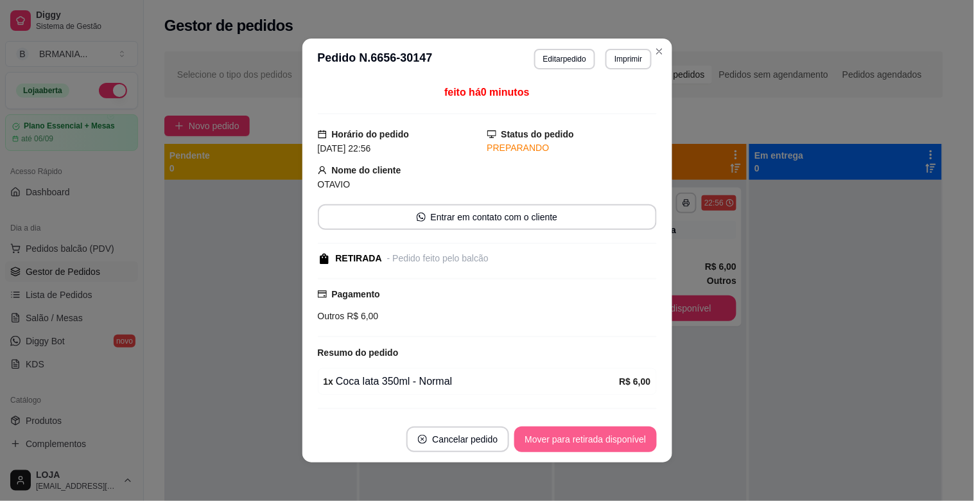
click at [609, 434] on button "Mover para retirada disponível" at bounding box center [585, 439] width 142 height 26
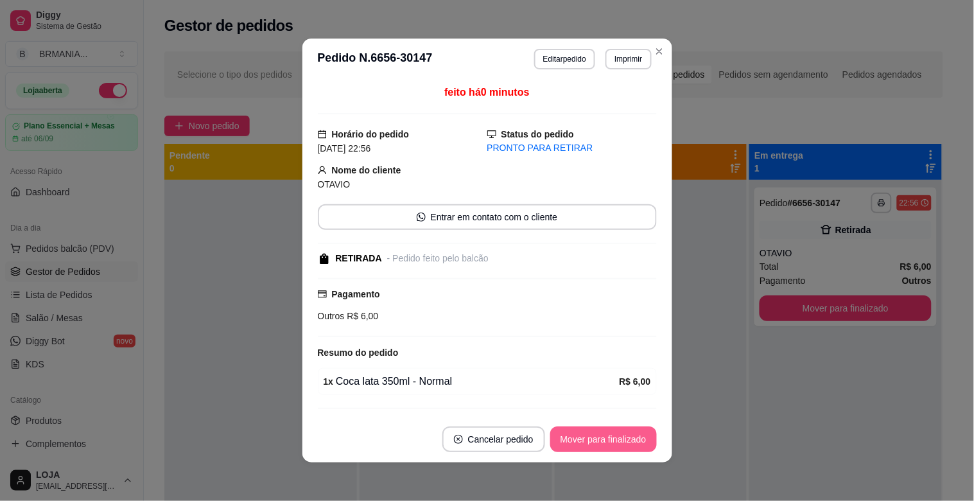
click at [607, 440] on button "Mover para finalizado" at bounding box center [603, 439] width 107 height 26
drag, startPoint x: 607, startPoint y: 440, endPoint x: 614, endPoint y: 439, distance: 7.1
click at [607, 440] on div "Mover para finalizado" at bounding box center [603, 439] width 107 height 26
